Goal: Leave review/rating: Share an evaluation or opinion about a product, service, or content

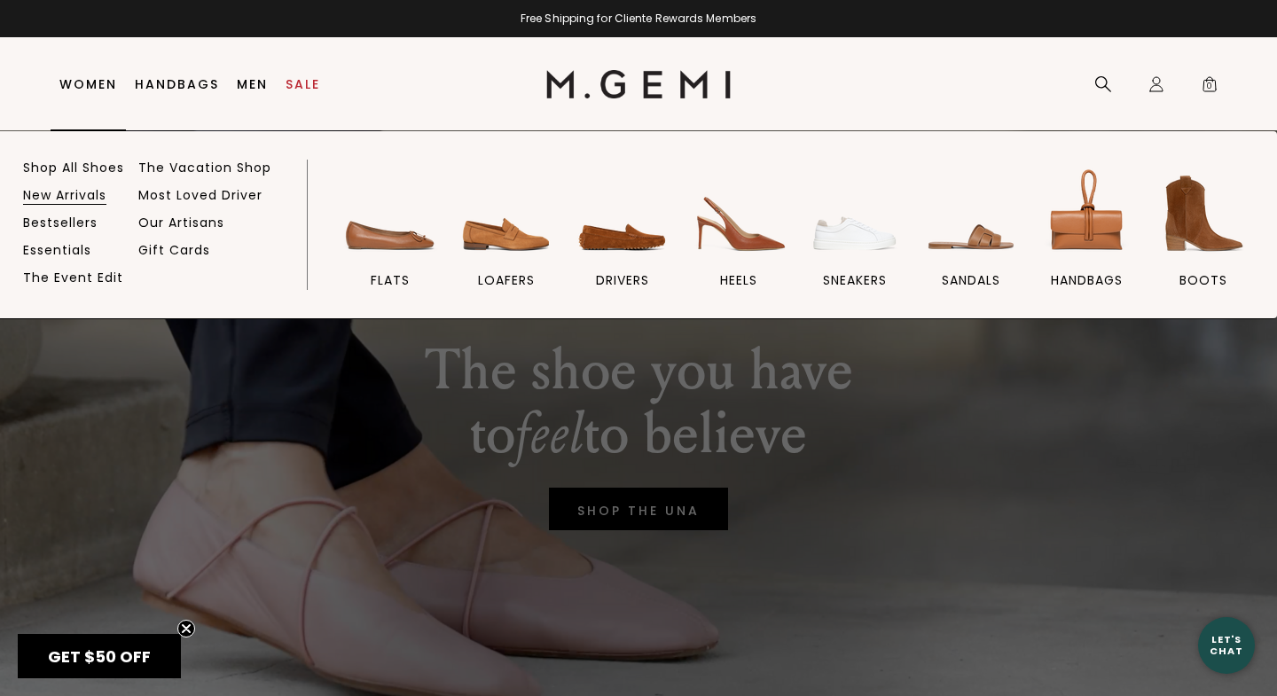
click at [48, 192] on link "New Arrivals" at bounding box center [64, 195] width 83 height 16
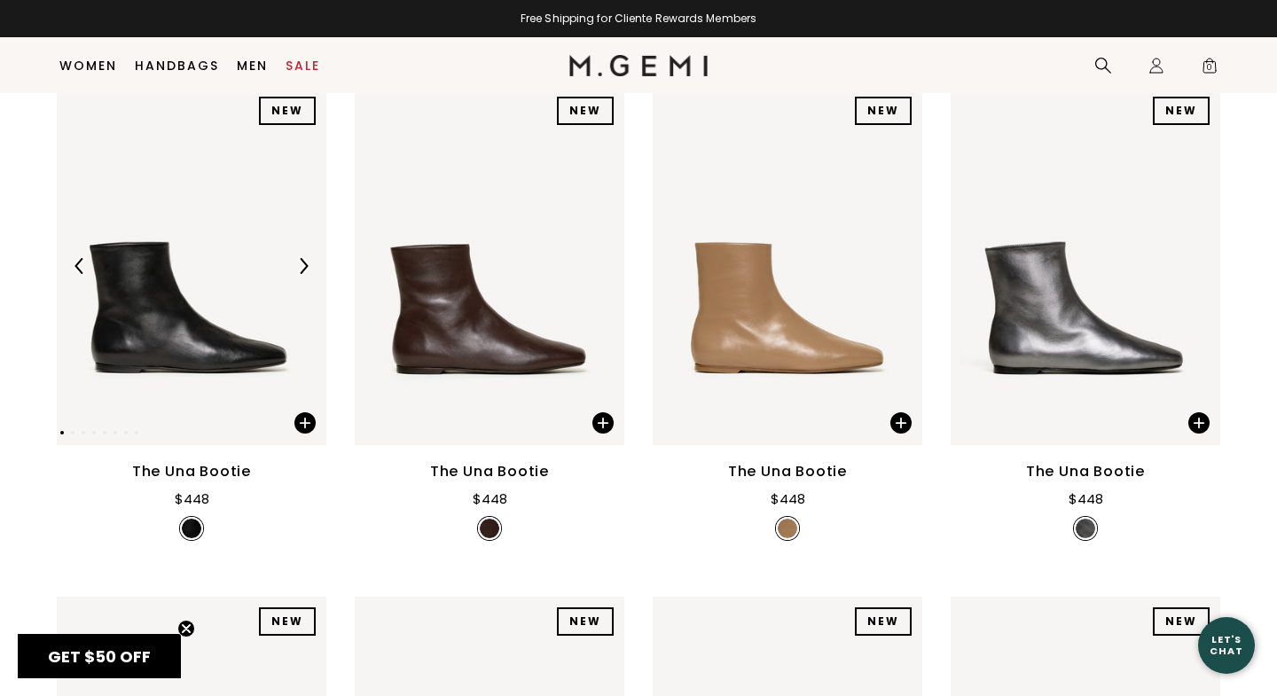
scroll to position [207, 0]
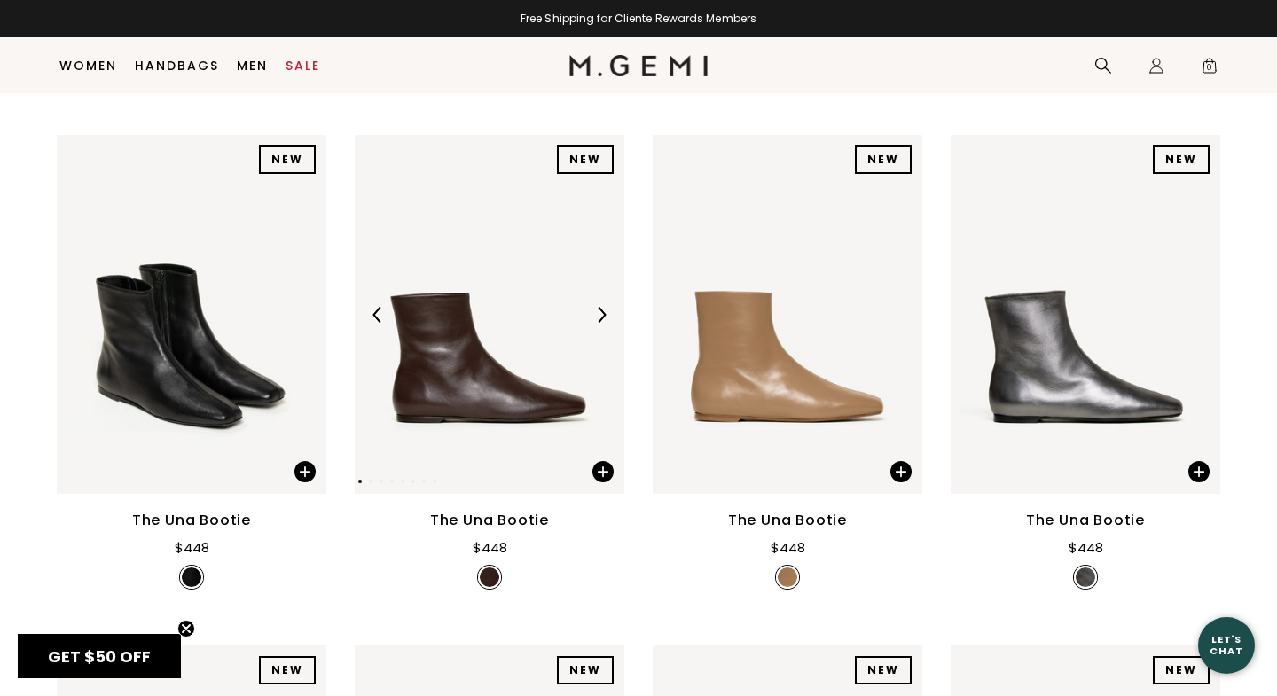
click at [491, 418] on img at bounding box center [490, 314] width 270 height 359
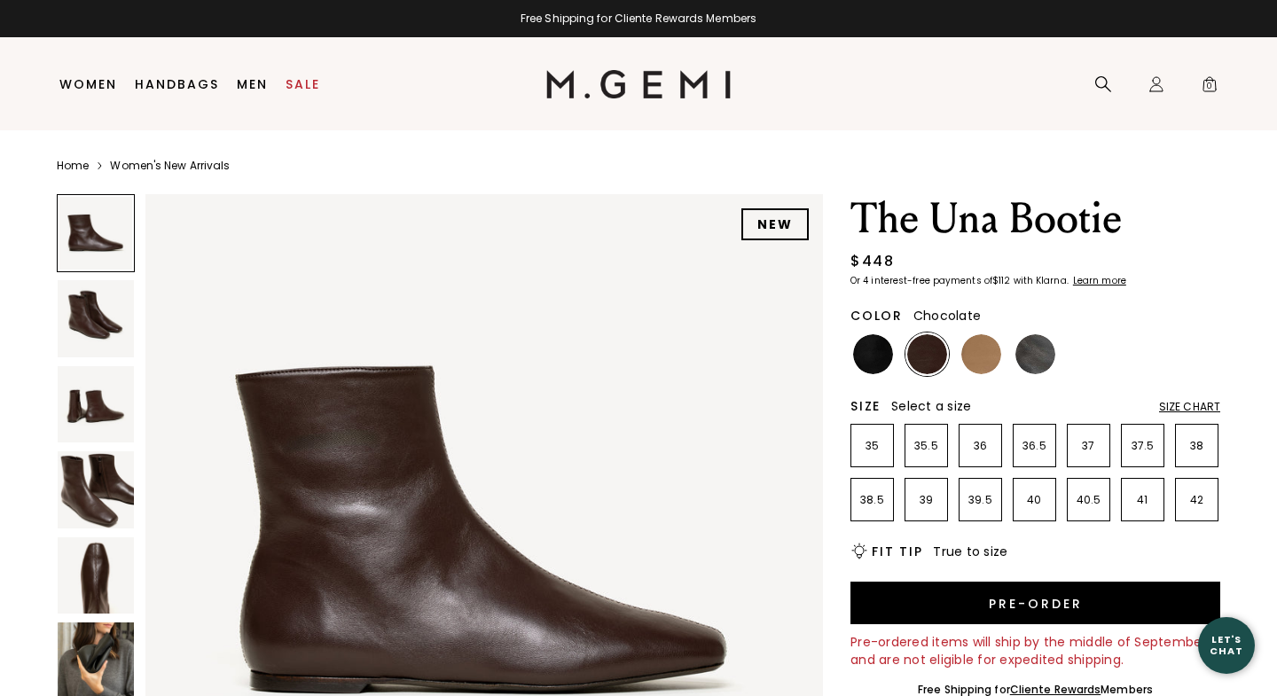
scroll to position [20, 0]
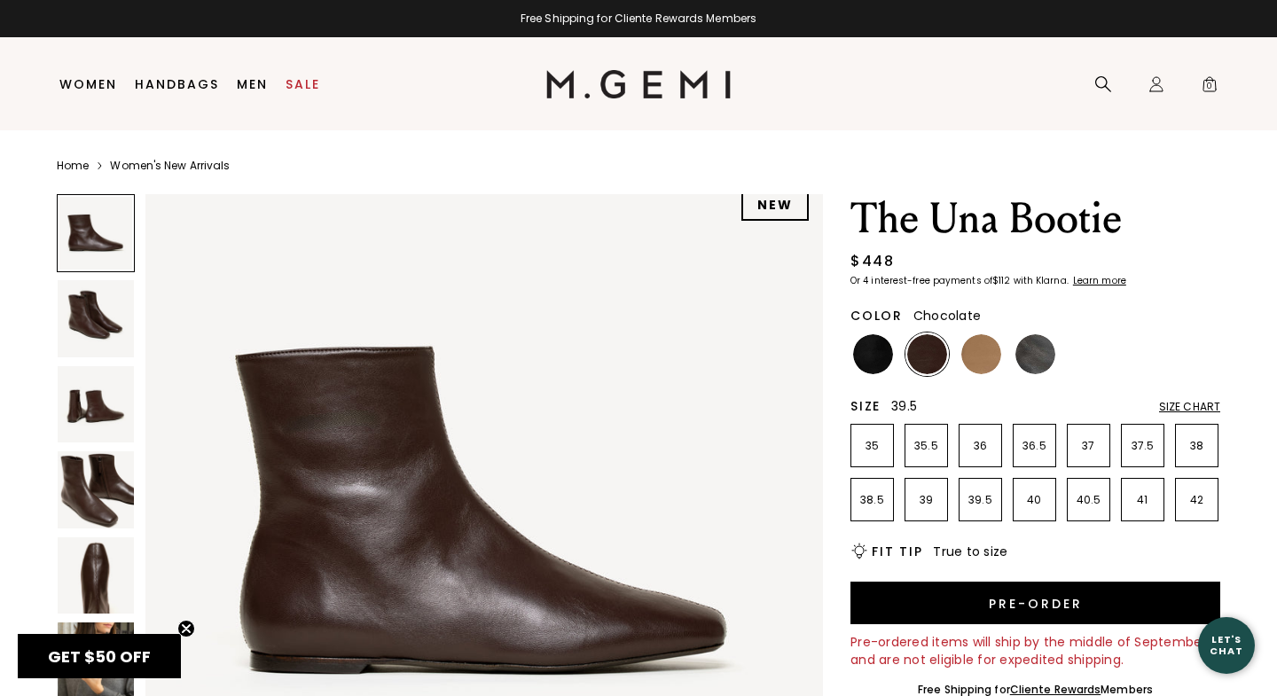
click at [984, 503] on p "39.5" at bounding box center [980, 500] width 42 height 14
click at [86, 580] on img at bounding box center [96, 575] width 76 height 76
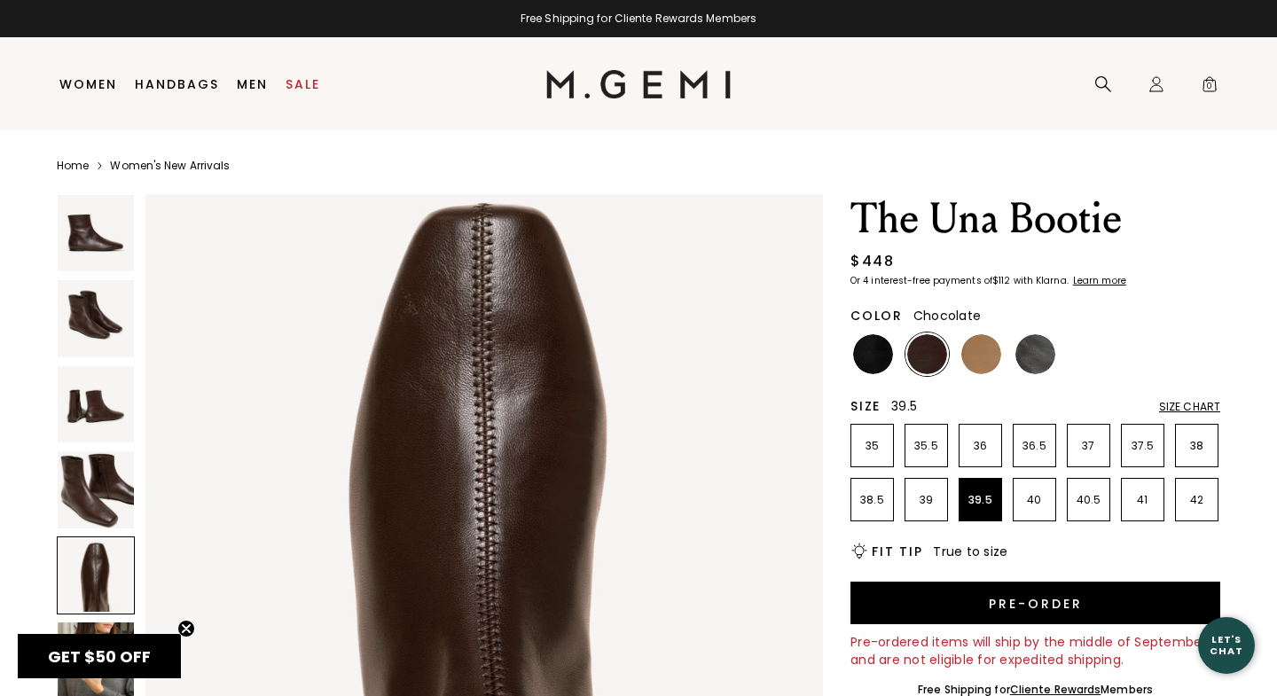
scroll to position [2809, 0]
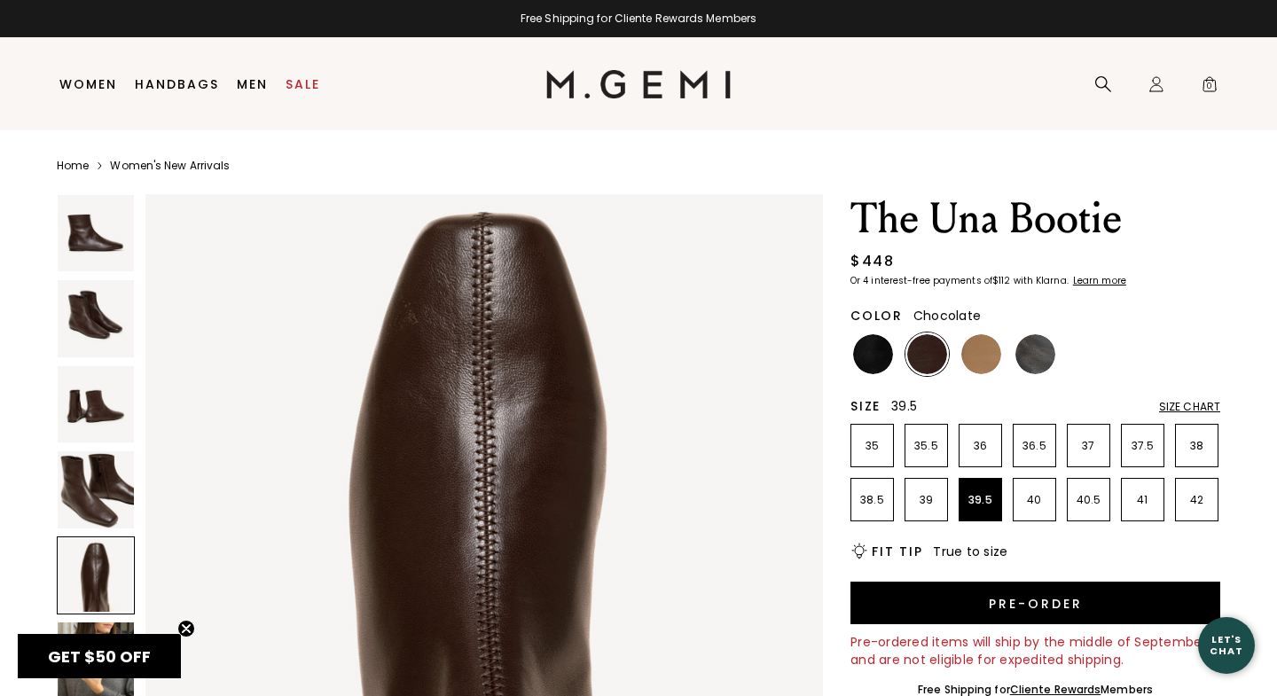
click at [87, 484] on img at bounding box center [96, 489] width 76 height 76
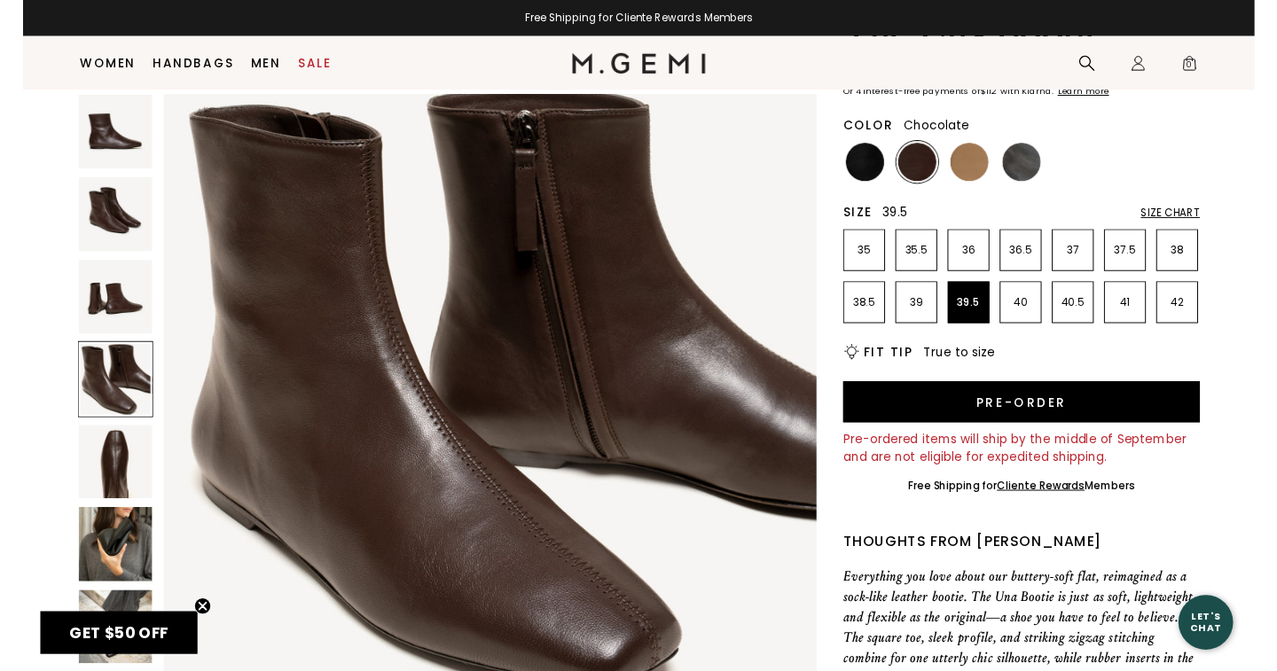
scroll to position [2104, 0]
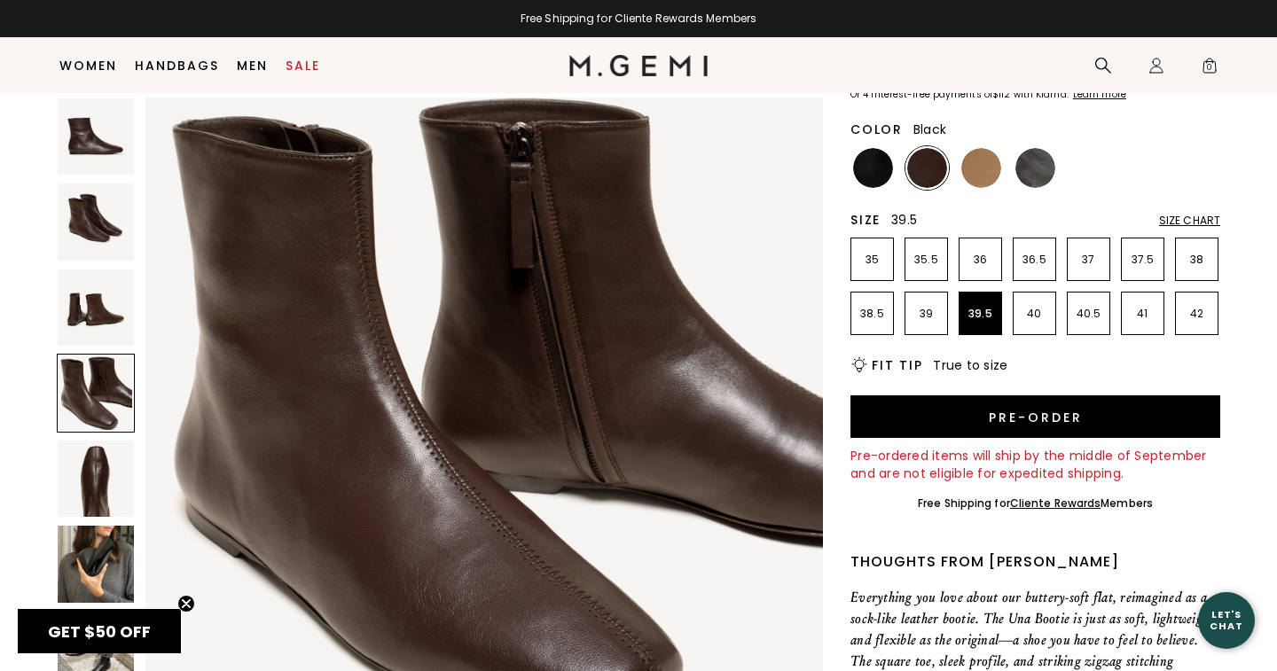
click at [864, 166] on img at bounding box center [873, 168] width 40 height 40
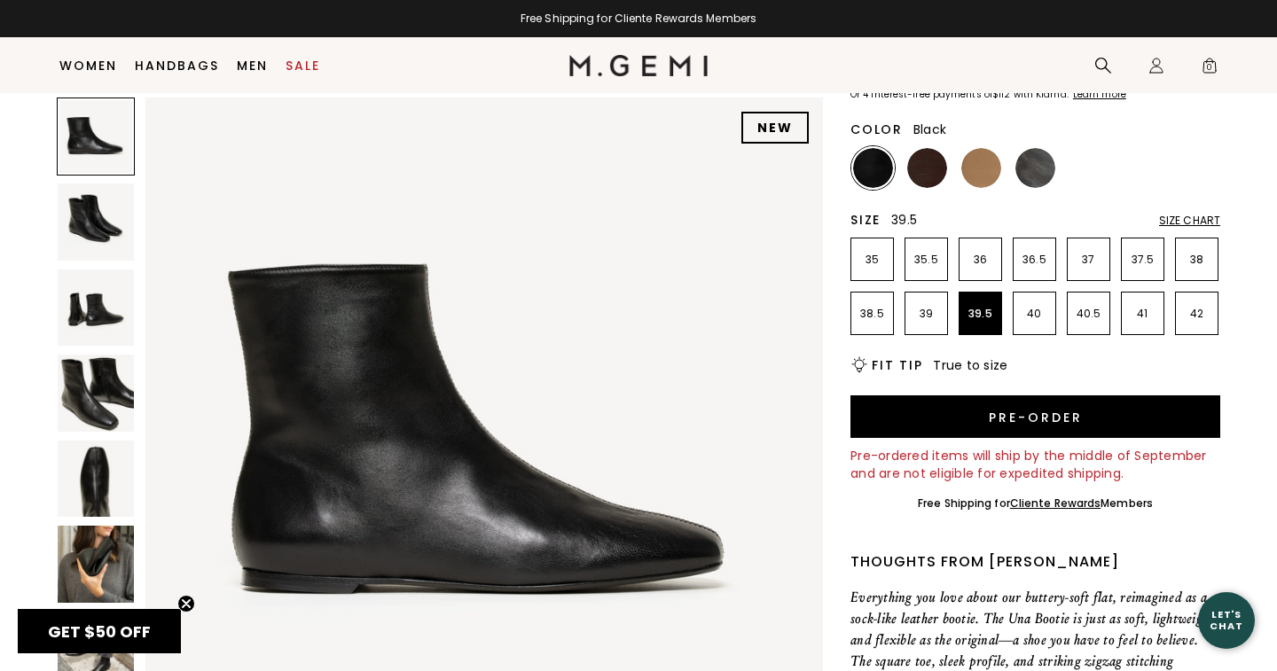
click at [106, 216] on img at bounding box center [96, 222] width 76 height 76
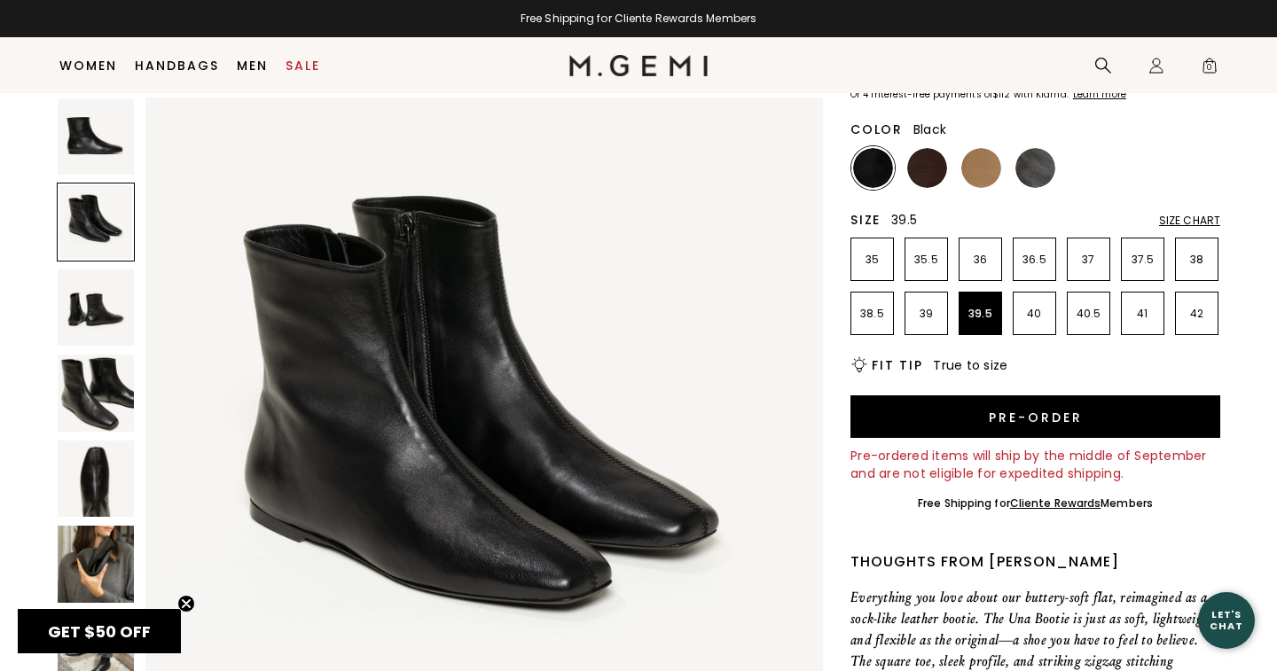
scroll to position [695, 0]
click at [98, 394] on img at bounding box center [96, 393] width 76 height 76
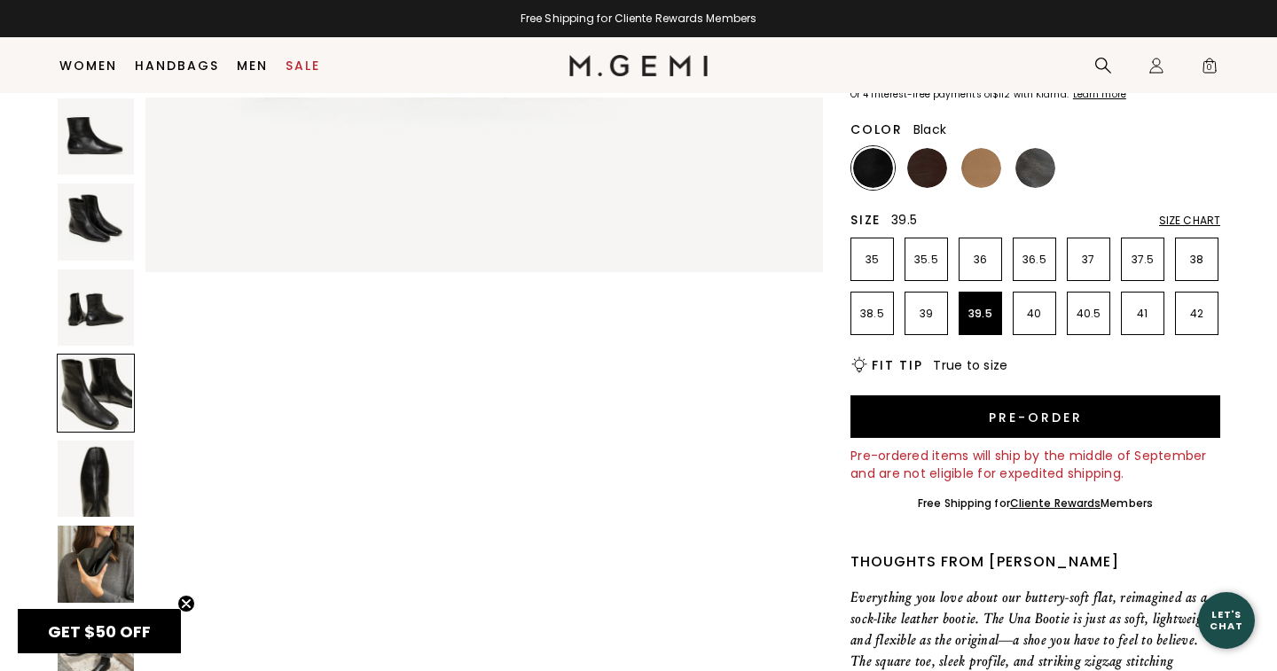
scroll to position [2085, 0]
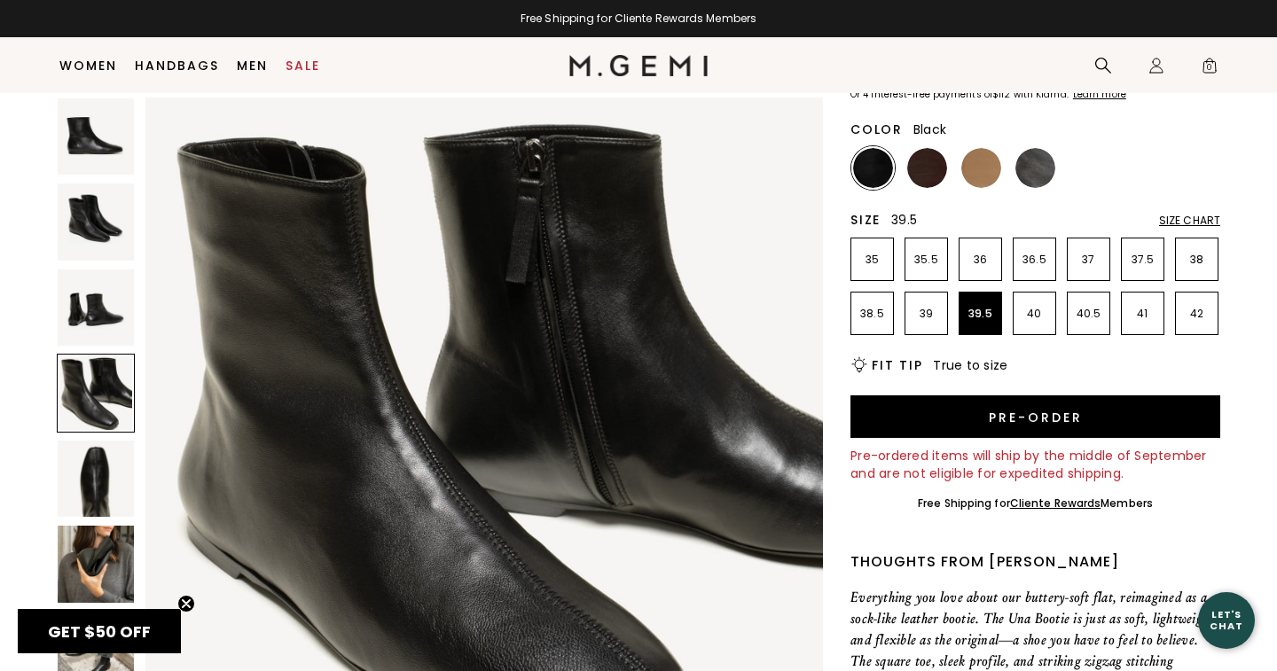
click at [869, 168] on img at bounding box center [873, 168] width 40 height 40
click at [864, 172] on img at bounding box center [873, 168] width 40 height 40
click at [933, 168] on img at bounding box center [927, 168] width 40 height 40
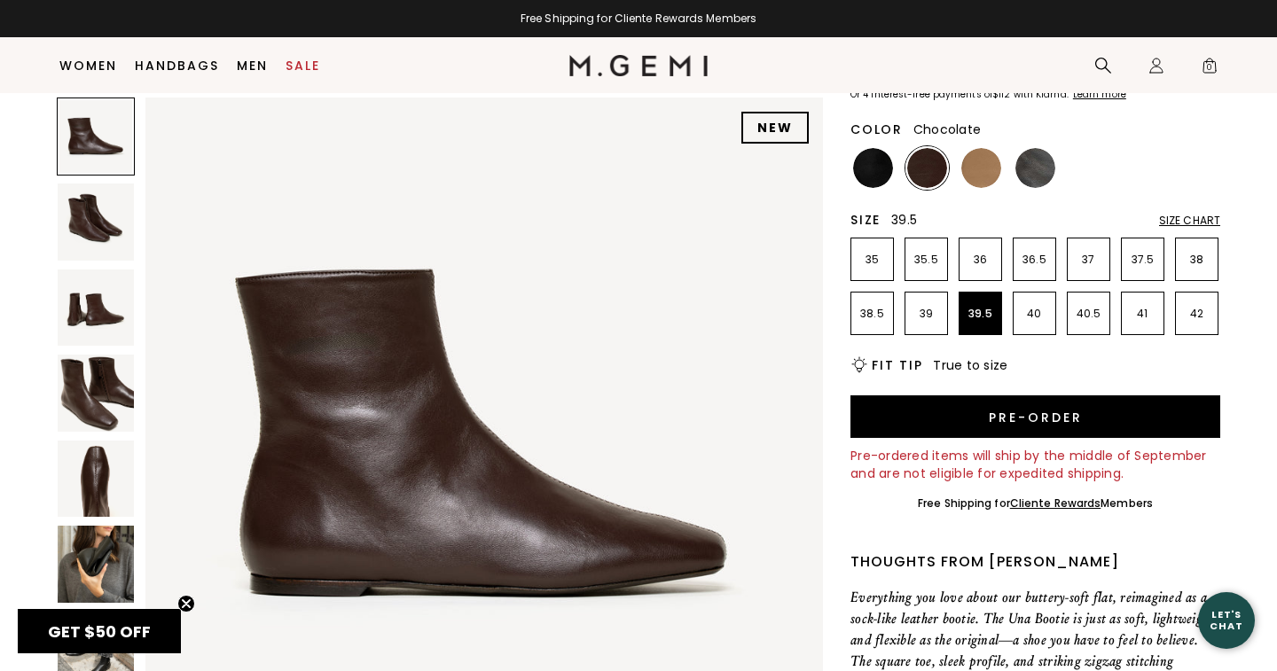
click at [89, 491] on img at bounding box center [96, 479] width 76 height 76
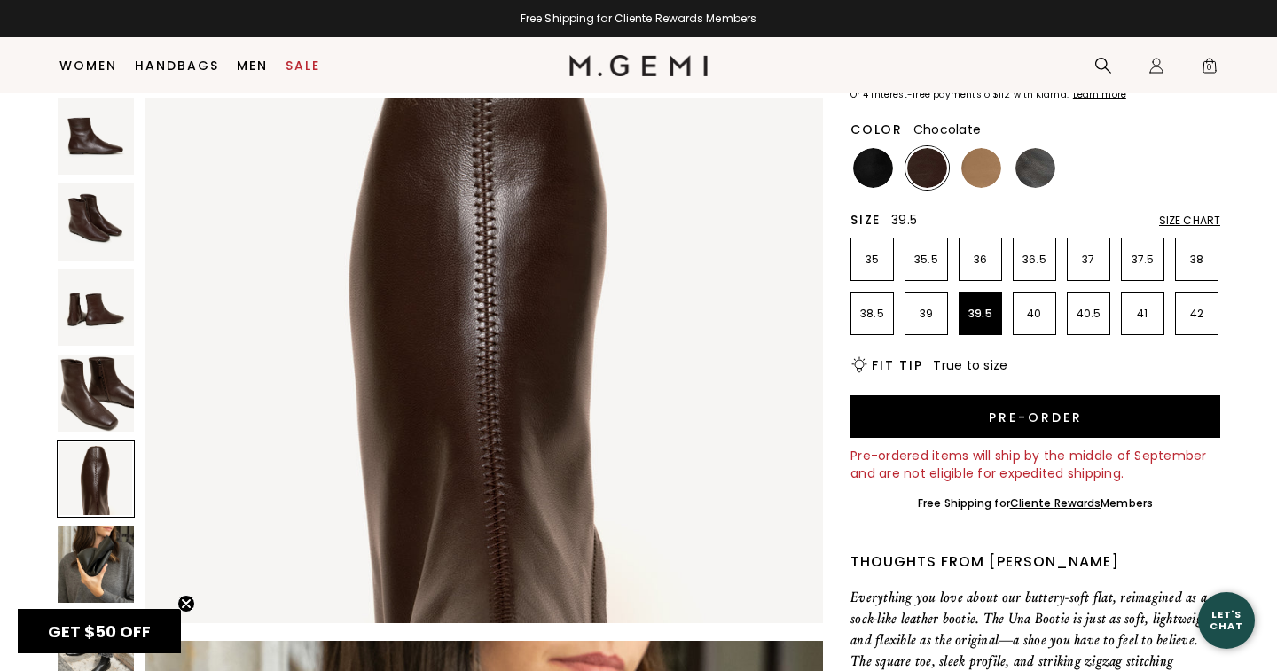
scroll to position [2929, 0]
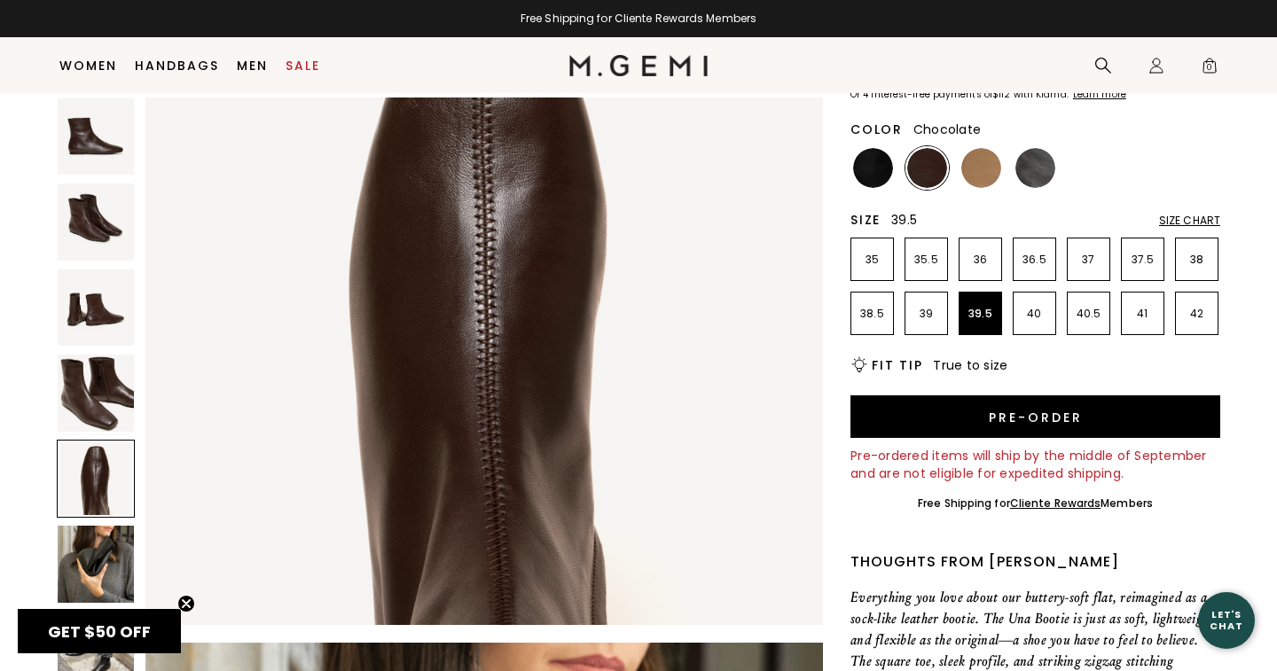
click at [103, 393] on img at bounding box center [96, 393] width 76 height 76
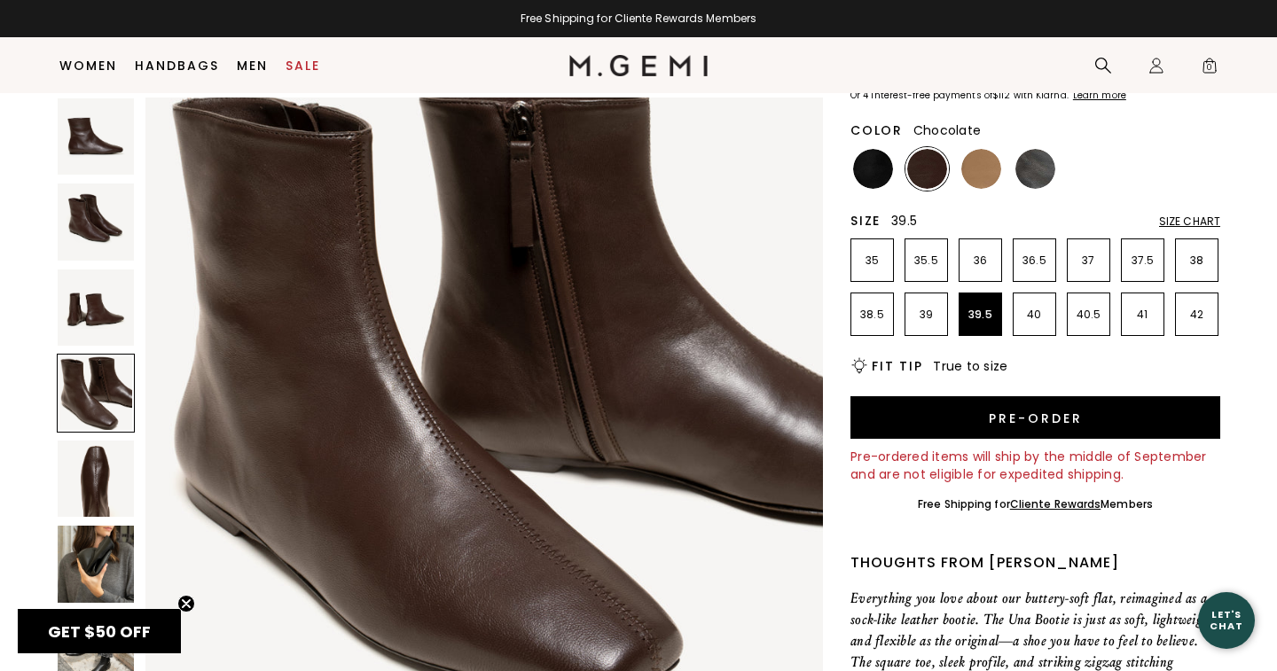
scroll to position [2170, 0]
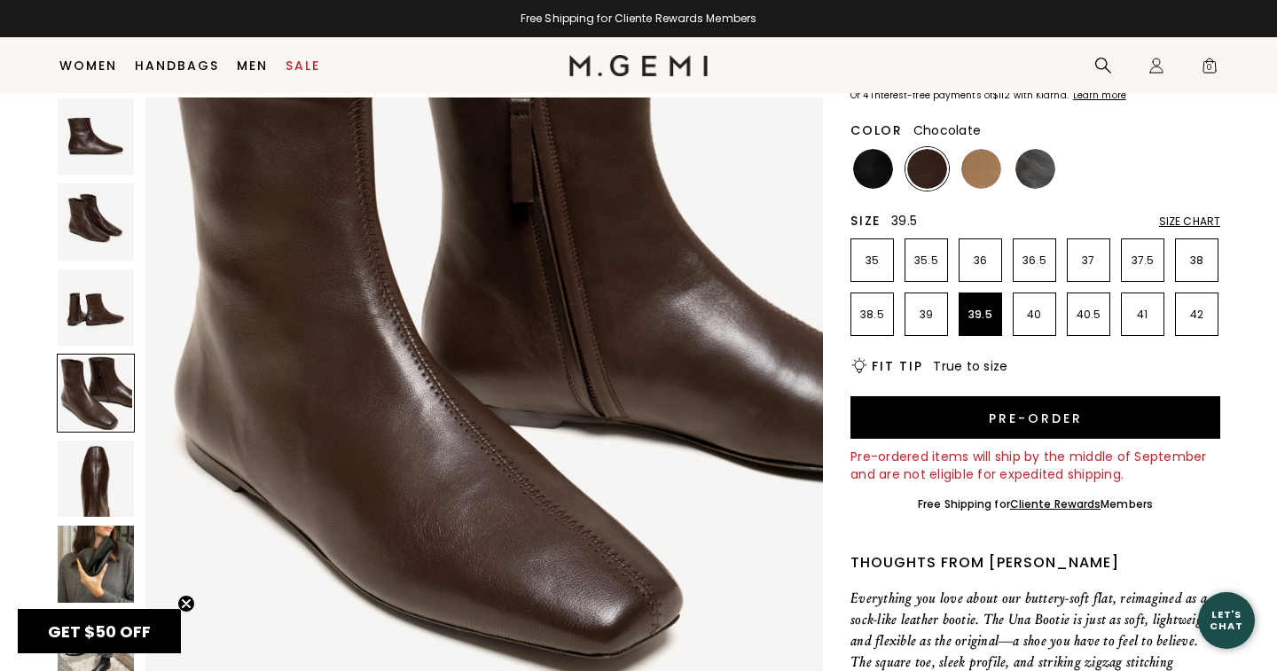
click at [98, 317] on img at bounding box center [96, 308] width 76 height 76
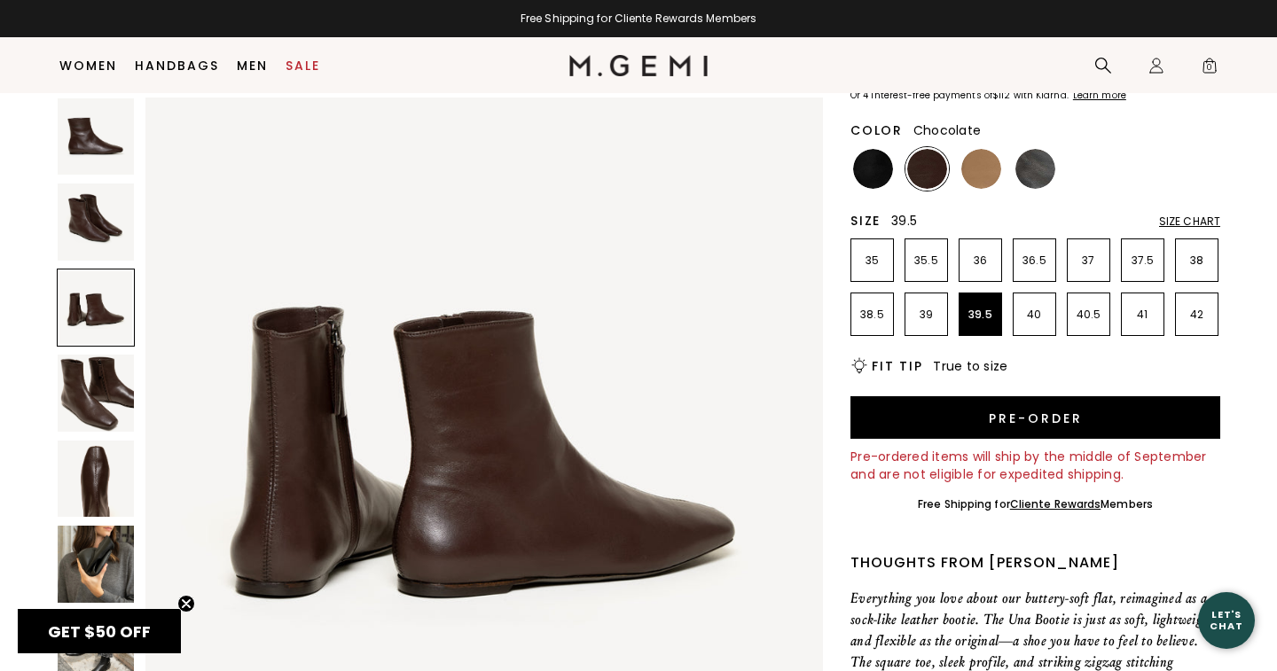
click at [95, 221] on img at bounding box center [96, 222] width 76 height 76
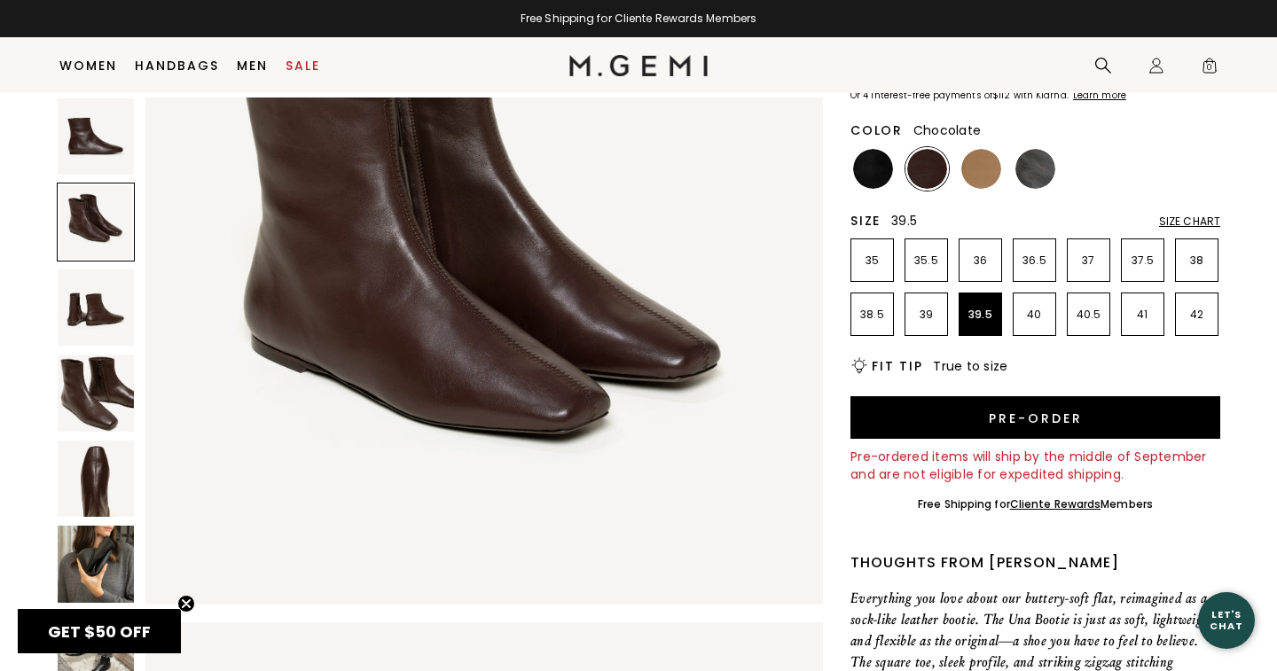
scroll to position [695, 0]
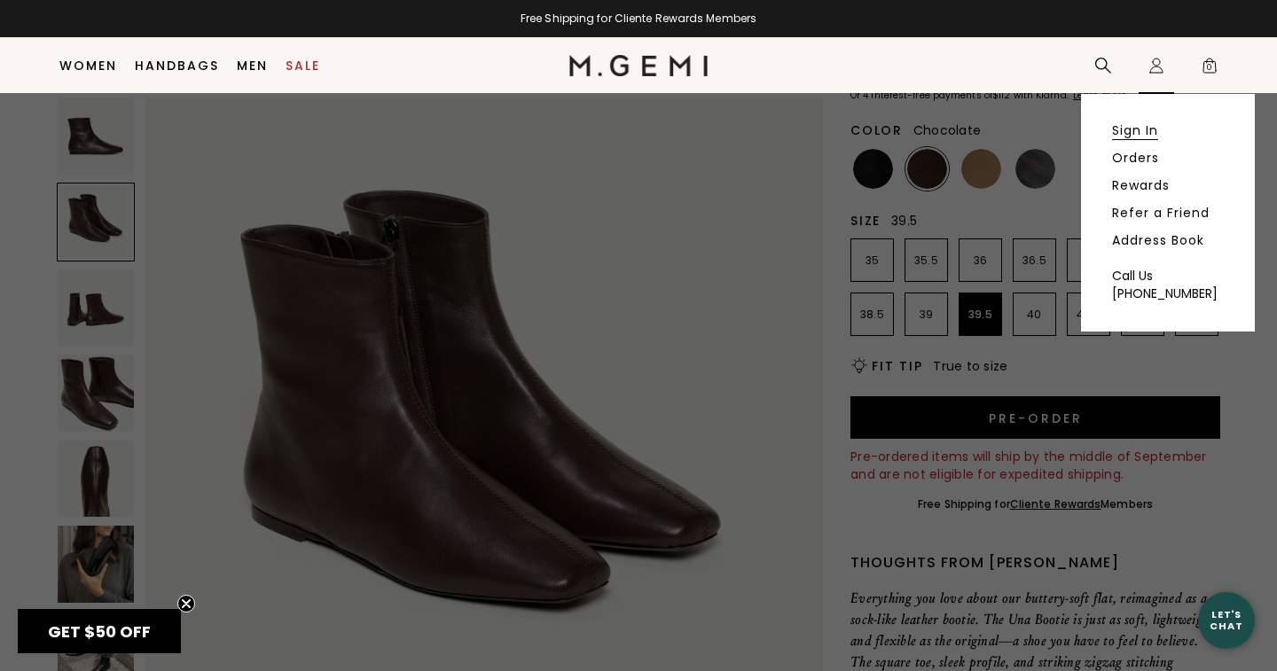
click at [1138, 128] on link "Sign In" at bounding box center [1135, 130] width 46 height 16
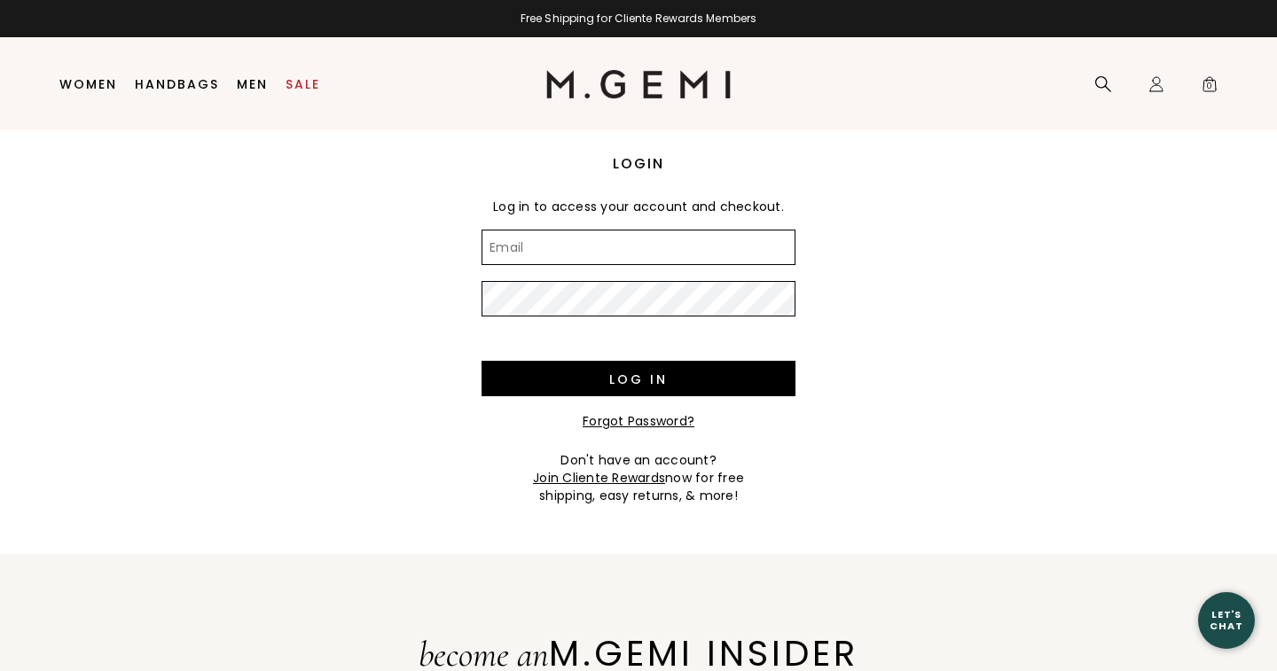
type input "butkus165@comcast.net"
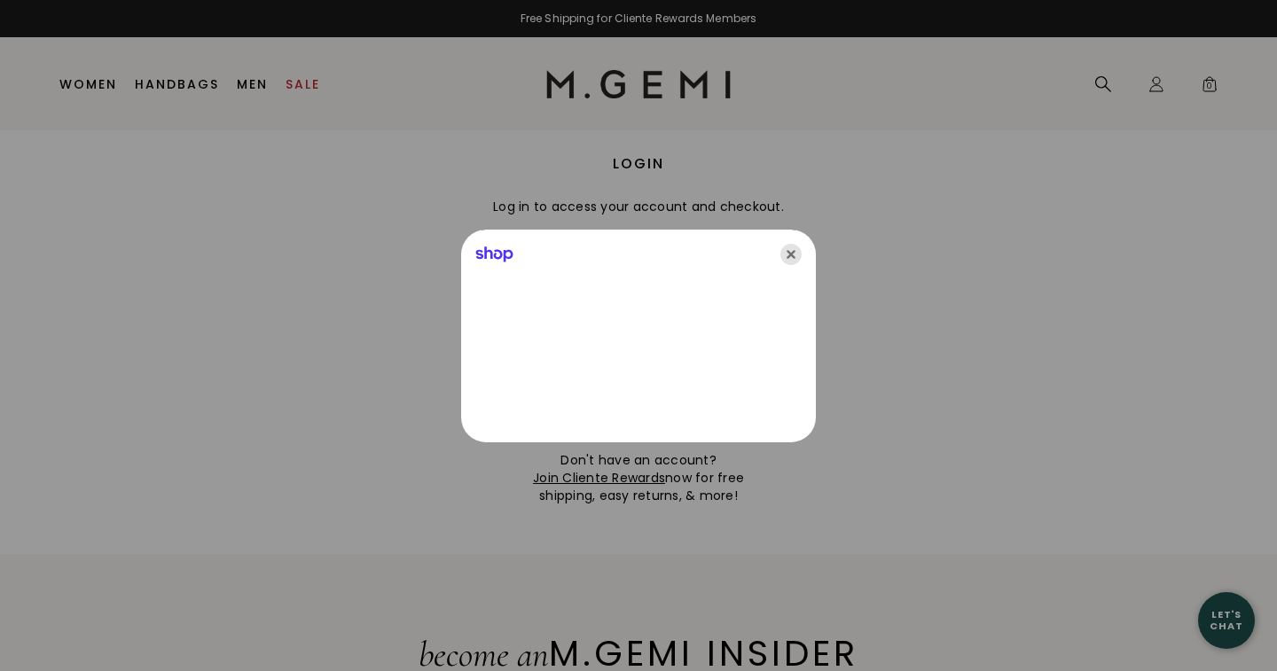
click at [786, 250] on icon "Close" at bounding box center [790, 254] width 21 height 21
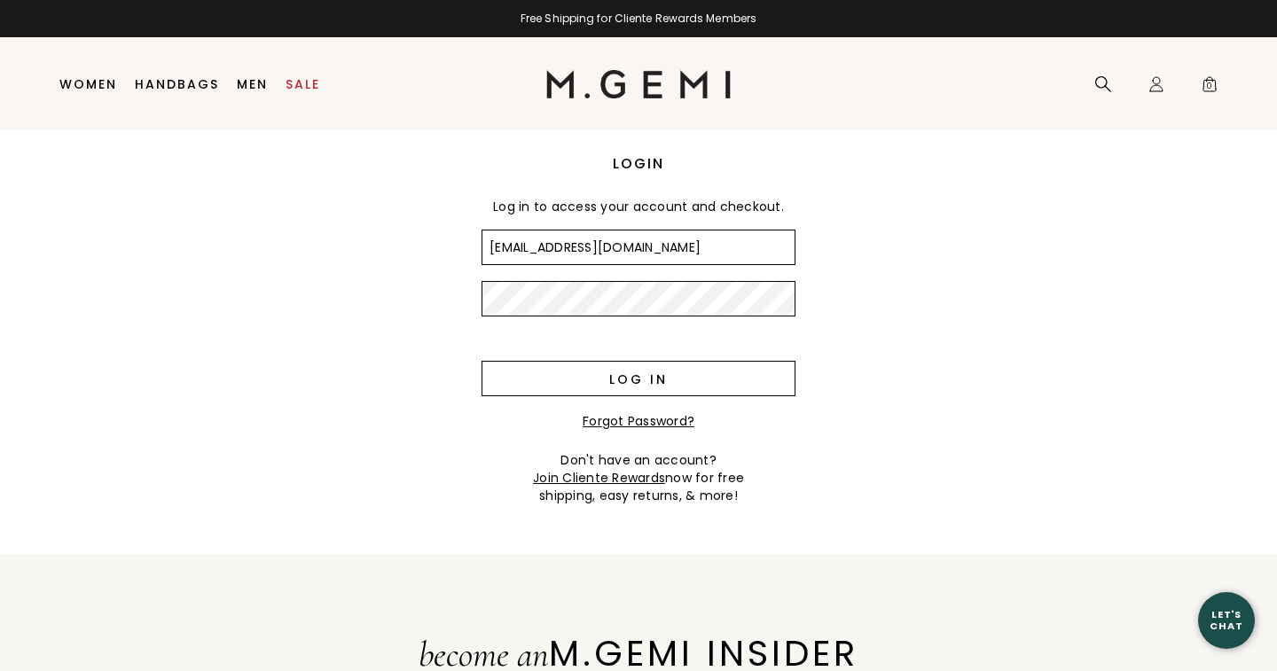
click at [661, 376] on input "Log in" at bounding box center [638, 378] width 314 height 35
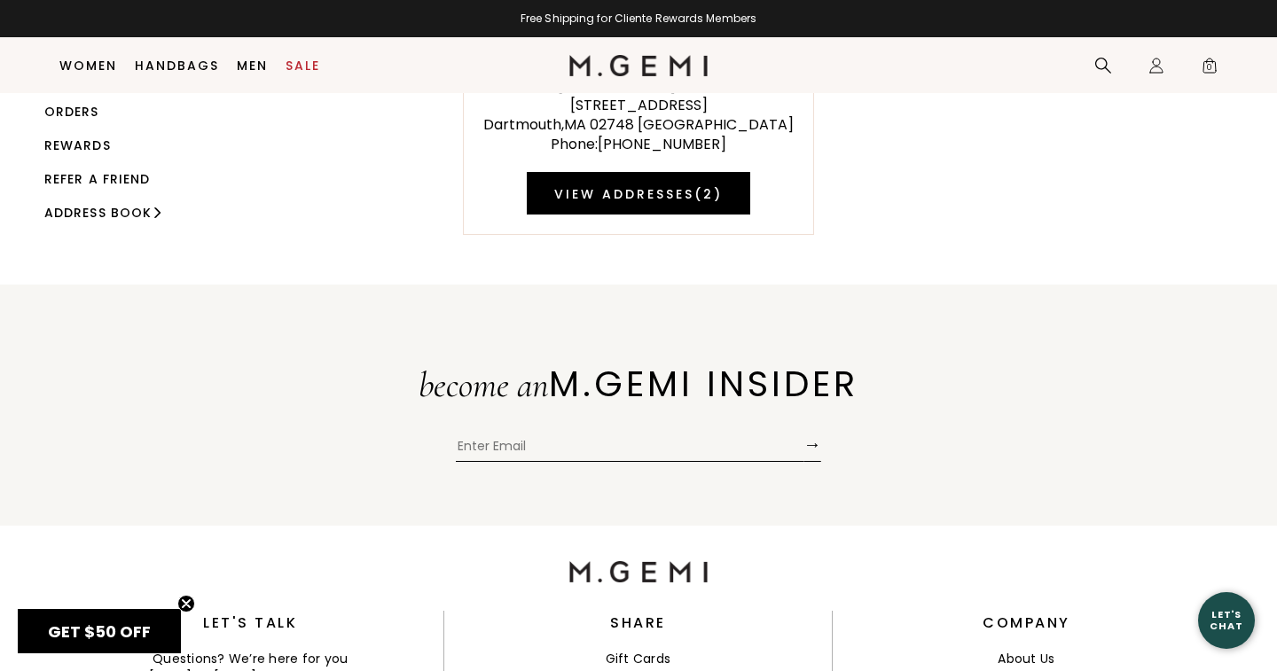
scroll to position [137, 0]
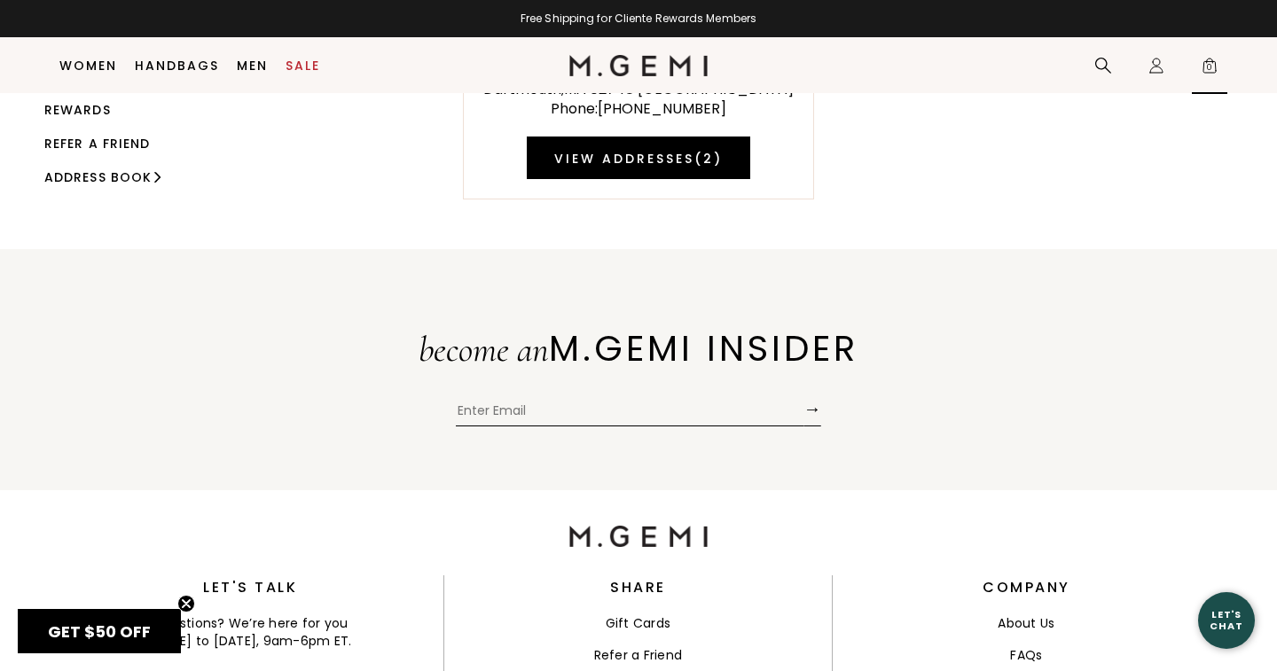
click at [1208, 62] on span "0" at bounding box center [1210, 69] width 18 height 18
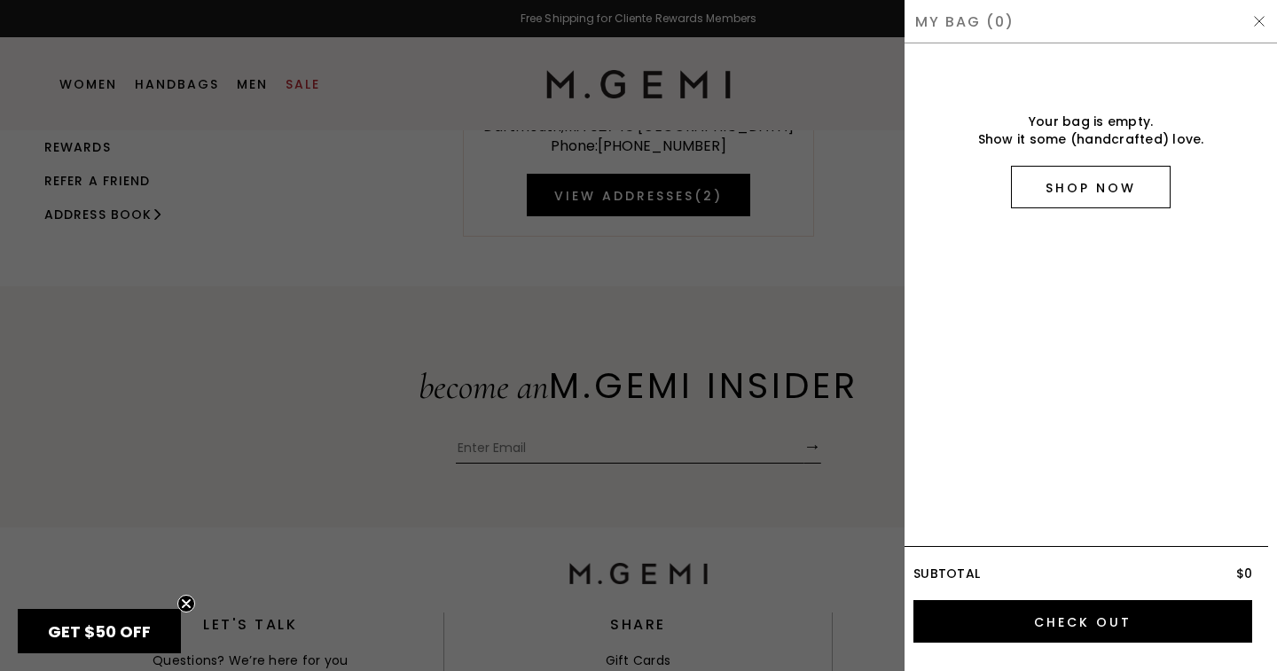
click at [1096, 184] on link "Shop Now" at bounding box center [1091, 187] width 160 height 43
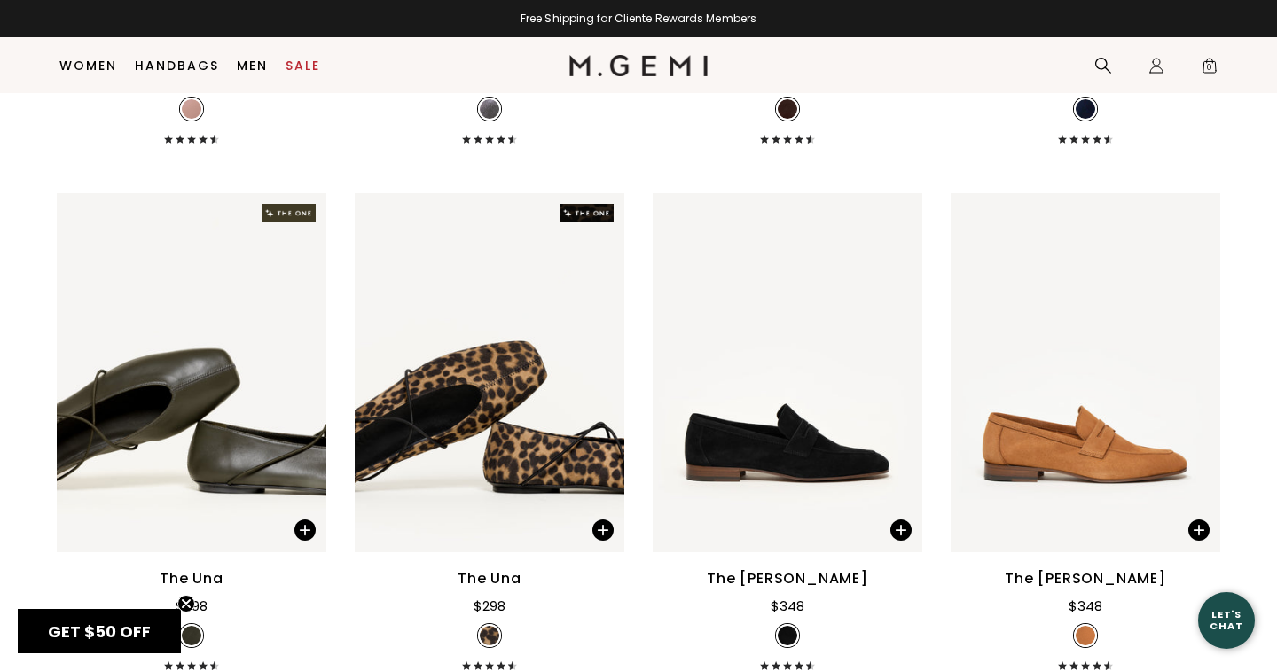
scroll to position [2806, 0]
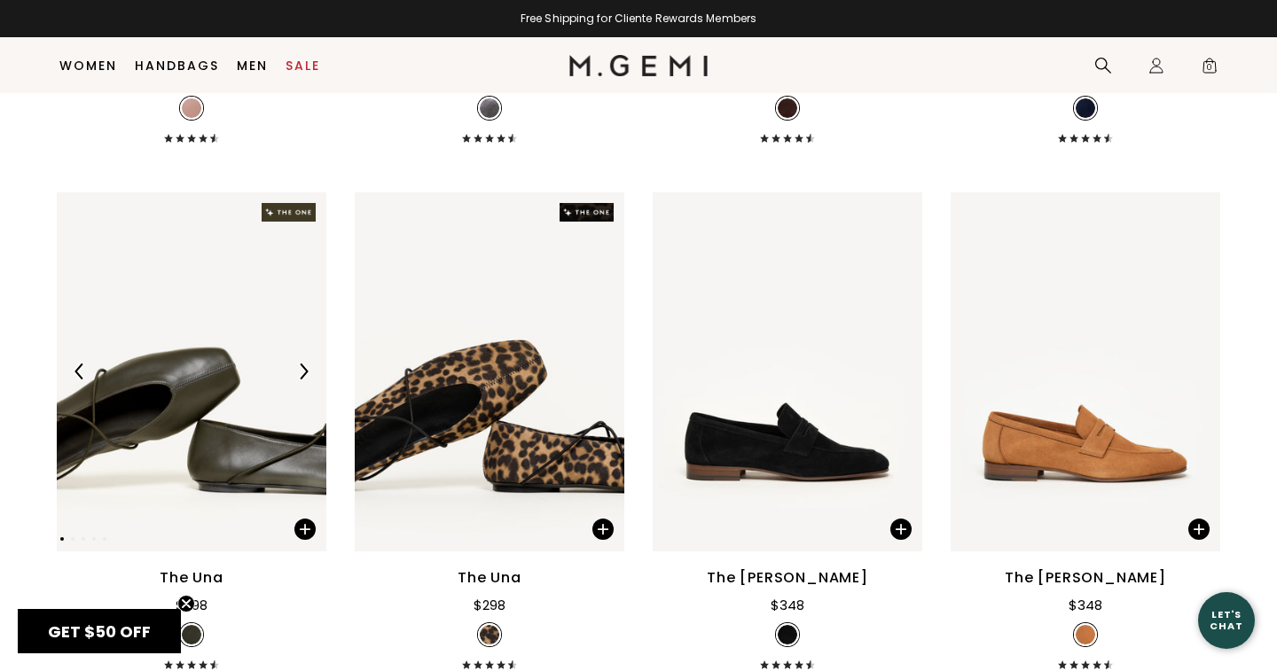
click at [168, 378] on div at bounding box center [192, 371] width 270 height 28
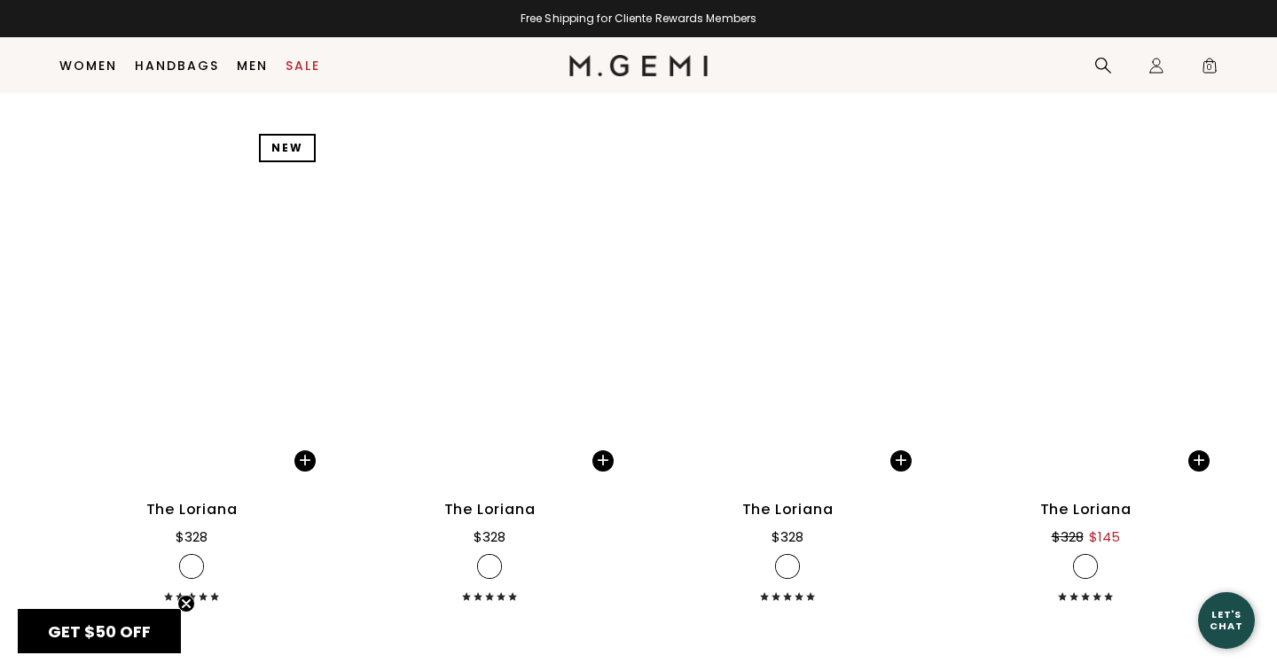
scroll to position [5526, 0]
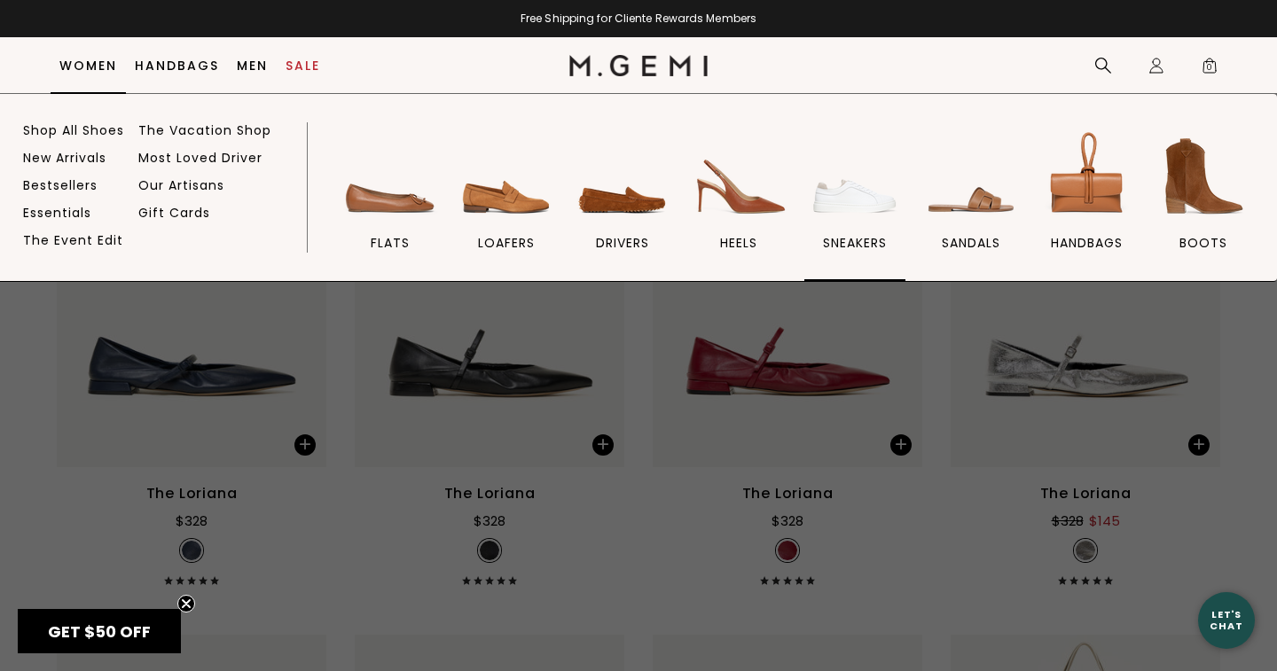
click at [858, 203] on img at bounding box center [854, 176] width 99 height 99
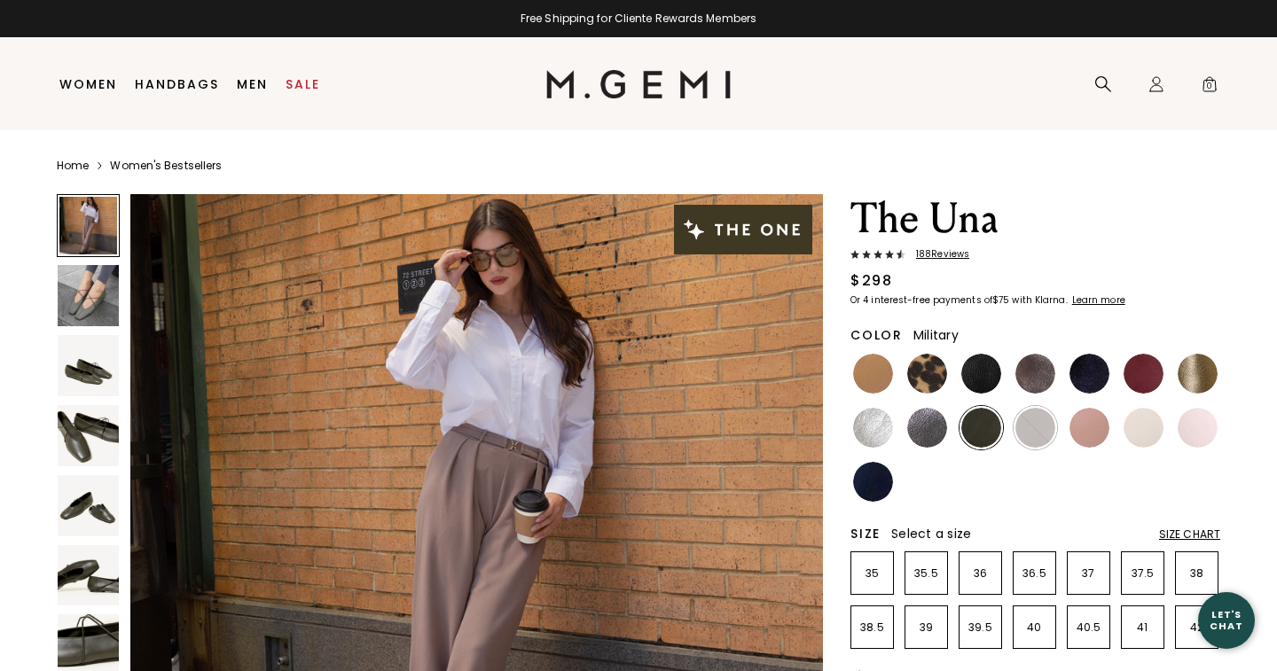
click at [73, 575] on img at bounding box center [88, 575] width 61 height 61
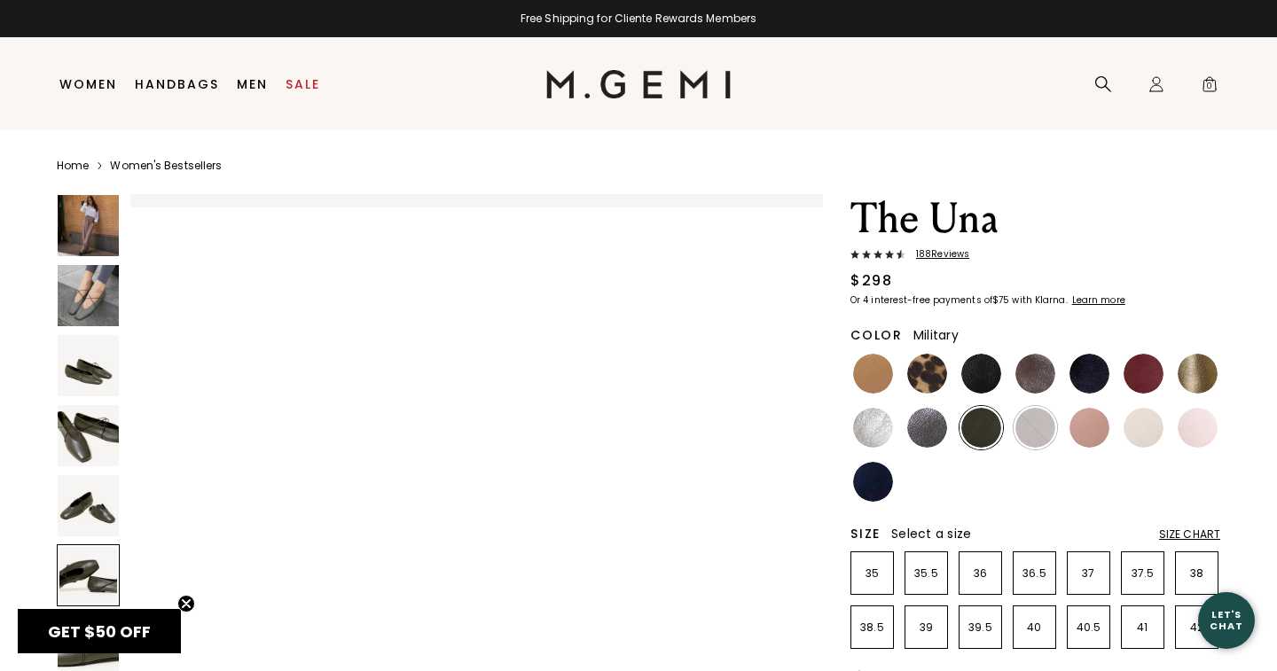
scroll to position [3551, 0]
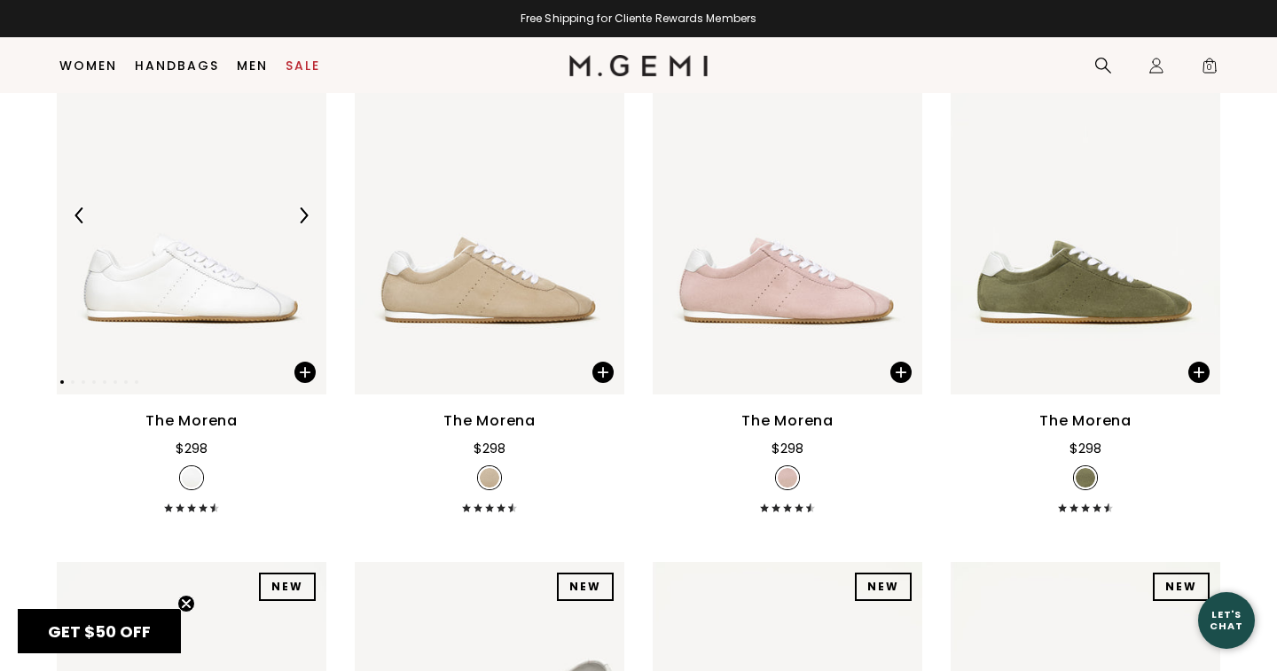
scroll to position [309, 0]
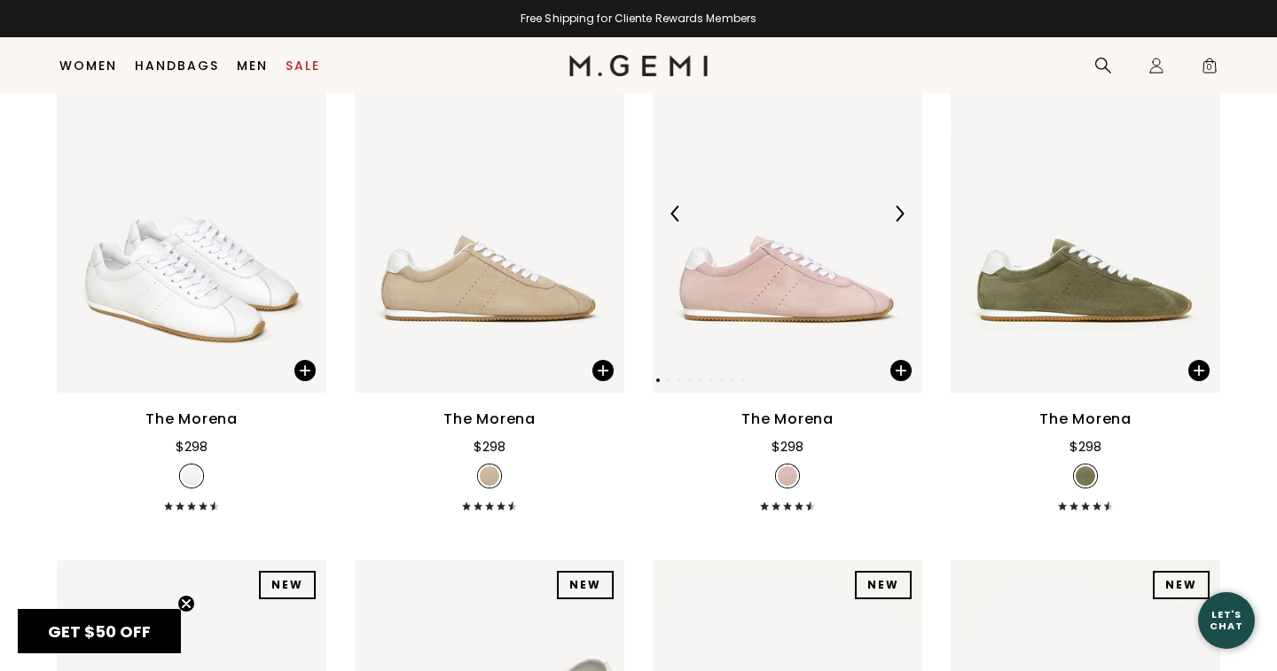
click at [810, 312] on img at bounding box center [788, 213] width 270 height 359
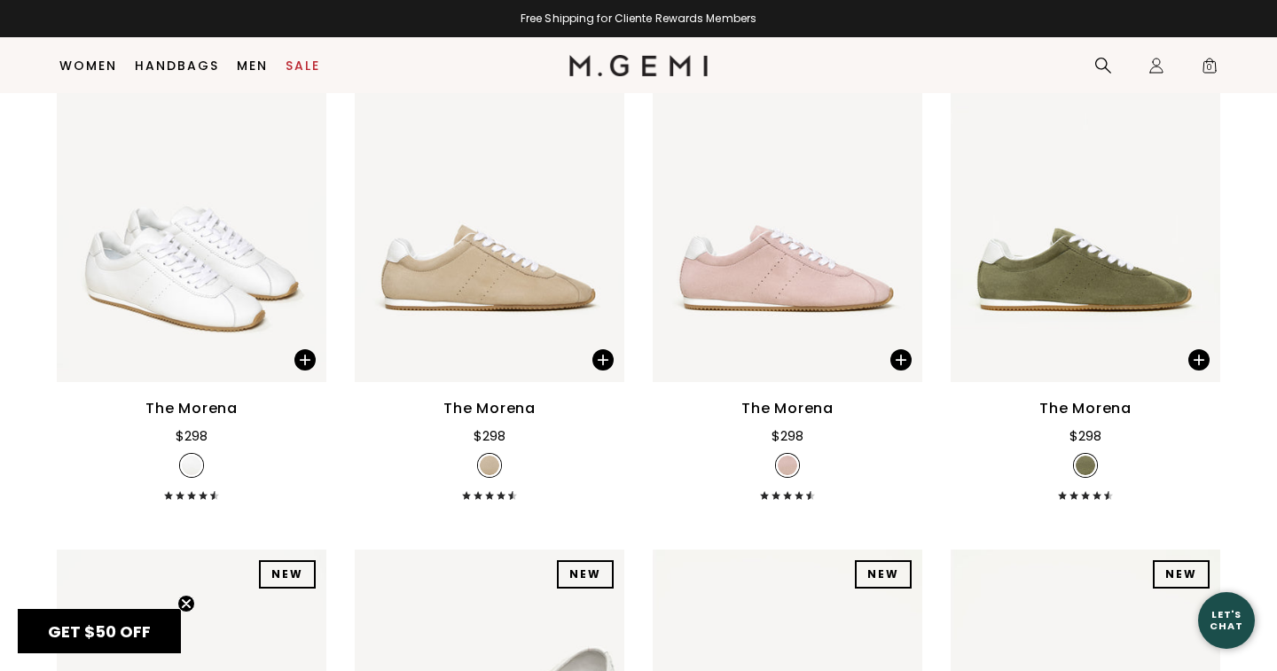
scroll to position [293, 0]
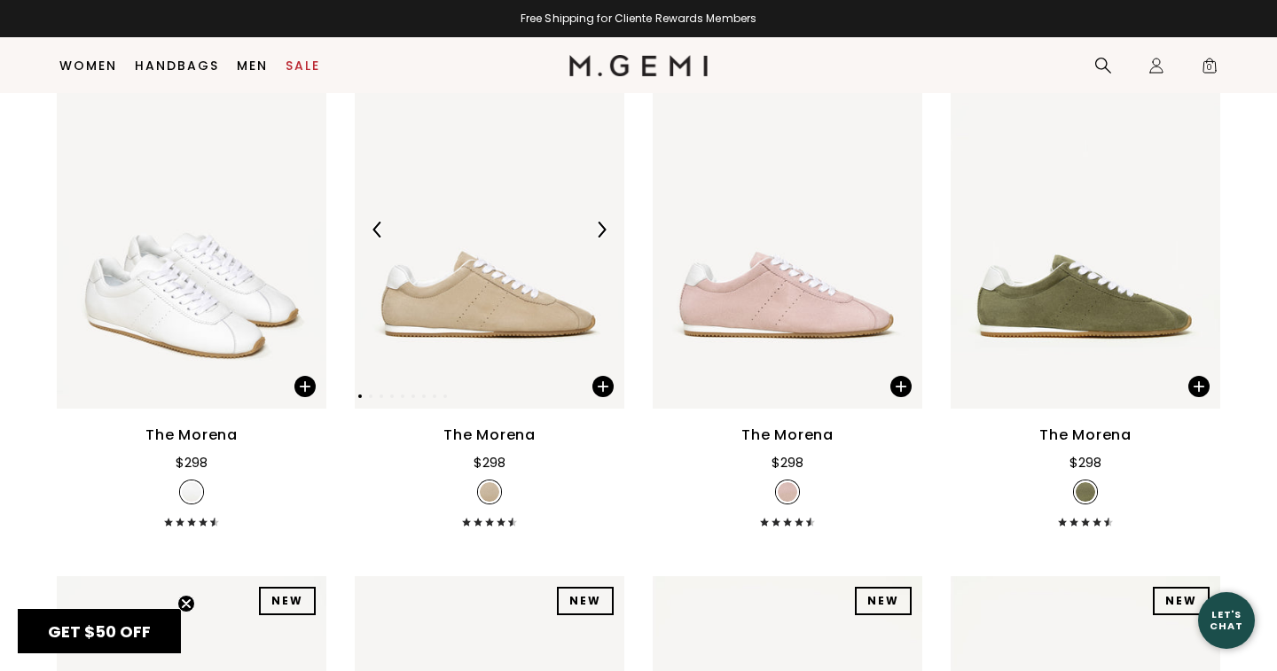
click at [604, 238] on img at bounding box center [601, 230] width 16 height 16
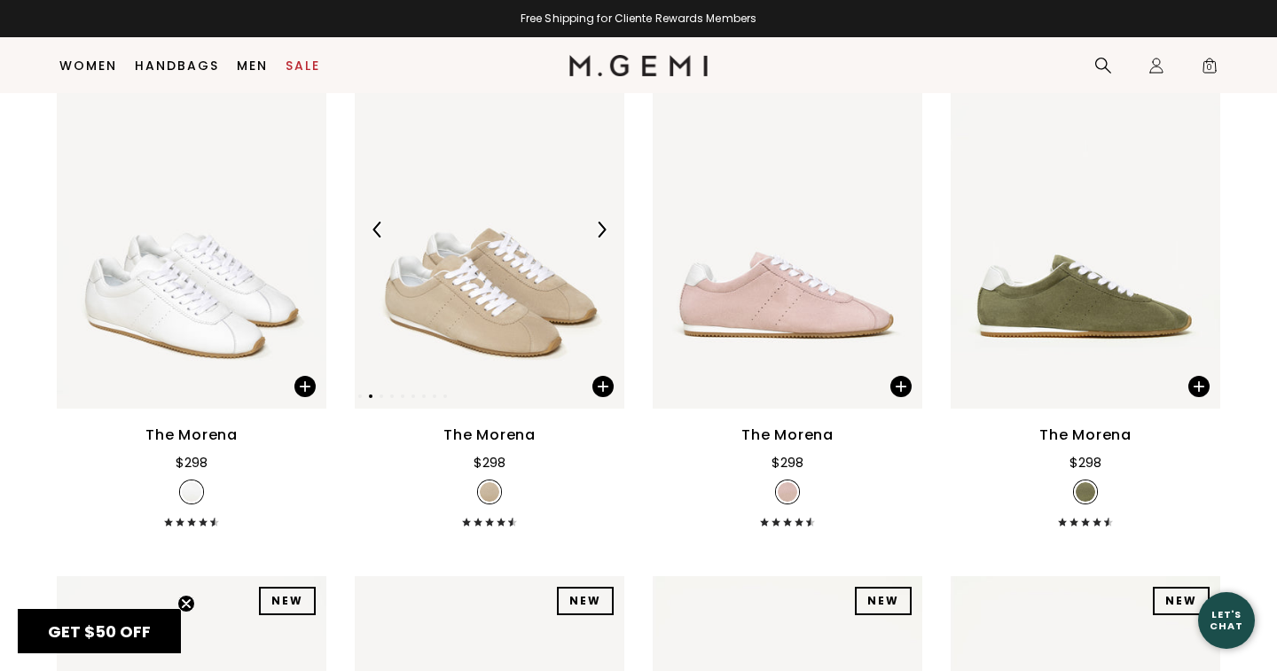
click at [604, 238] on img at bounding box center [601, 230] width 16 height 16
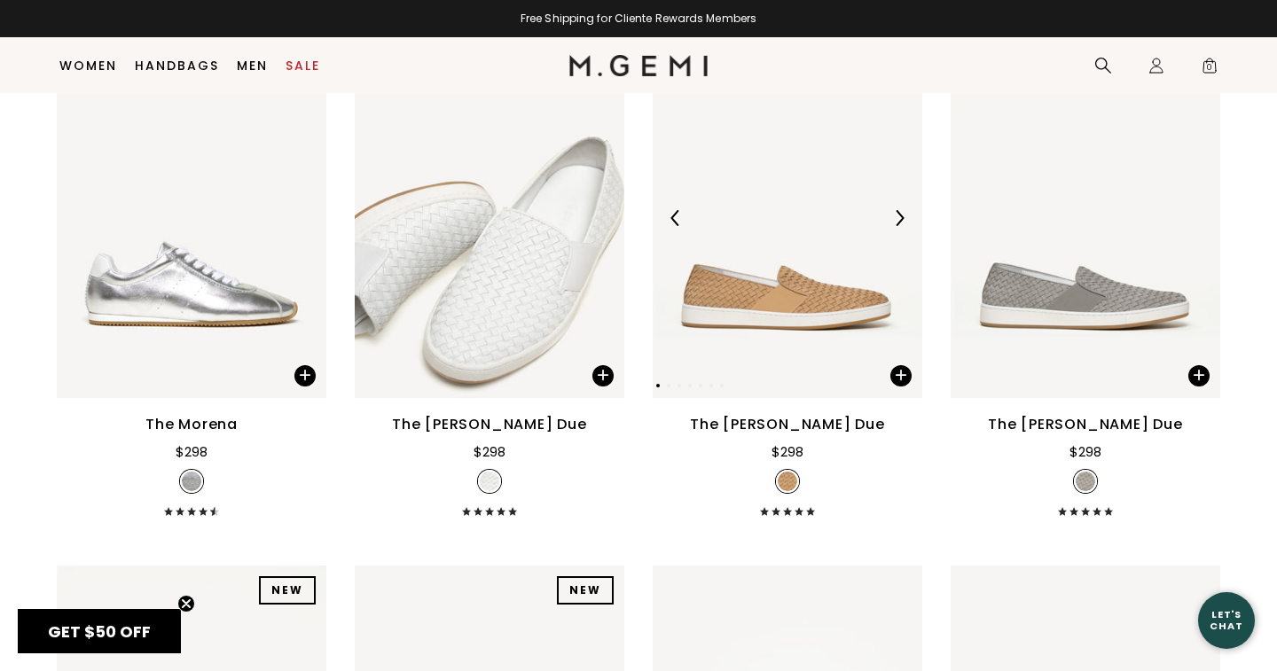
scroll to position [833, 0]
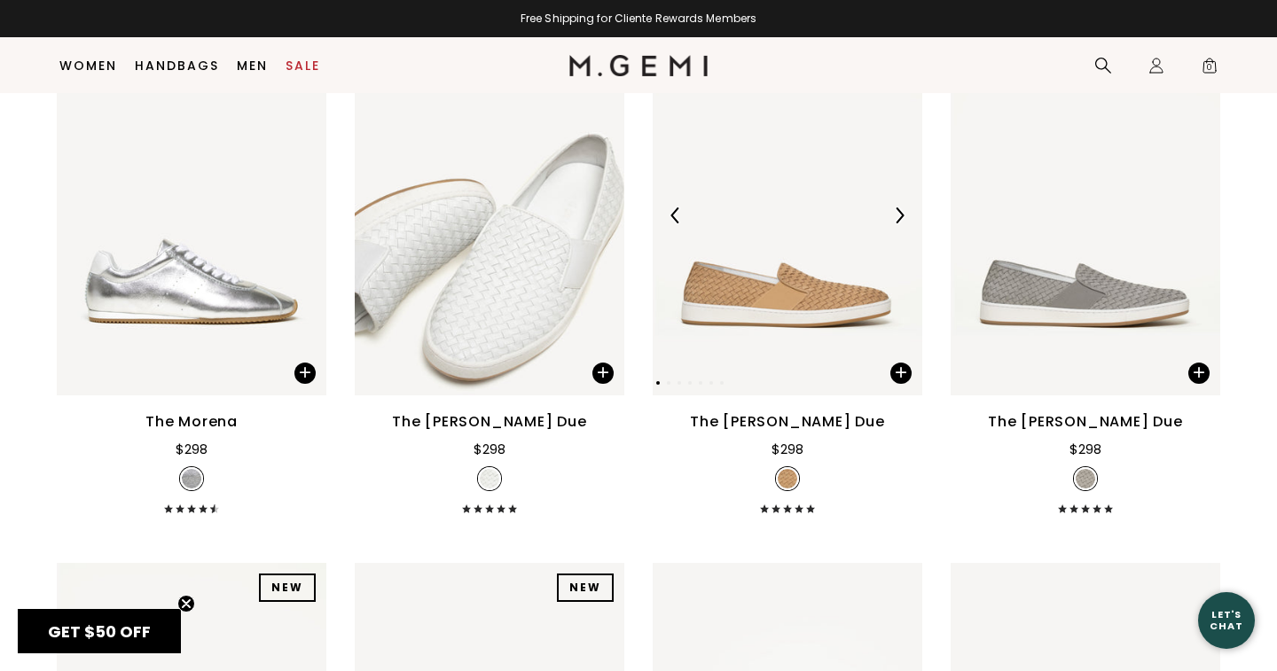
click at [739, 311] on img at bounding box center [788, 214] width 270 height 359
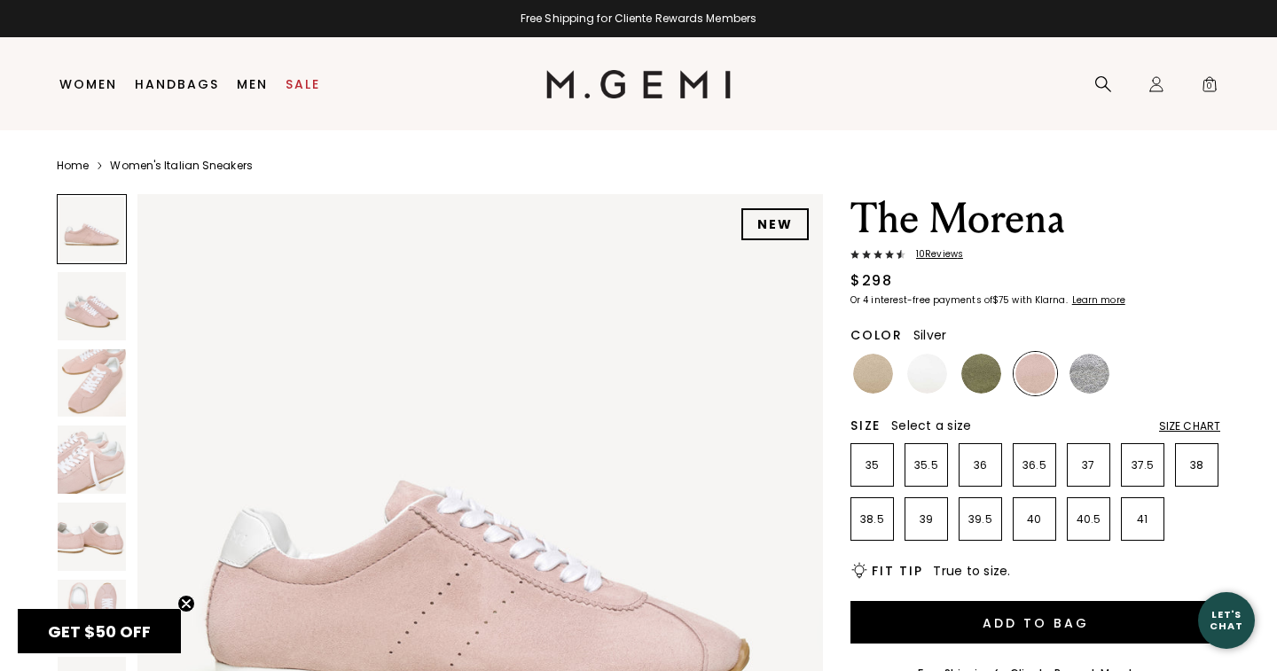
click at [1089, 371] on img at bounding box center [1089, 374] width 40 height 40
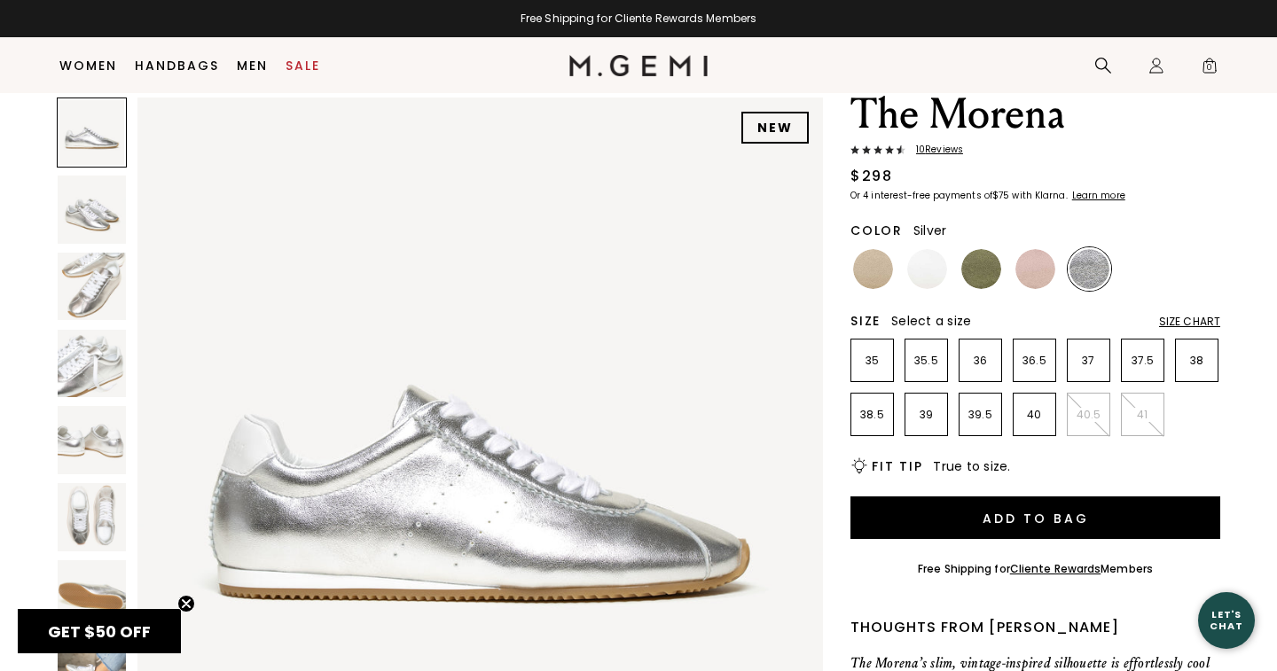
scroll to position [70, 0]
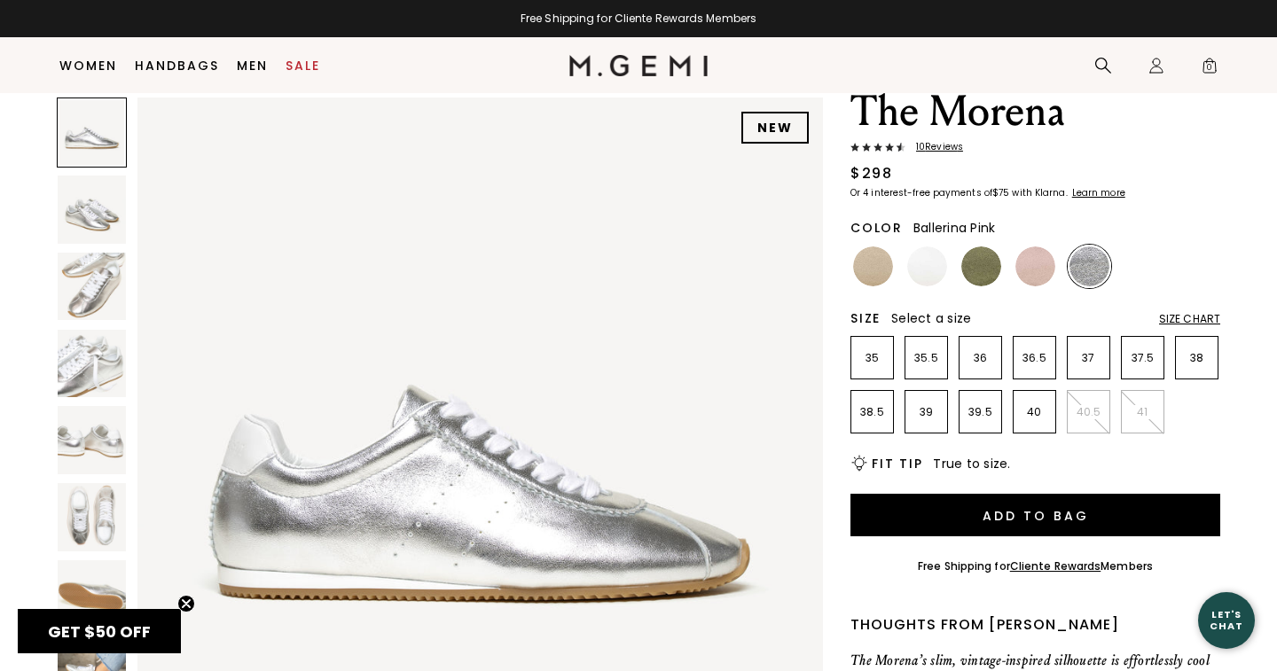
click at [1034, 245] on div at bounding box center [1034, 266] width 43 height 43
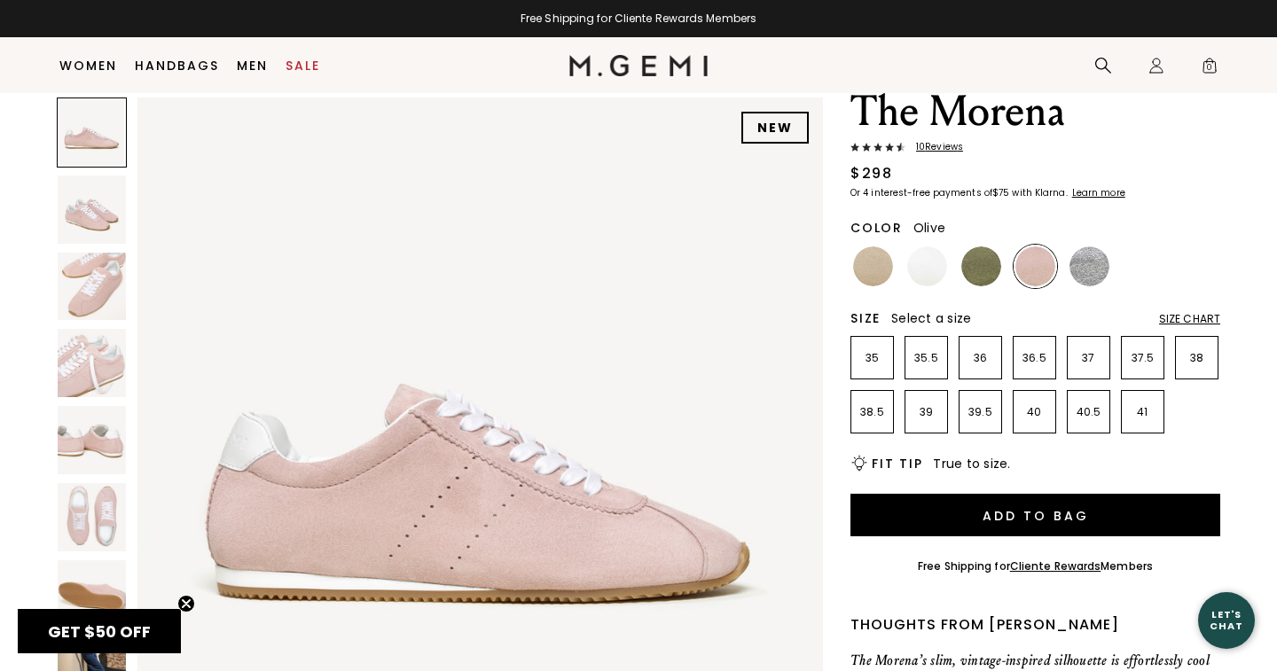
click at [978, 260] on img at bounding box center [981, 266] width 40 height 40
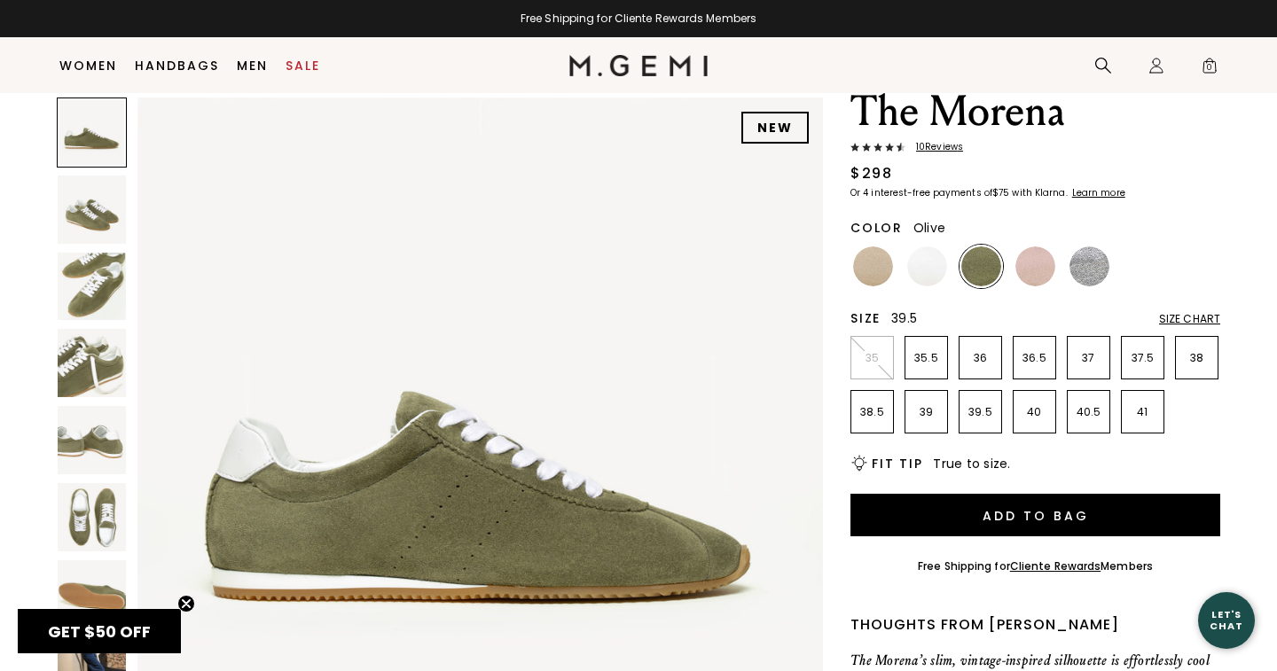
click at [981, 413] on p "39.5" at bounding box center [980, 412] width 42 height 14
click at [879, 262] on img at bounding box center [873, 266] width 40 height 40
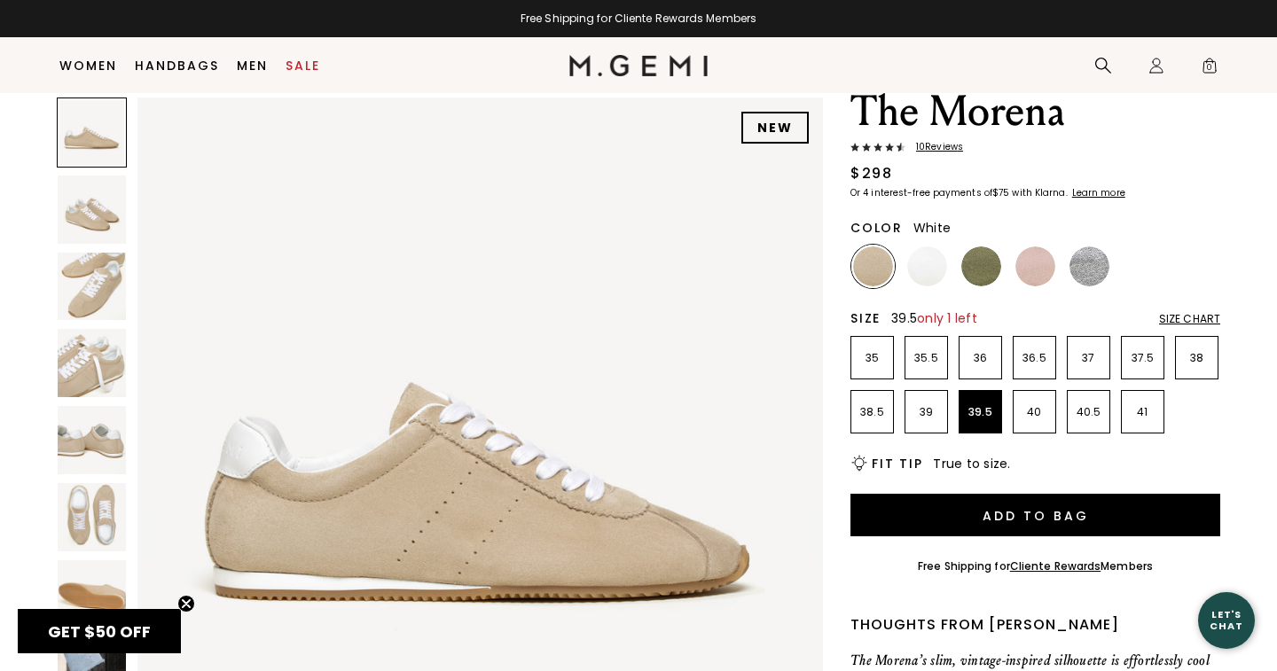
click at [934, 267] on img at bounding box center [927, 266] width 40 height 40
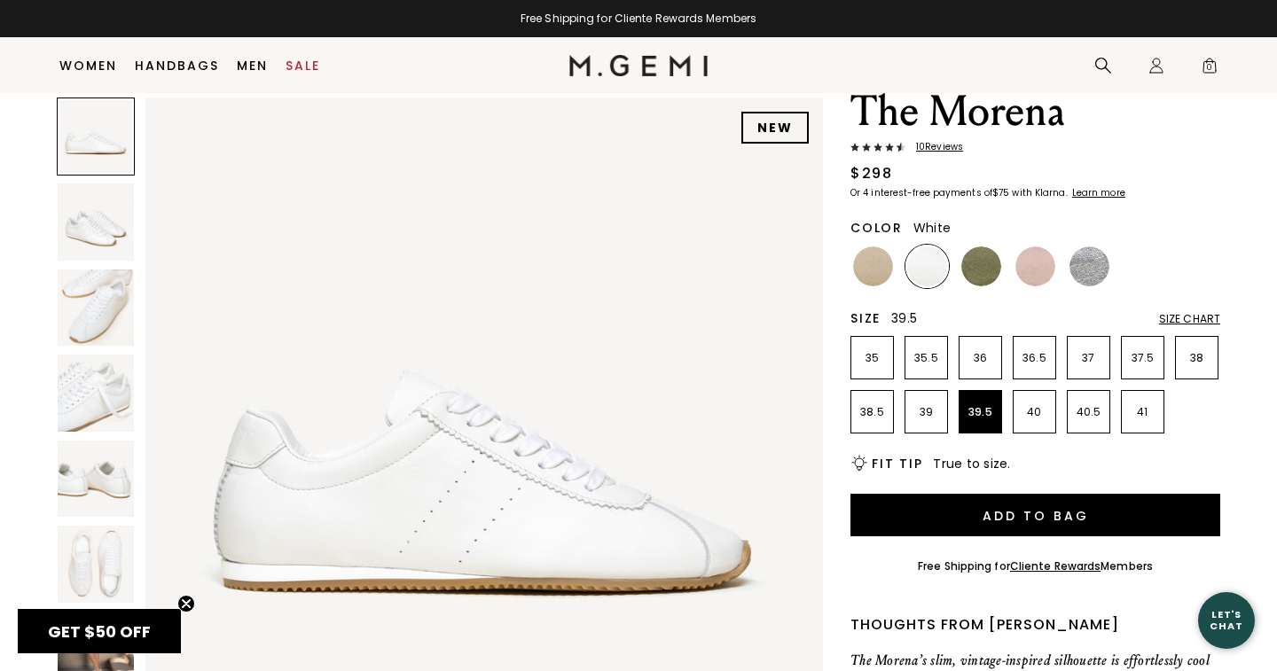
click at [934, 147] on span "10 Review s" at bounding box center [934, 147] width 58 height 11
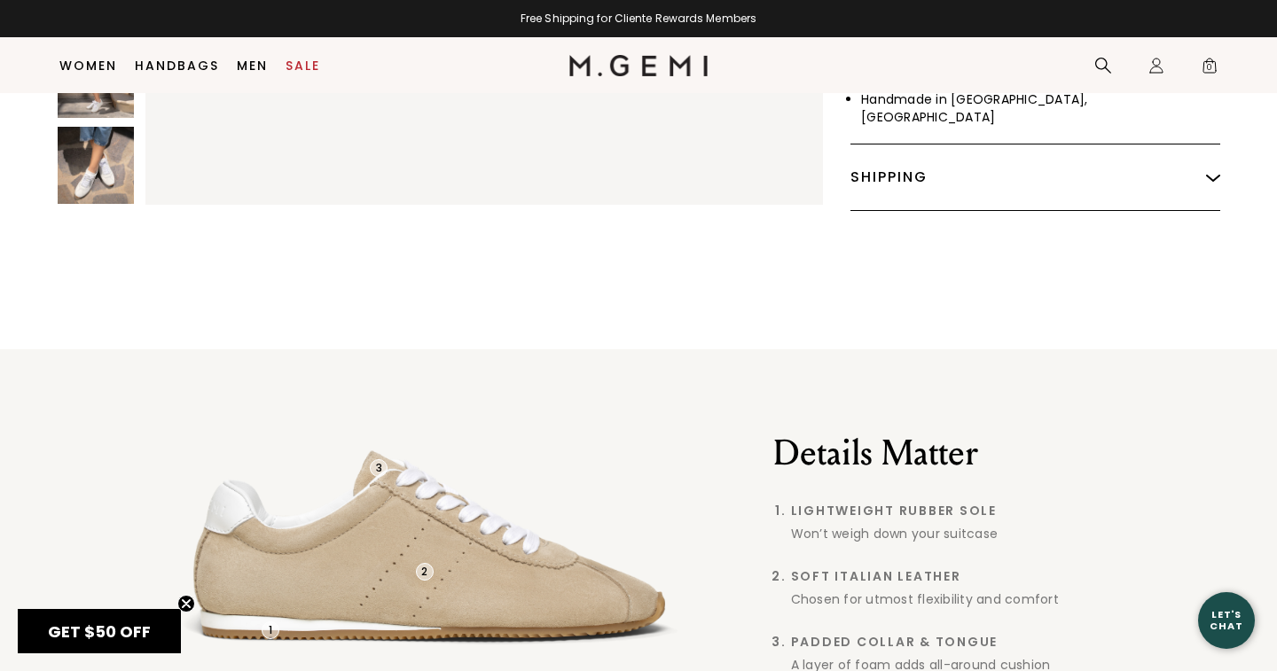
scroll to position [70, 0]
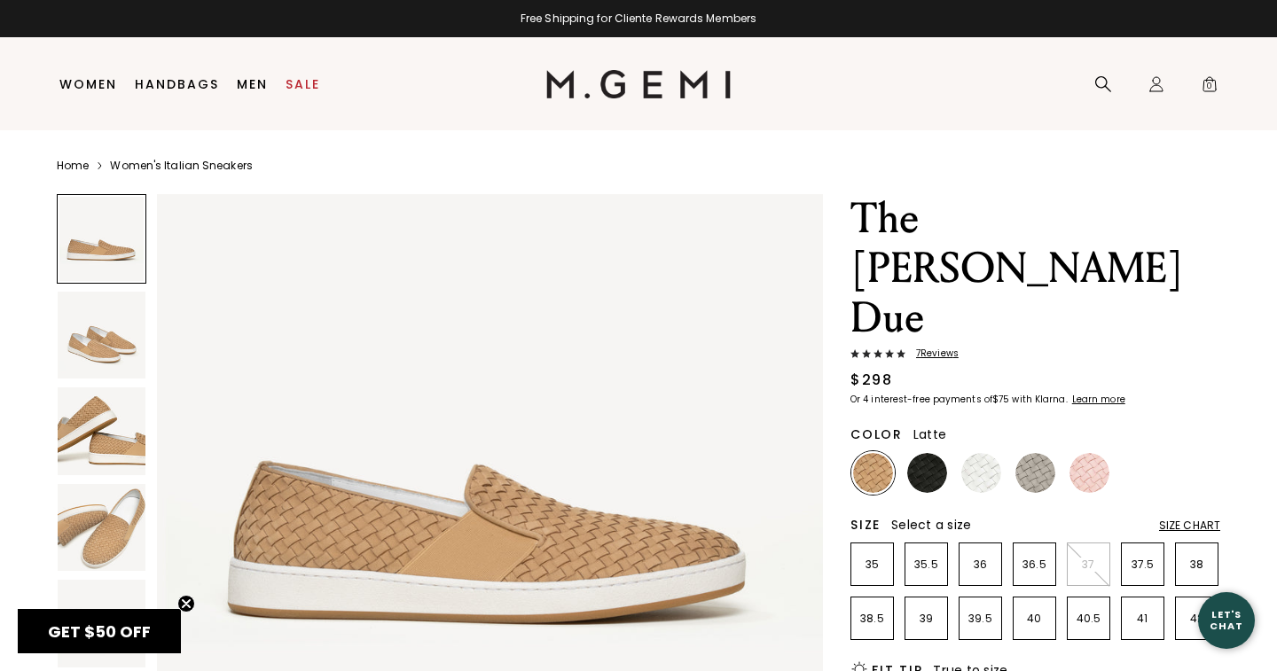
scroll to position [74, 0]
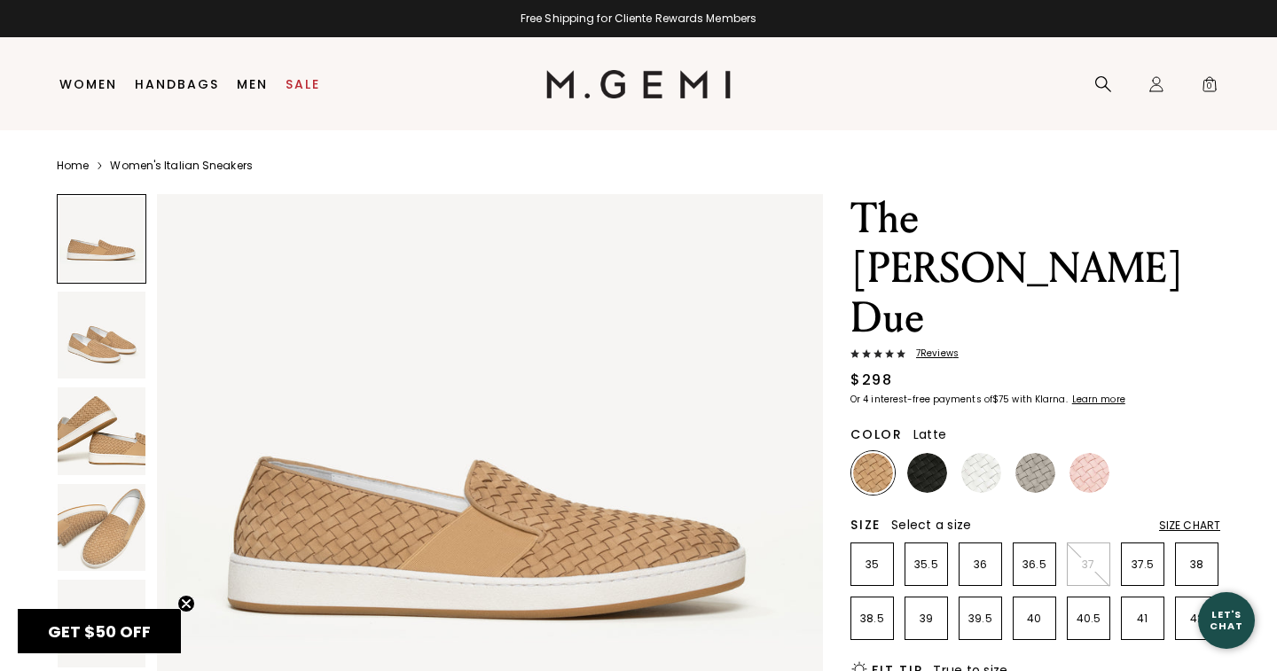
click at [875, 453] on img at bounding box center [873, 473] width 40 height 40
click at [982, 612] on p "39.5" at bounding box center [980, 619] width 42 height 14
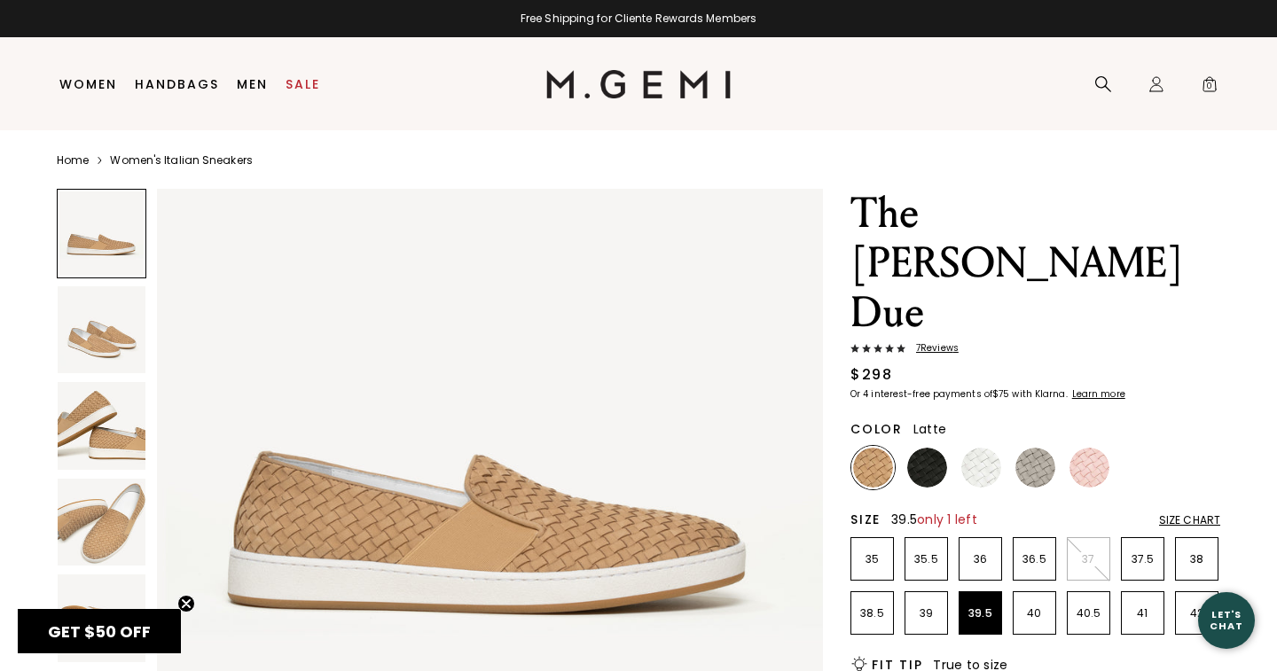
scroll to position [1, 0]
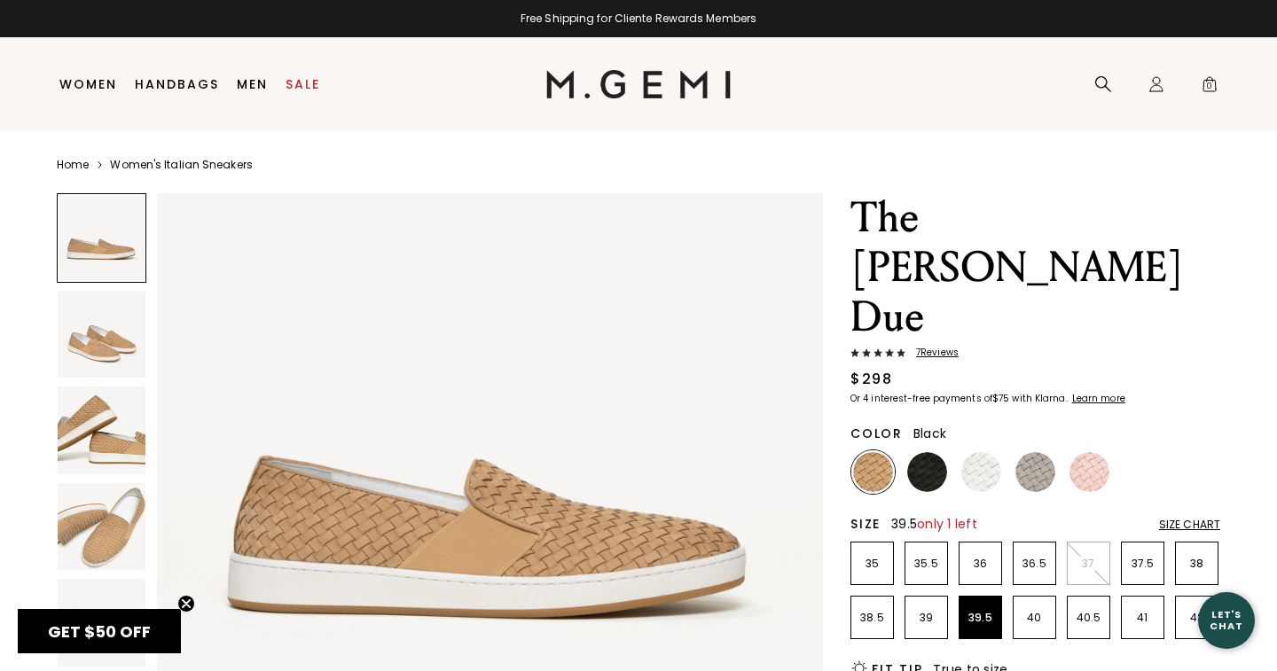
click at [930, 452] on img at bounding box center [927, 472] width 40 height 40
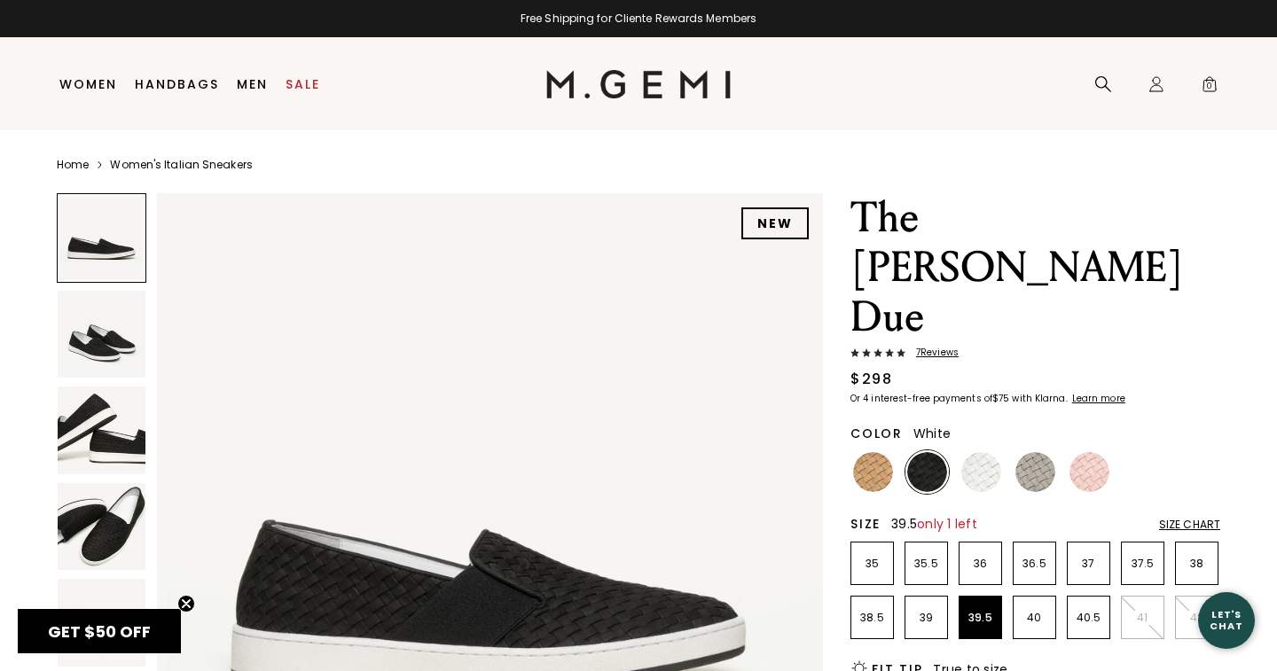
click at [992, 452] on img at bounding box center [981, 472] width 40 height 40
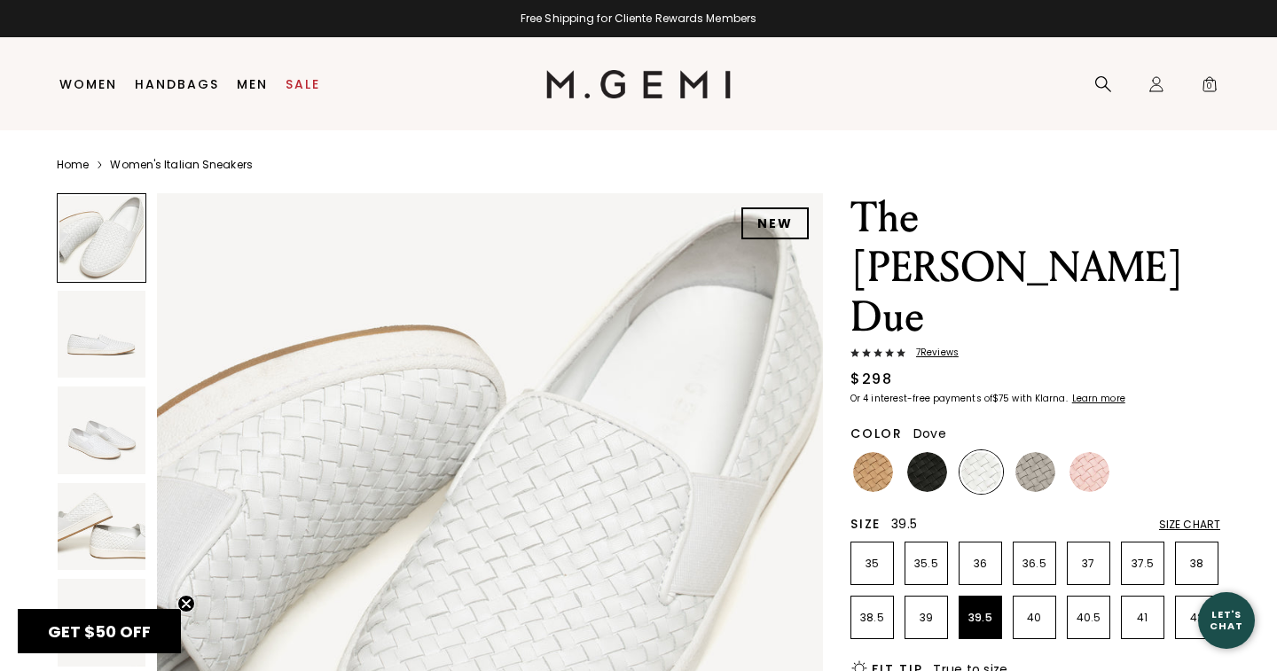
click at [1036, 452] on img at bounding box center [1035, 472] width 40 height 40
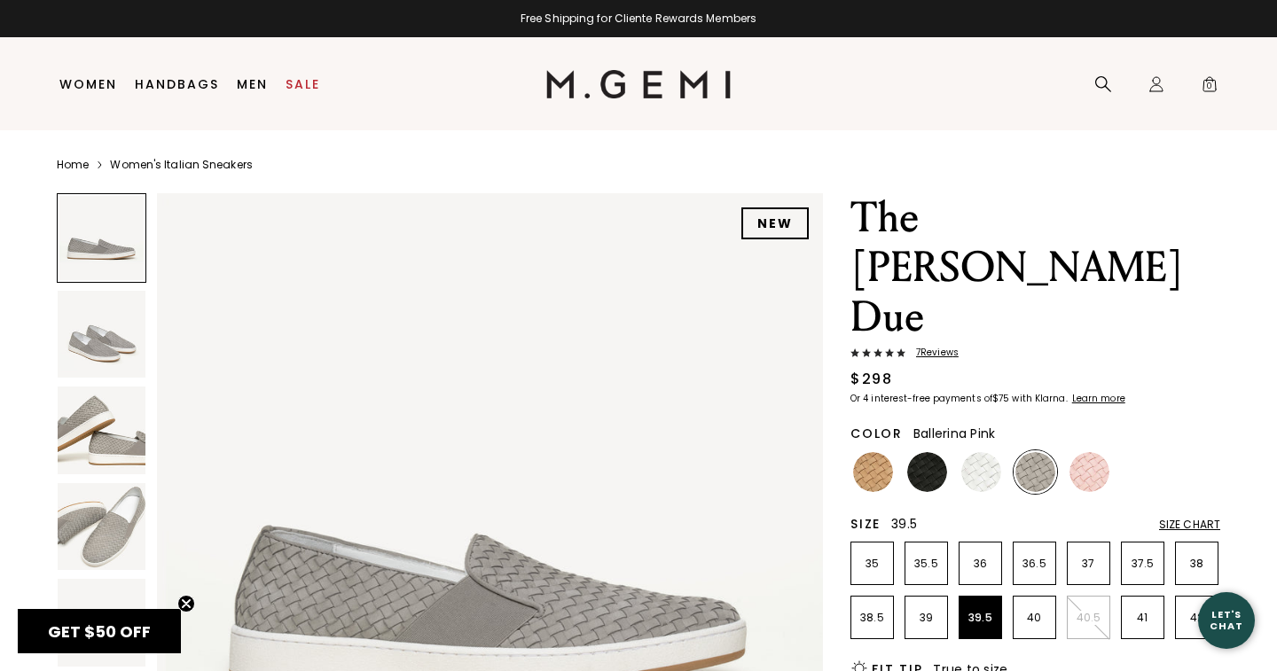
click at [1091, 452] on img at bounding box center [1089, 472] width 40 height 40
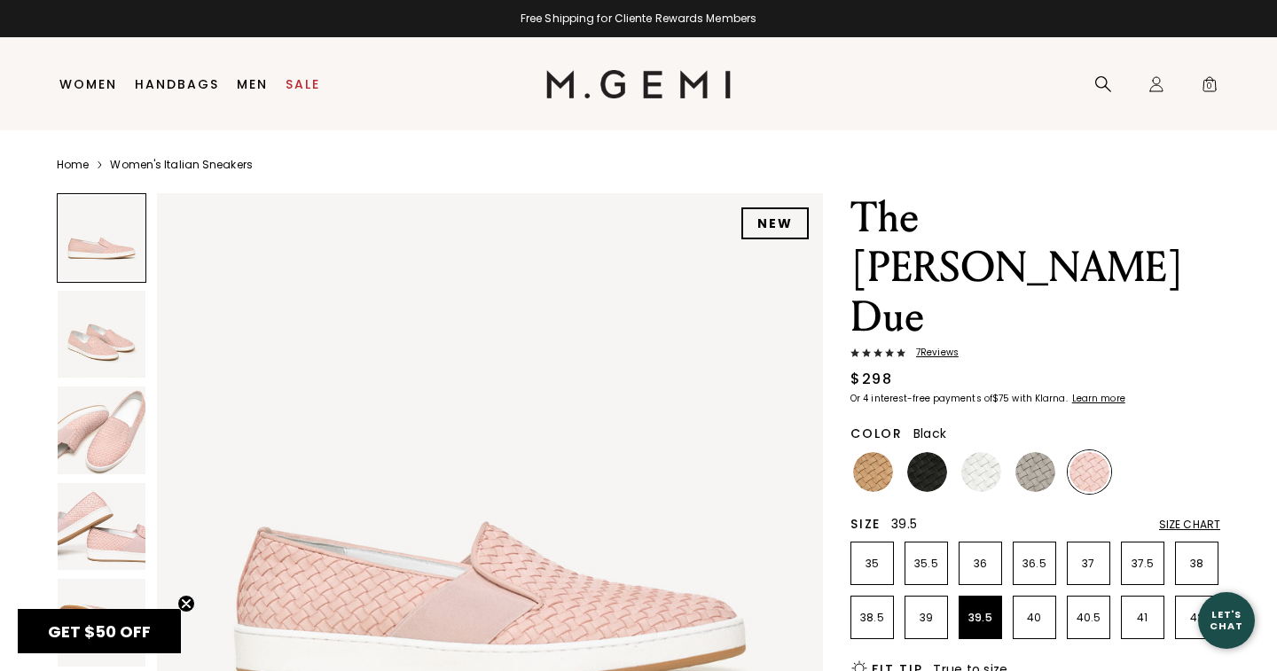
click at [931, 452] on img at bounding box center [927, 472] width 40 height 40
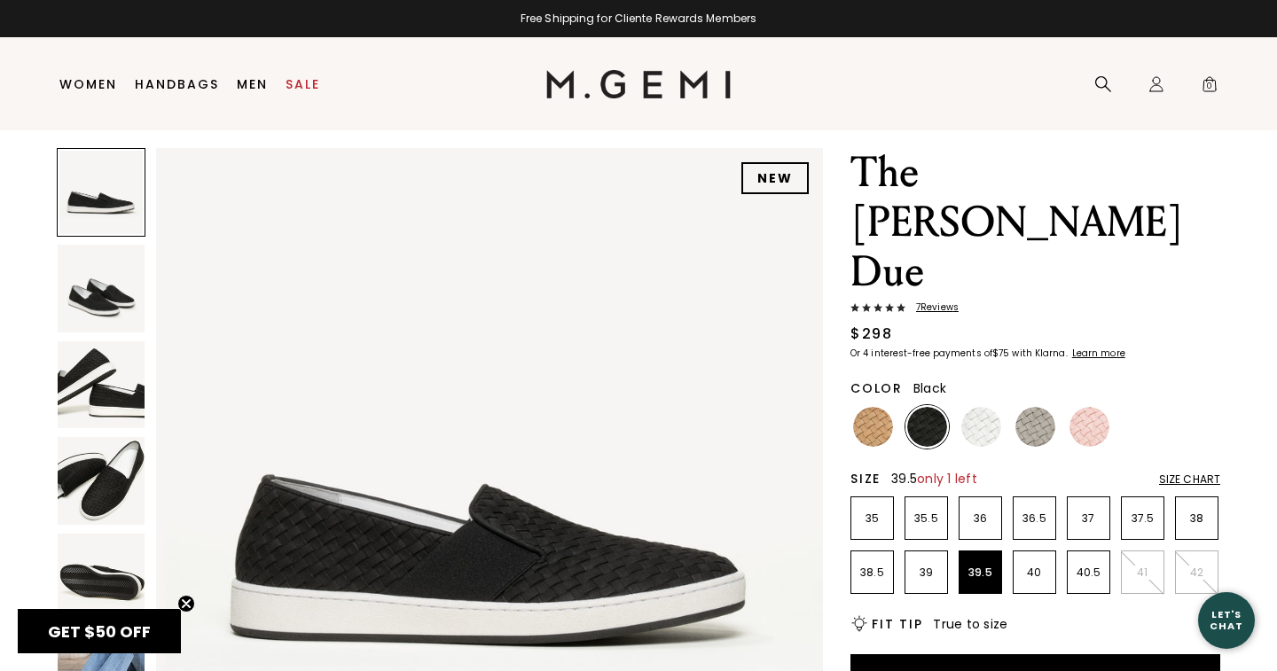
scroll to position [55, 0]
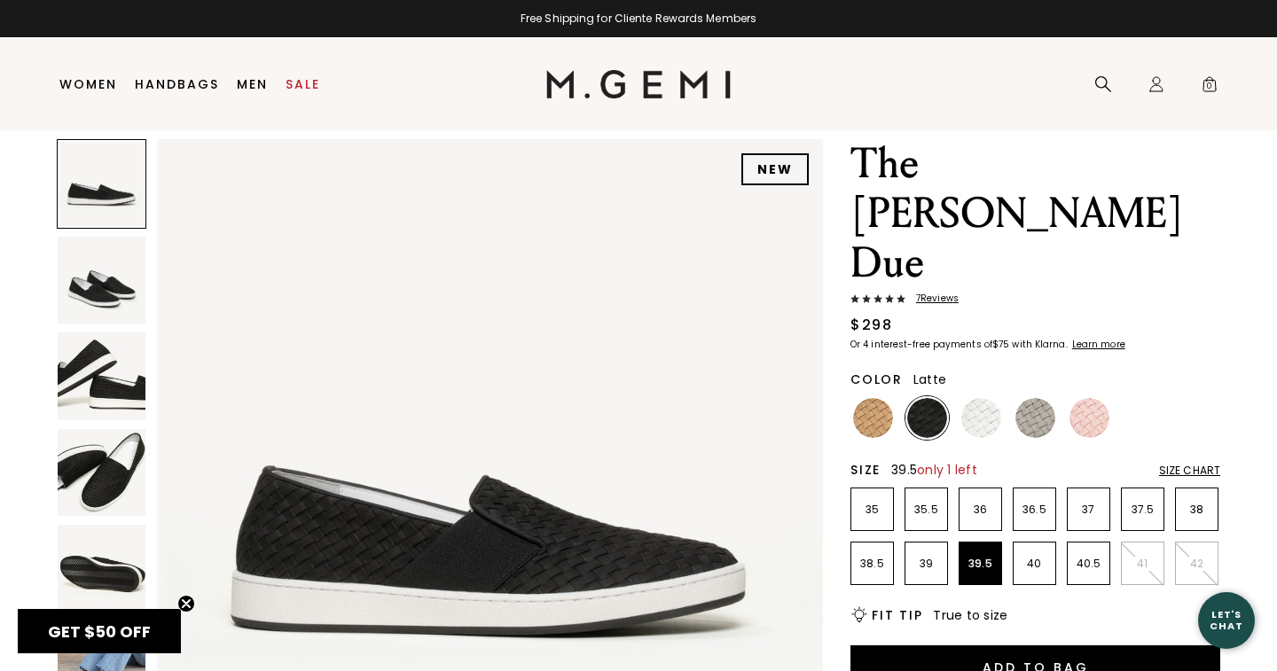
click at [867, 398] on img at bounding box center [873, 418] width 40 height 40
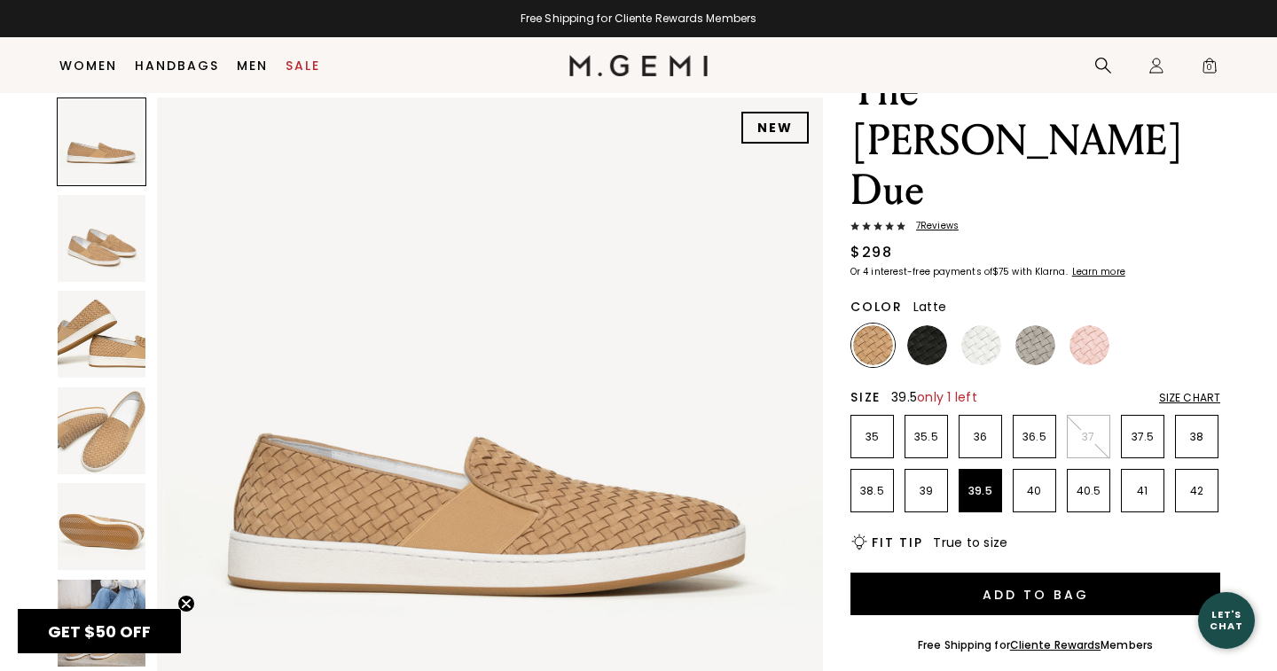
scroll to position [93, 0]
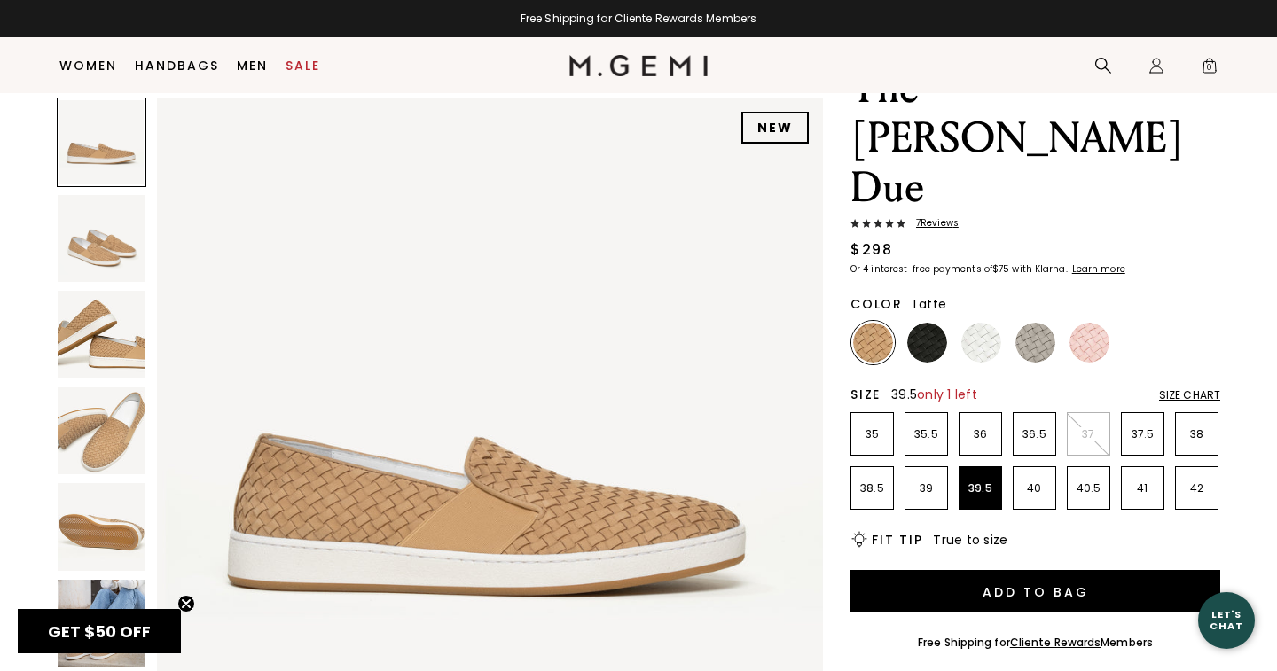
click at [935, 116] on div "The [PERSON_NAME] Due 7 Review s $298 Or 4 interest-free payments of $75 with K…" at bounding box center [1035, 169] width 370 height 211
click at [935, 218] on span "7 Review s" at bounding box center [931, 223] width 53 height 11
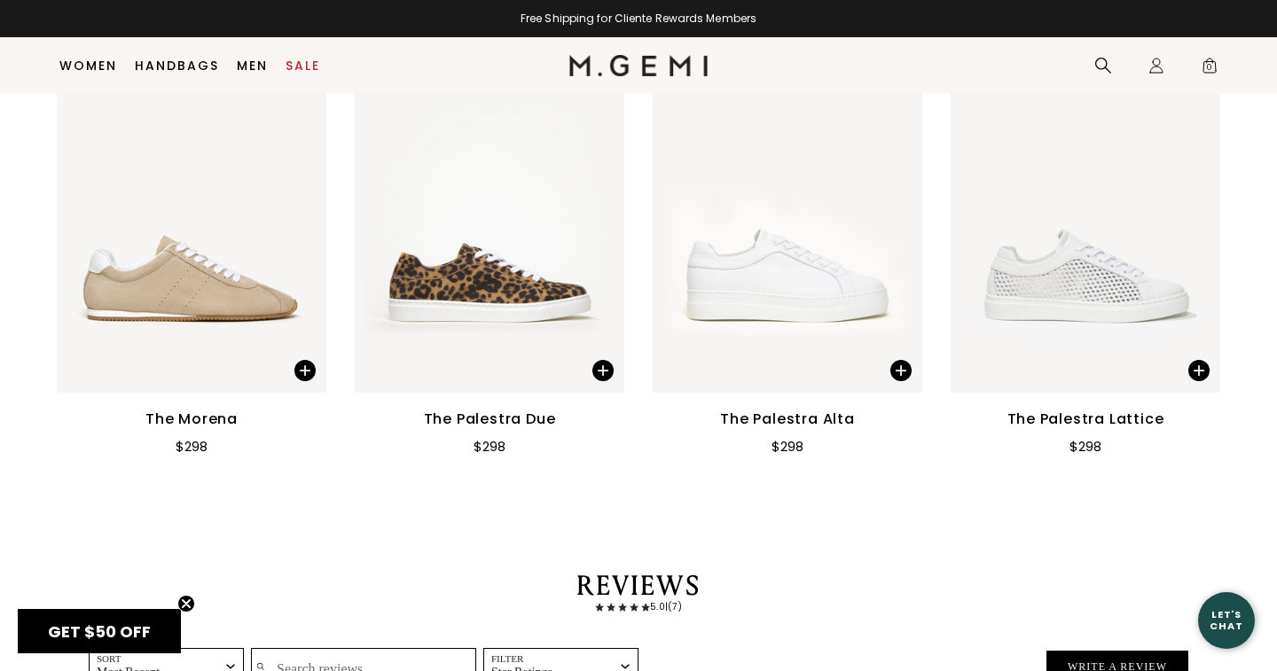
scroll to position [2426, 0]
click at [1112, 650] on button "Write a Review" at bounding box center [1117, 666] width 142 height 32
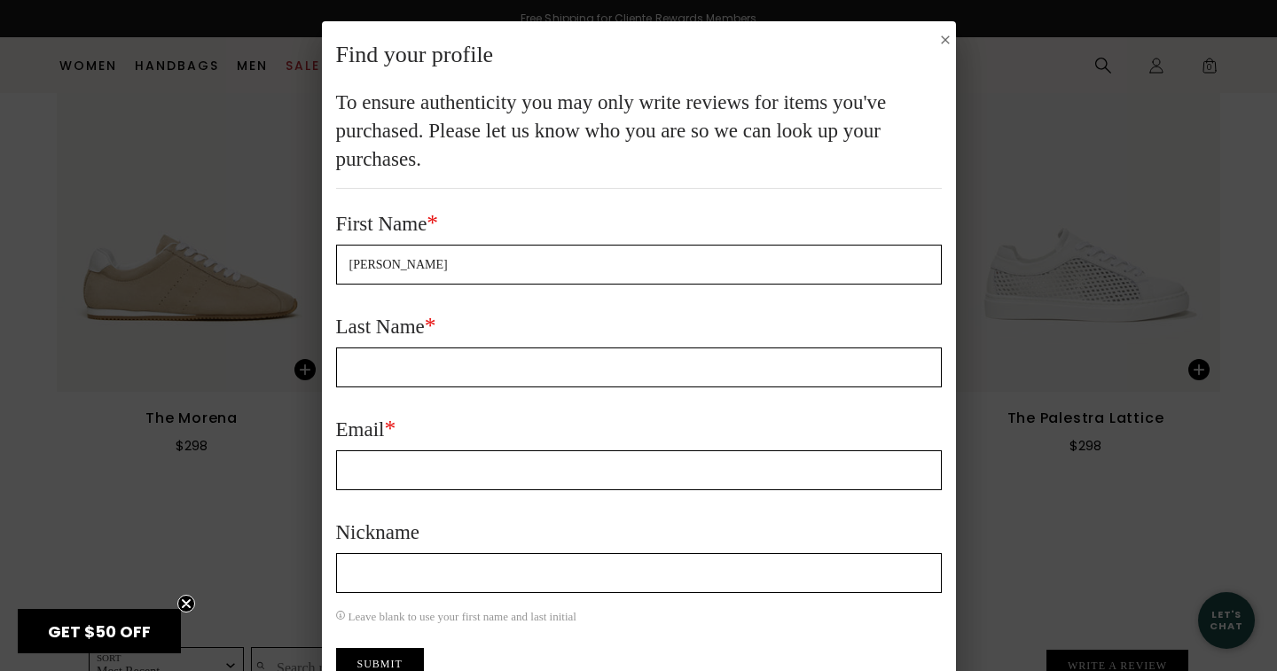
type input "Jayne"
type input "White"
type input "butkus165@comcast.net"
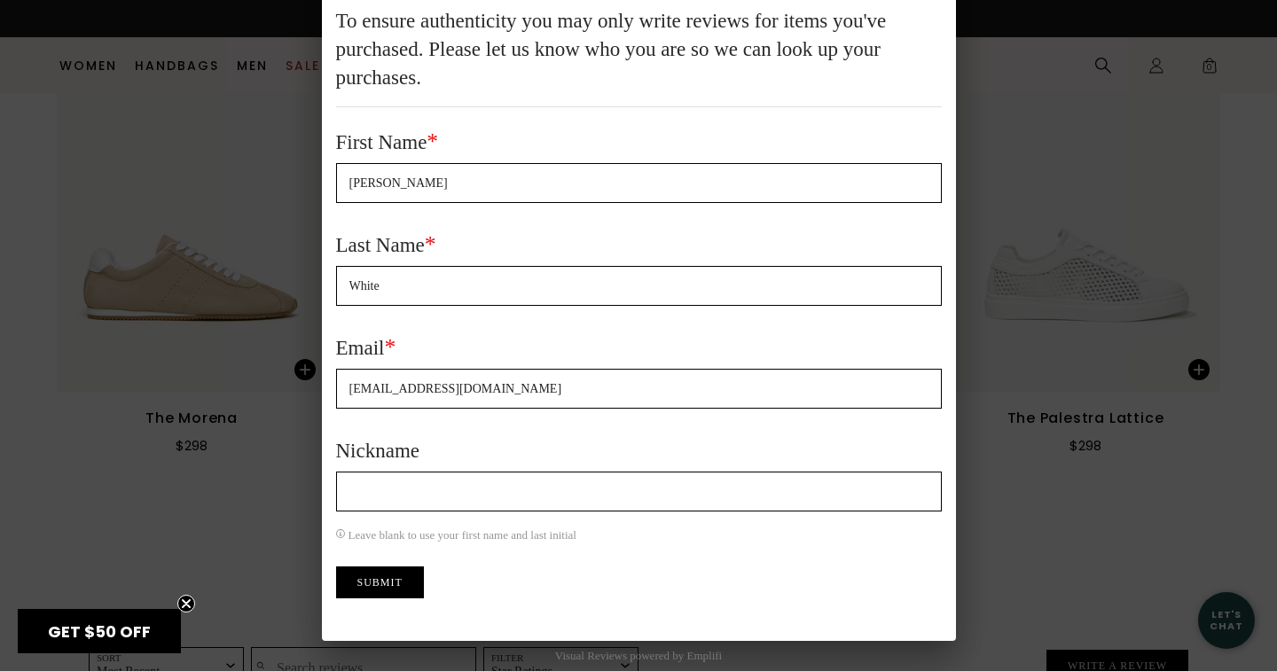
scroll to position [82, 0]
click at [391, 590] on button "Submit" at bounding box center [380, 583] width 88 height 32
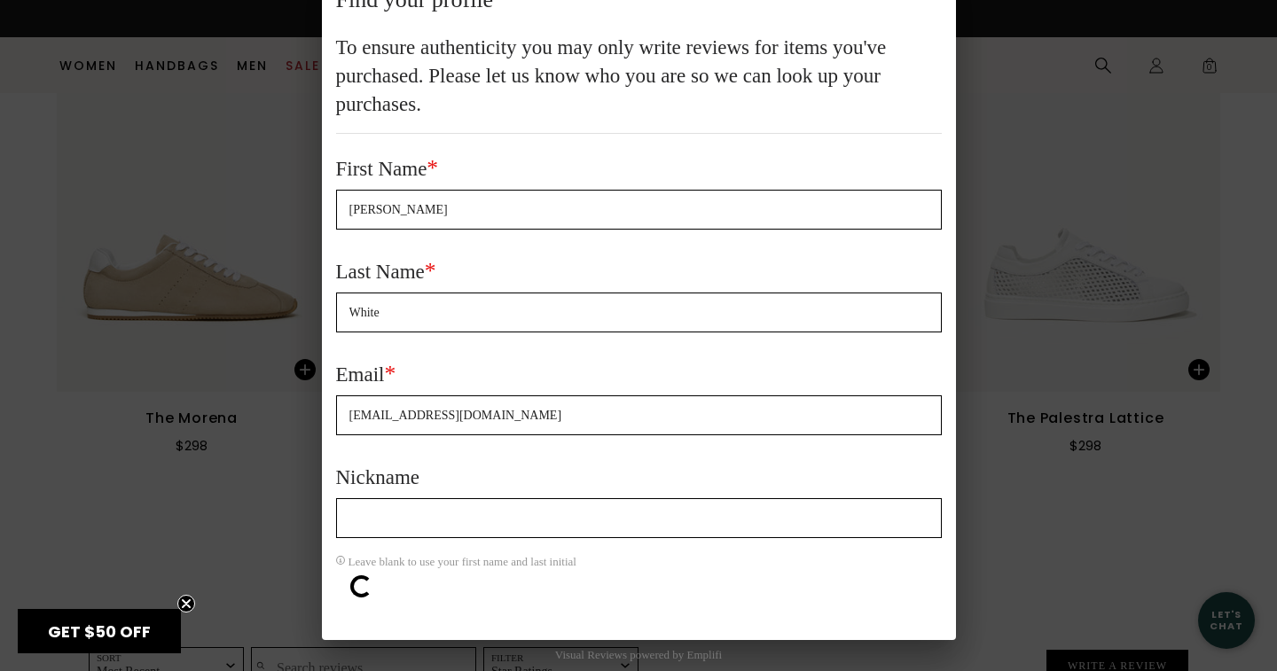
scroll to position [0, 0]
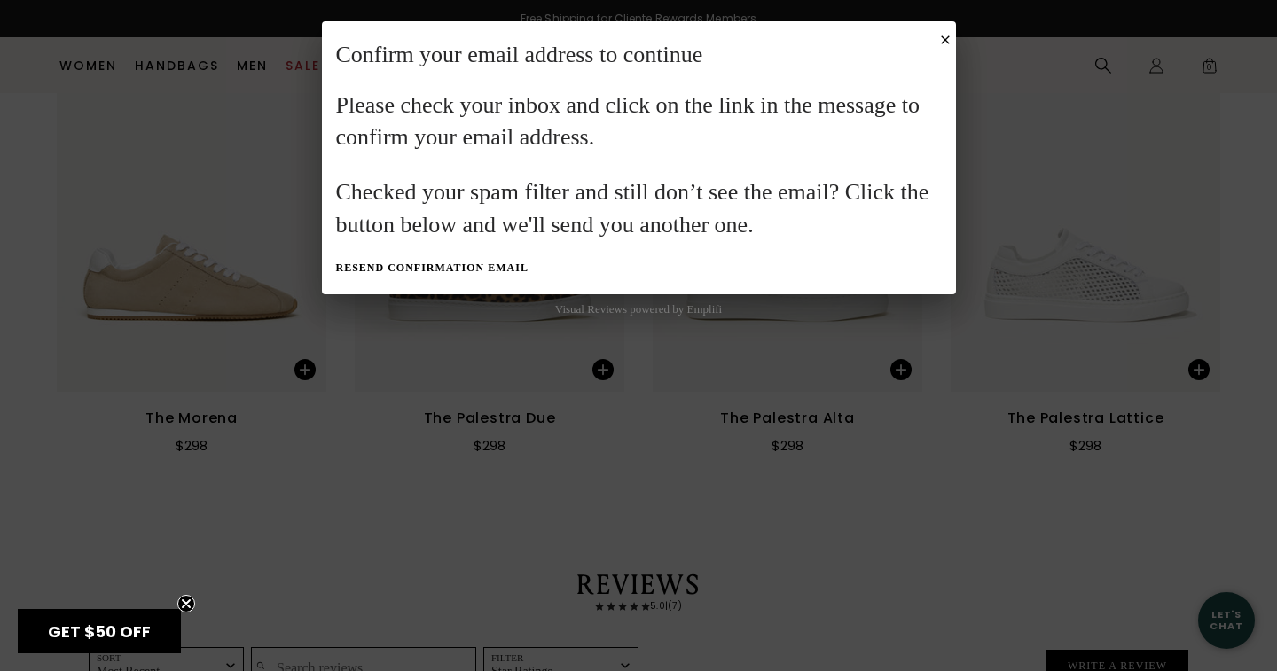
click at [938, 36] on button "Close Submission Modal" at bounding box center [945, 40] width 14 height 14
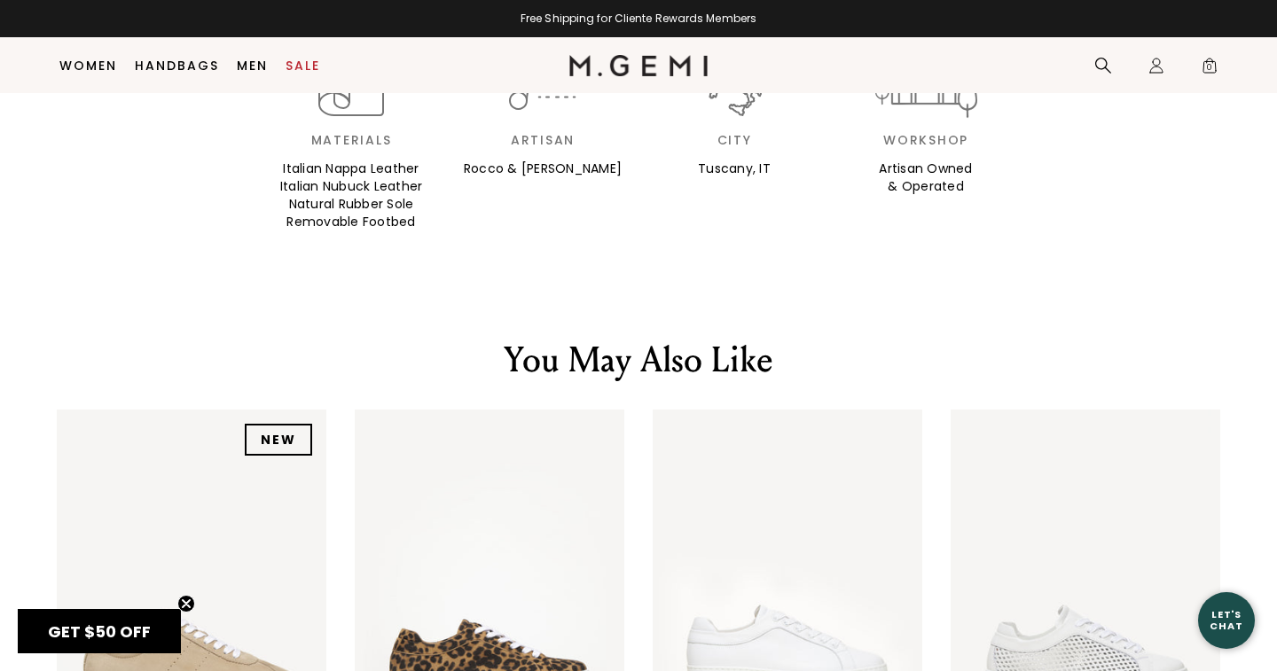
scroll to position [1749, 0]
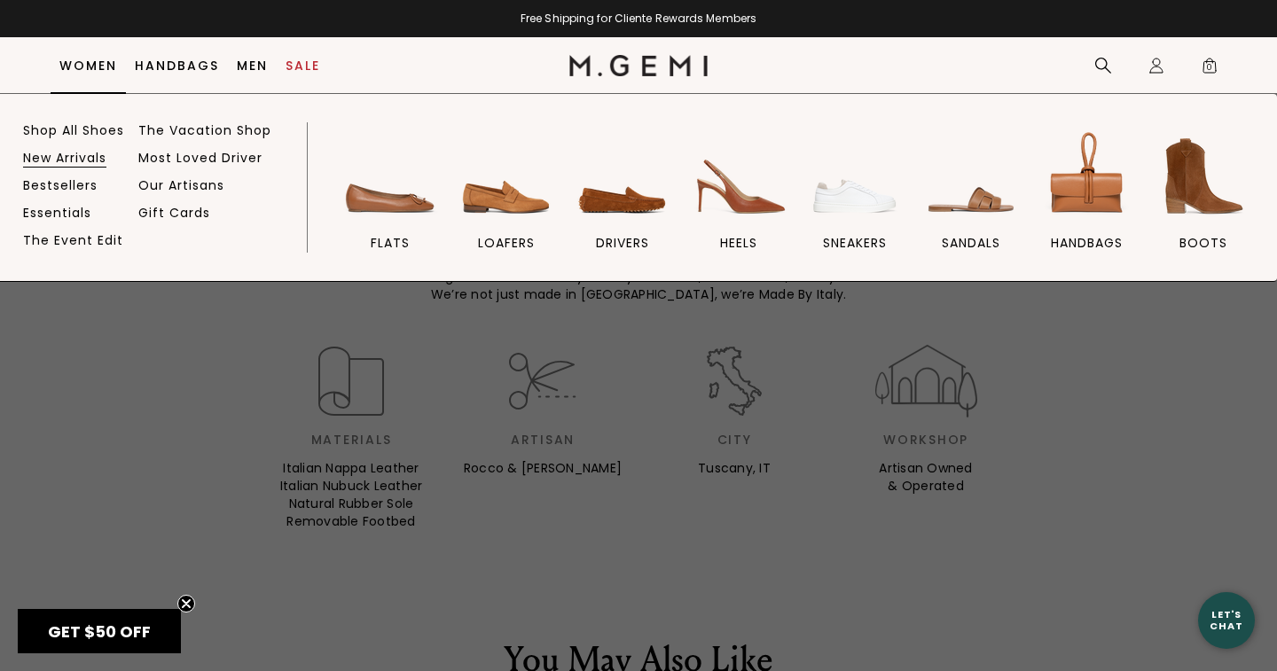
click at [77, 157] on link "New Arrivals" at bounding box center [64, 158] width 83 height 16
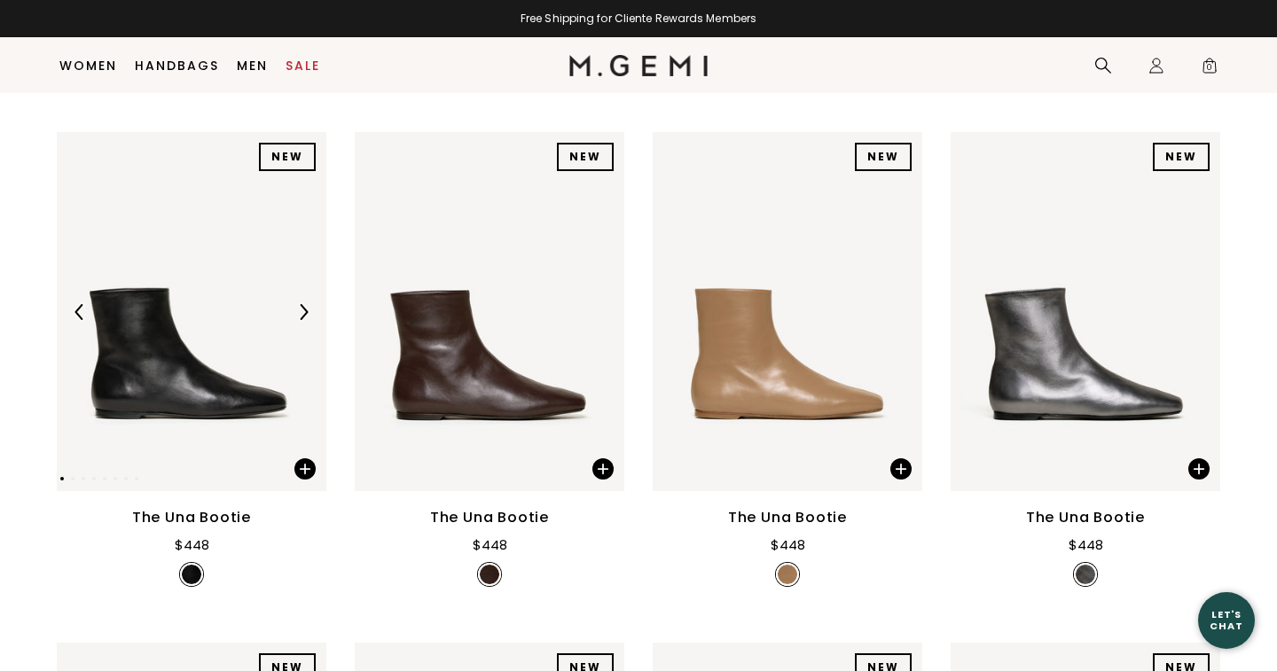
scroll to position [257, 0]
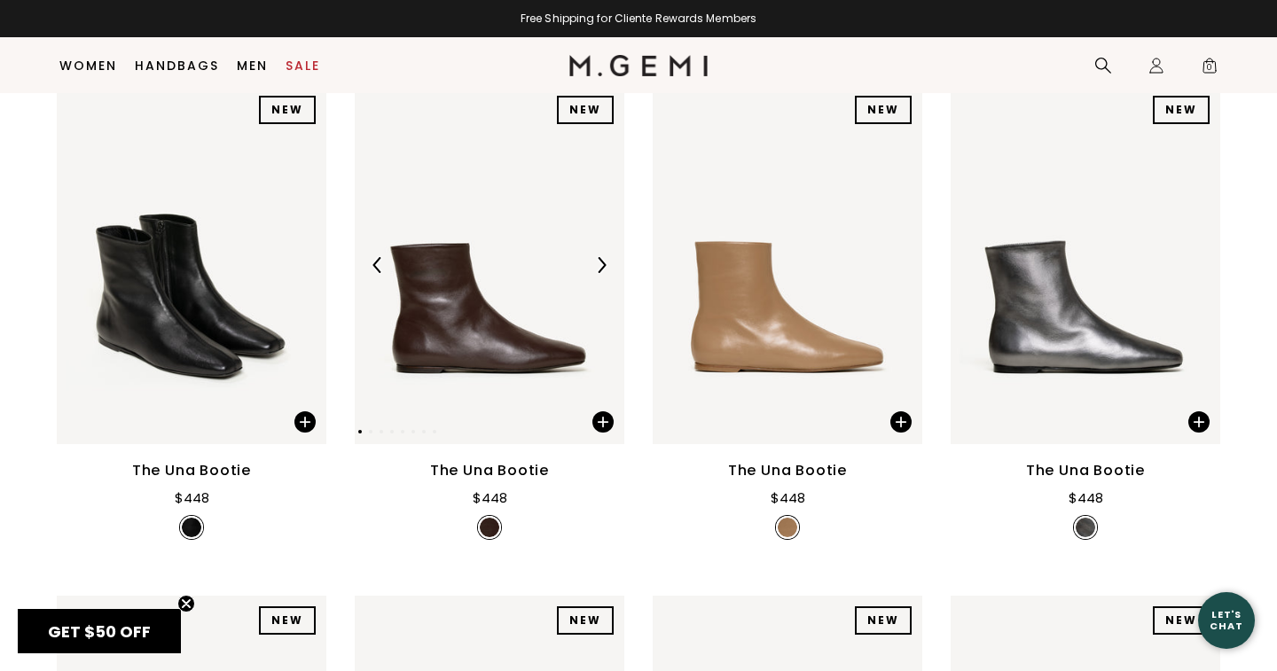
click at [512, 444] on img at bounding box center [490, 264] width 270 height 359
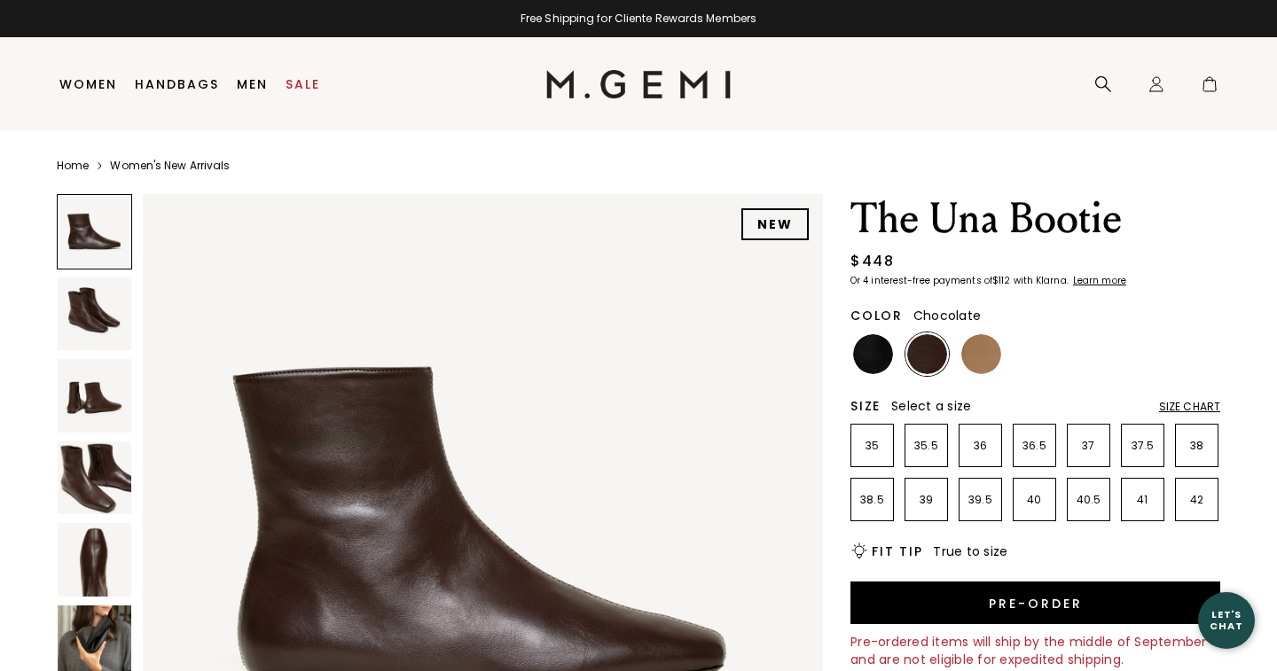
click at [510, 343] on img at bounding box center [483, 534] width 681 height 681
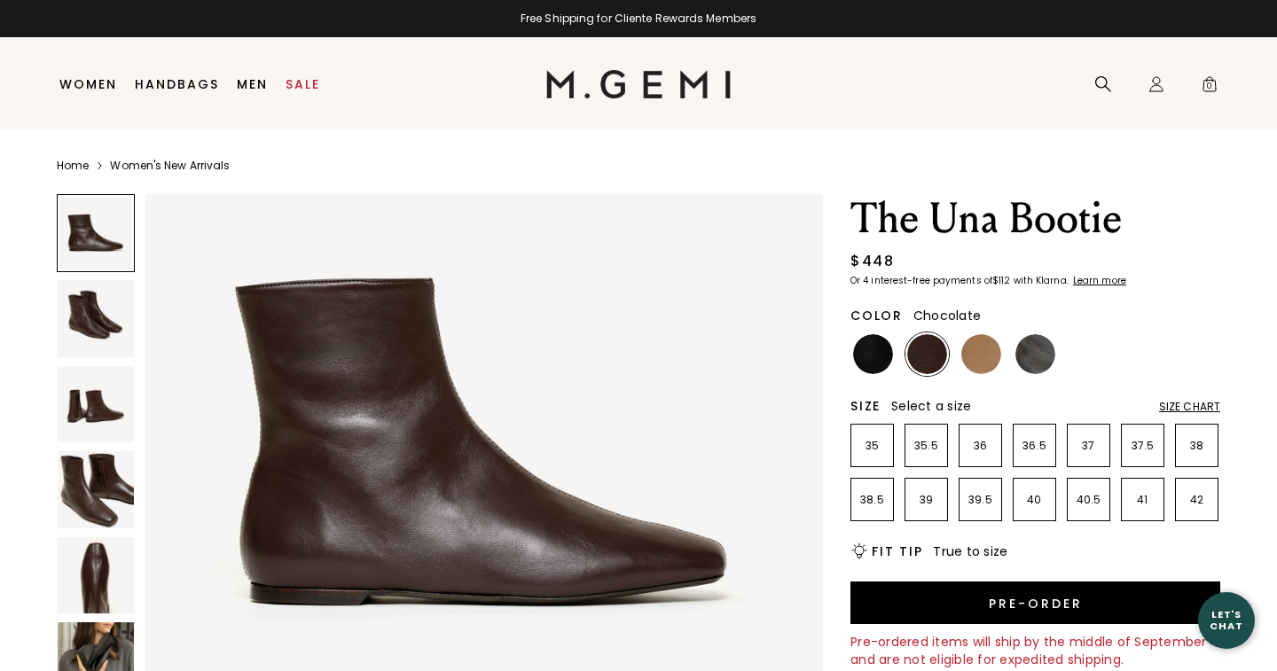
scroll to position [157, 0]
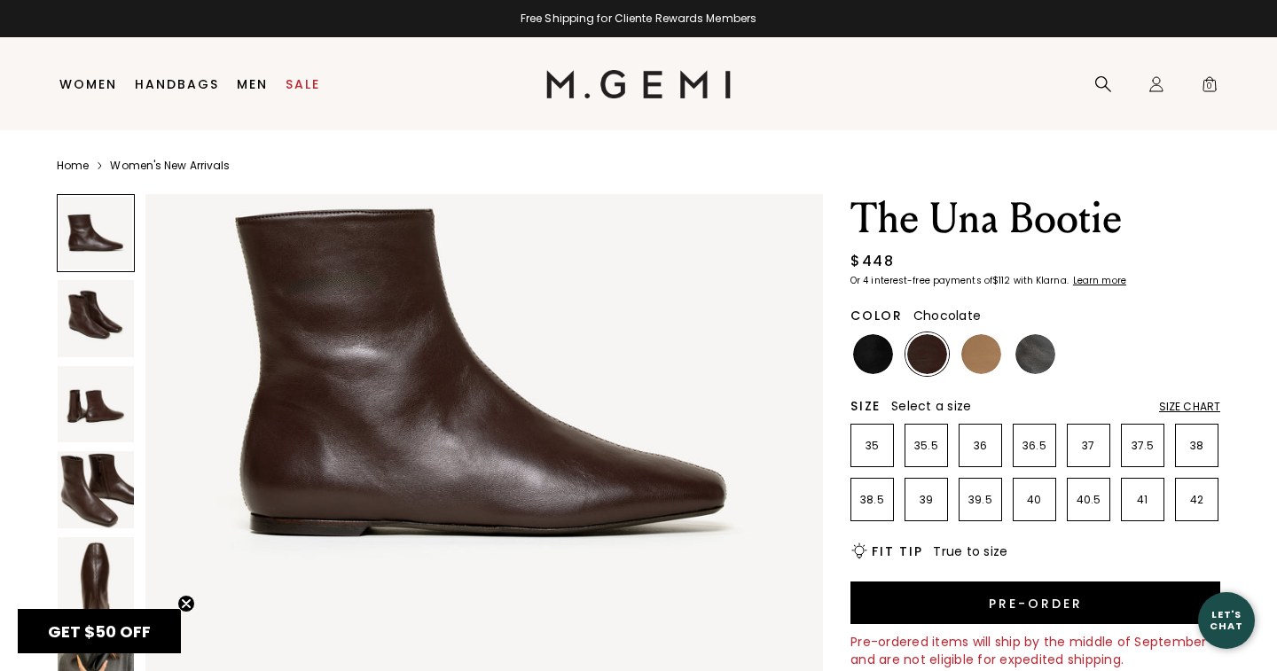
click at [91, 411] on img at bounding box center [96, 404] width 76 height 76
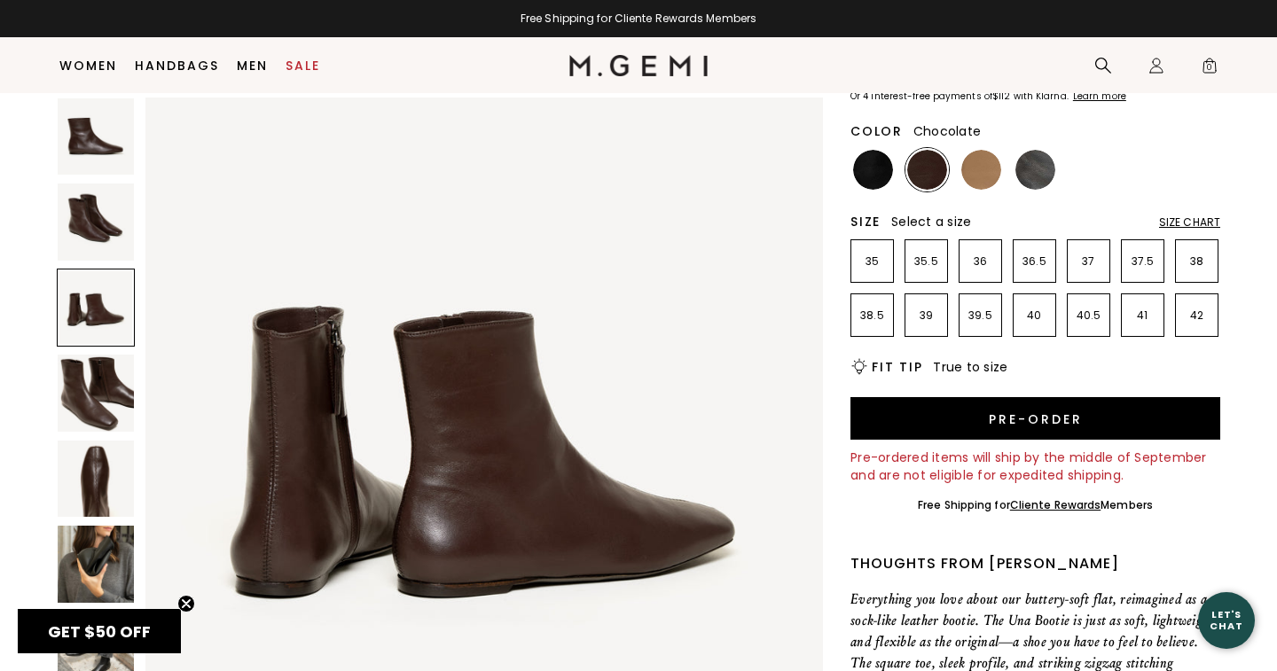
scroll to position [150, 0]
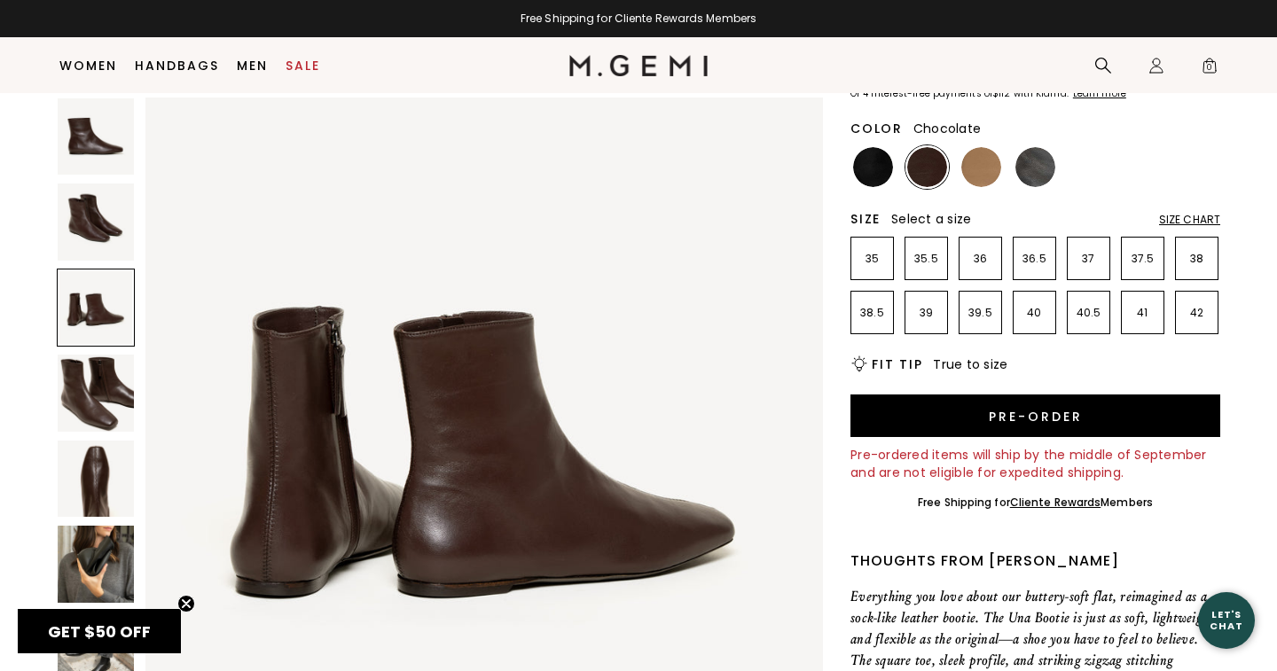
click at [89, 466] on img at bounding box center [96, 479] width 76 height 76
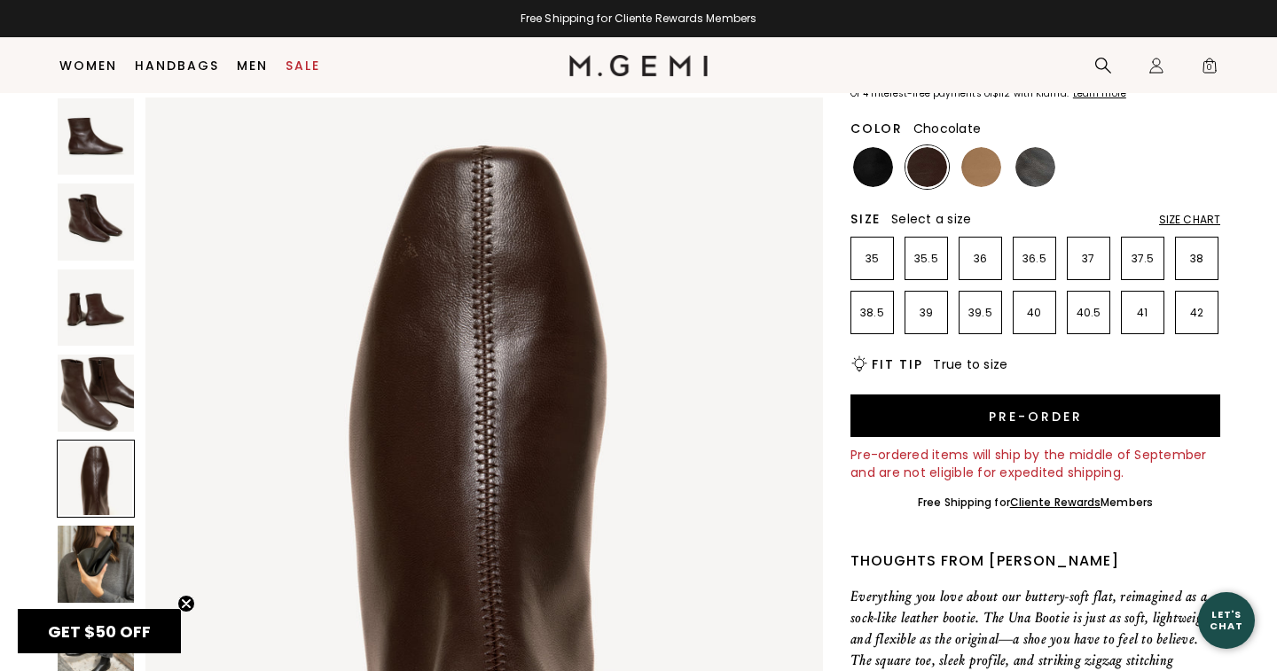
click at [98, 231] on img at bounding box center [96, 222] width 76 height 76
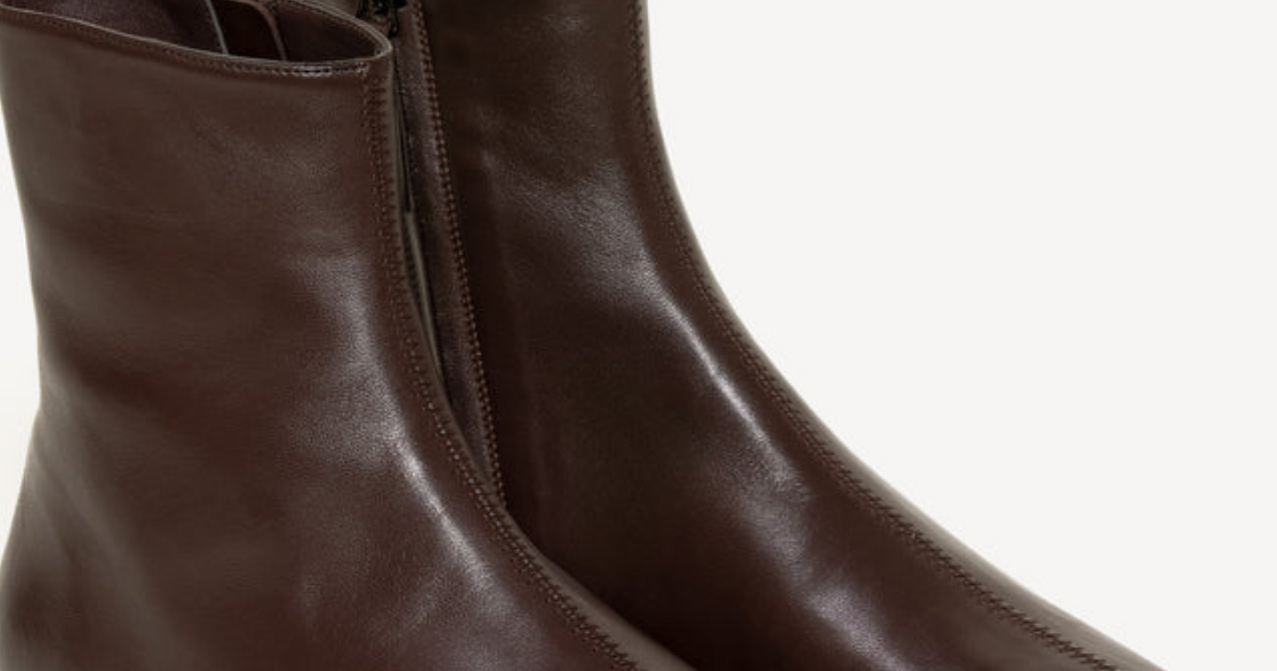
scroll to position [150, 0]
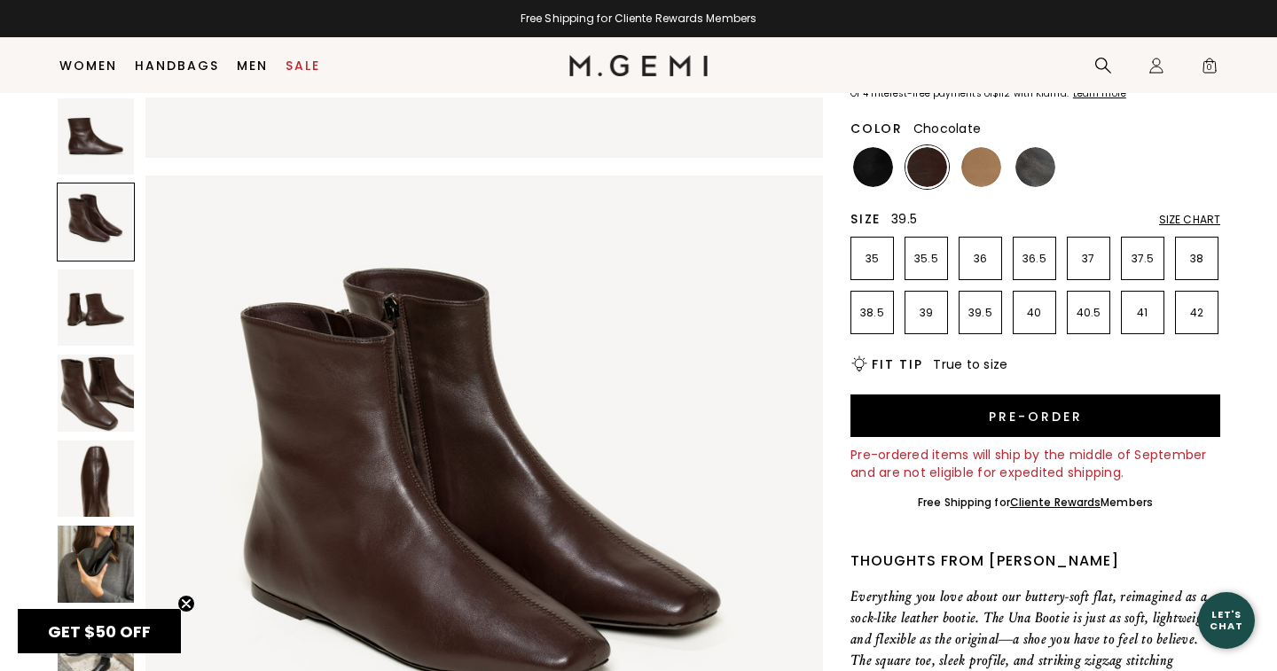
click at [982, 313] on p "39.5" at bounding box center [980, 313] width 42 height 14
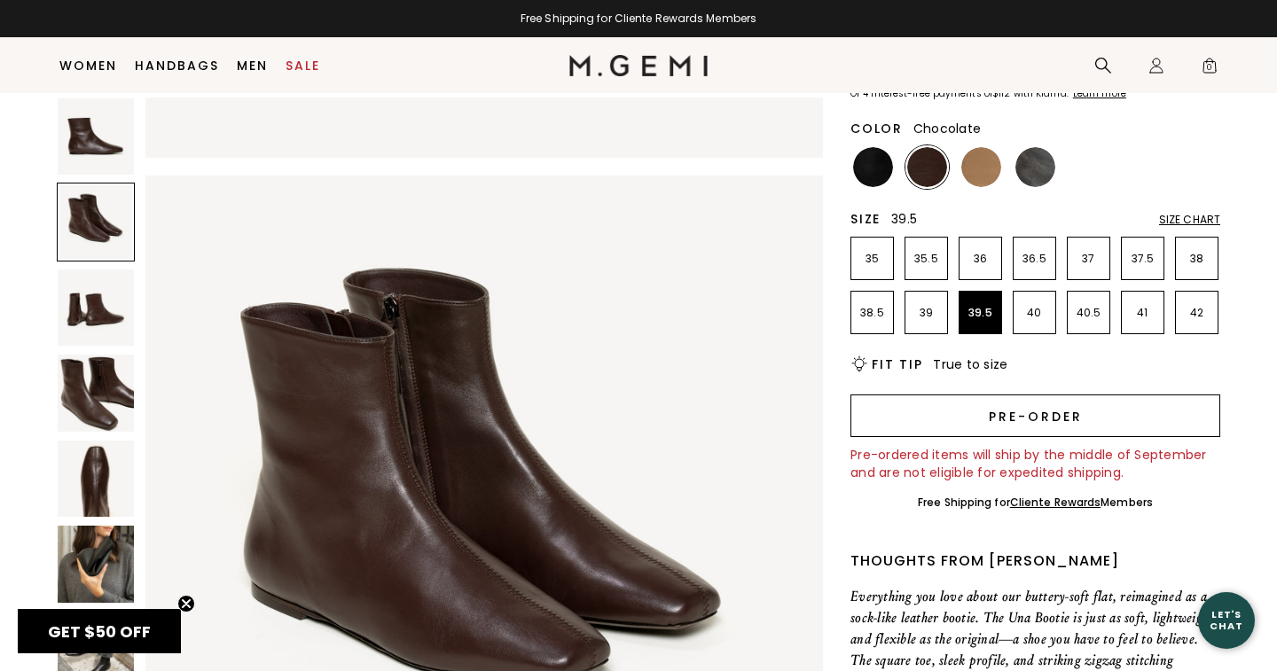
click at [1036, 418] on button "Pre-order" at bounding box center [1035, 416] width 370 height 43
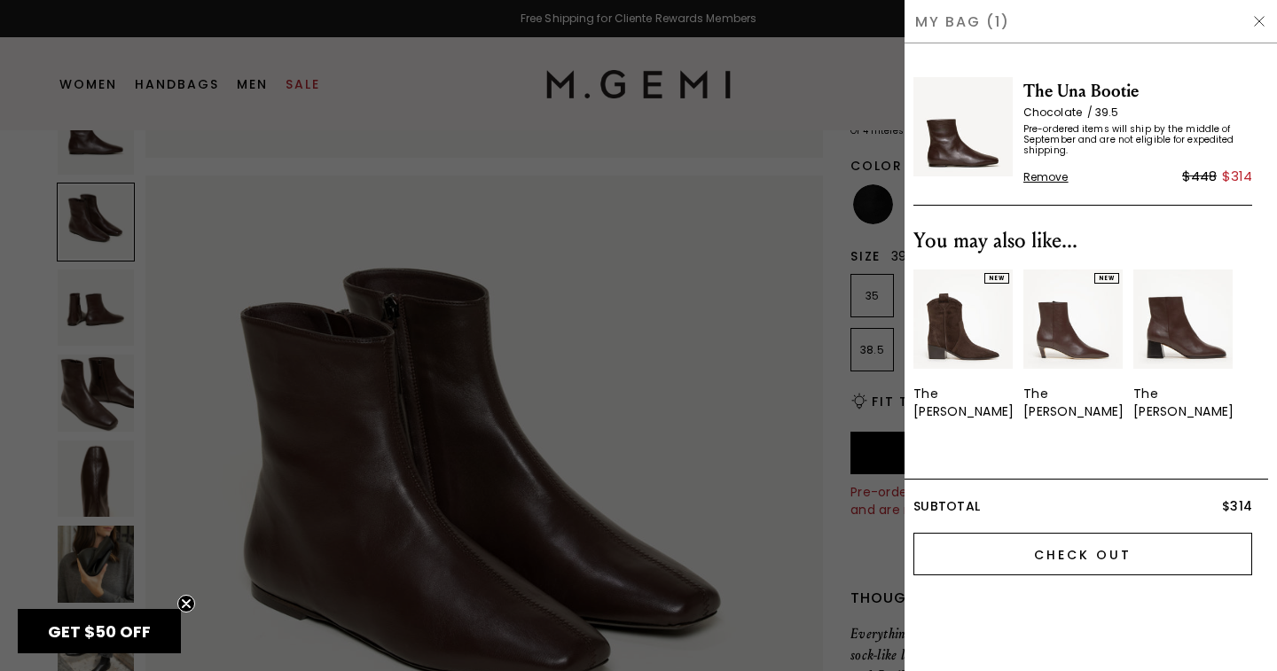
click at [1055, 542] on input "Check Out" at bounding box center [1082, 554] width 339 height 43
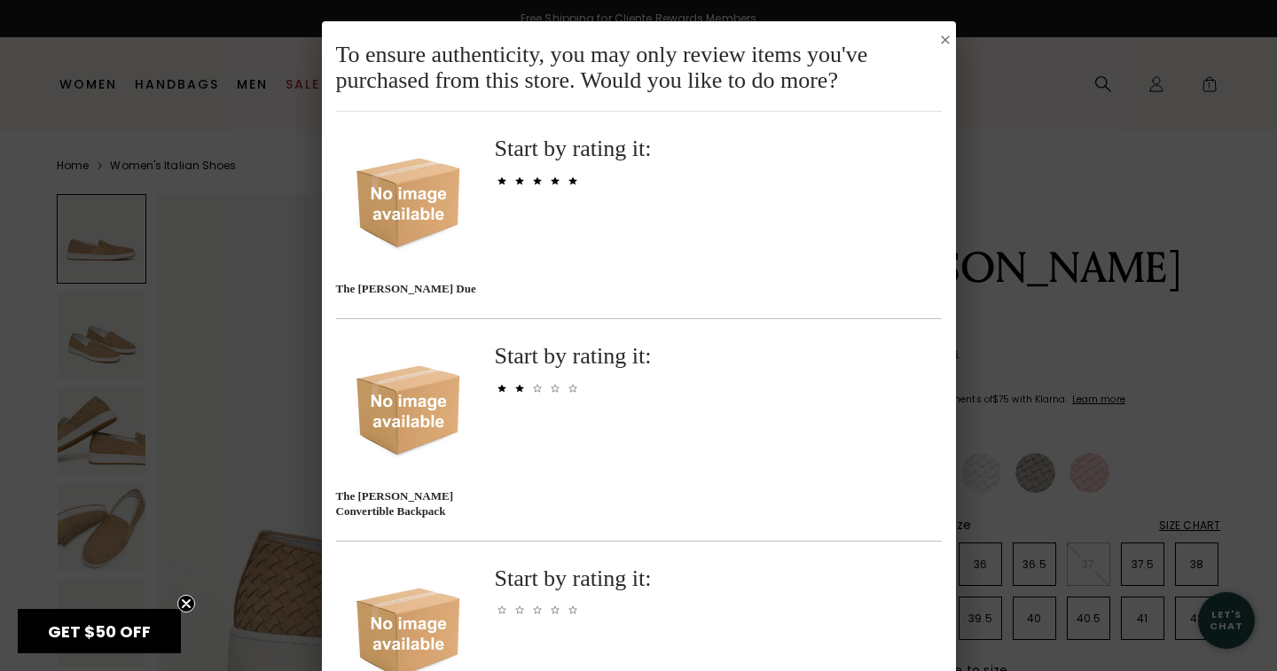
click at [572, 176] on icon "Select to rate 5 stars" at bounding box center [572, 180] width 9 height 9
select select "2"
select select "US"
select select "MA"
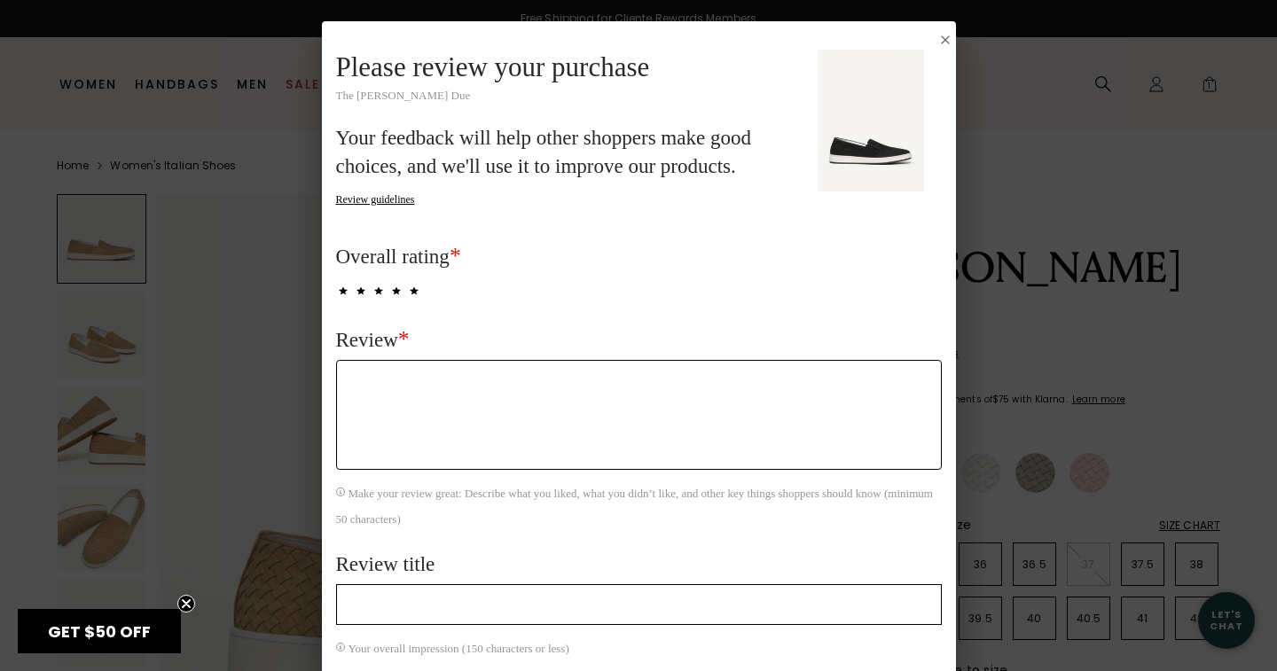
click at [418, 381] on textarea "Review *" at bounding box center [639, 415] width 606 height 110
type textarea "So happy these came back. Beautiful, comfortable, true to size. The quality is …"
click at [378, 611] on input "Review title" at bounding box center [639, 604] width 606 height 41
type input "Fantastic"
click at [467, 395] on textarea "So happy these came back. Beautiful, comfortable, true to size. The quality is …" at bounding box center [639, 415] width 606 height 110
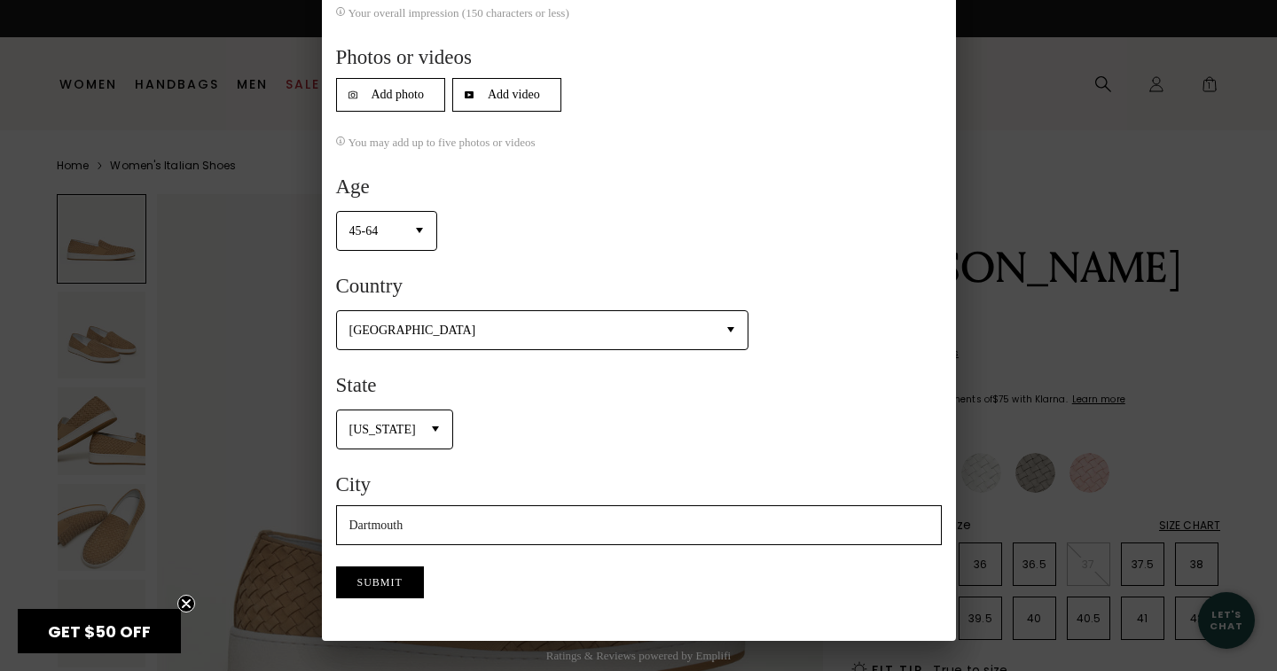
scroll to position [638, 0]
type textarea "So happy these came back. Beautiful, comfortable, true to size. The quality is …"
click at [383, 583] on button "Submit" at bounding box center [380, 583] width 88 height 32
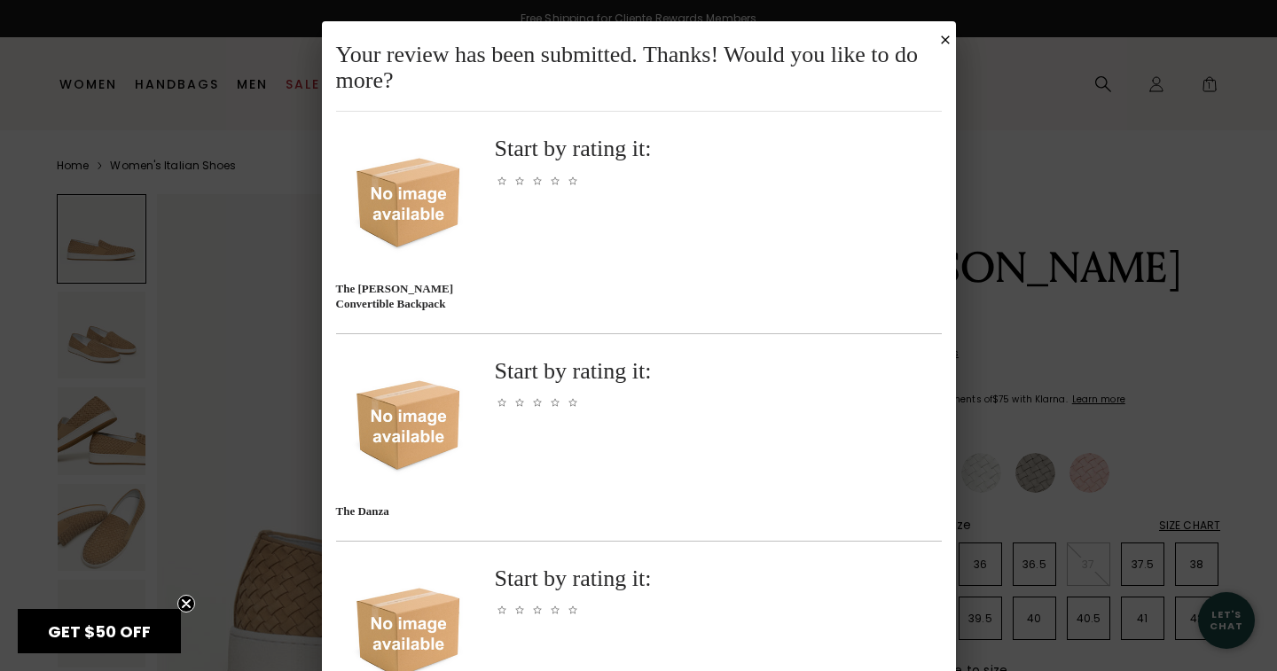
scroll to position [0, 0]
click at [946, 35] on icon "Close Submission Modal" at bounding box center [945, 39] width 9 height 9
